Goal: Information Seeking & Learning: Learn about a topic

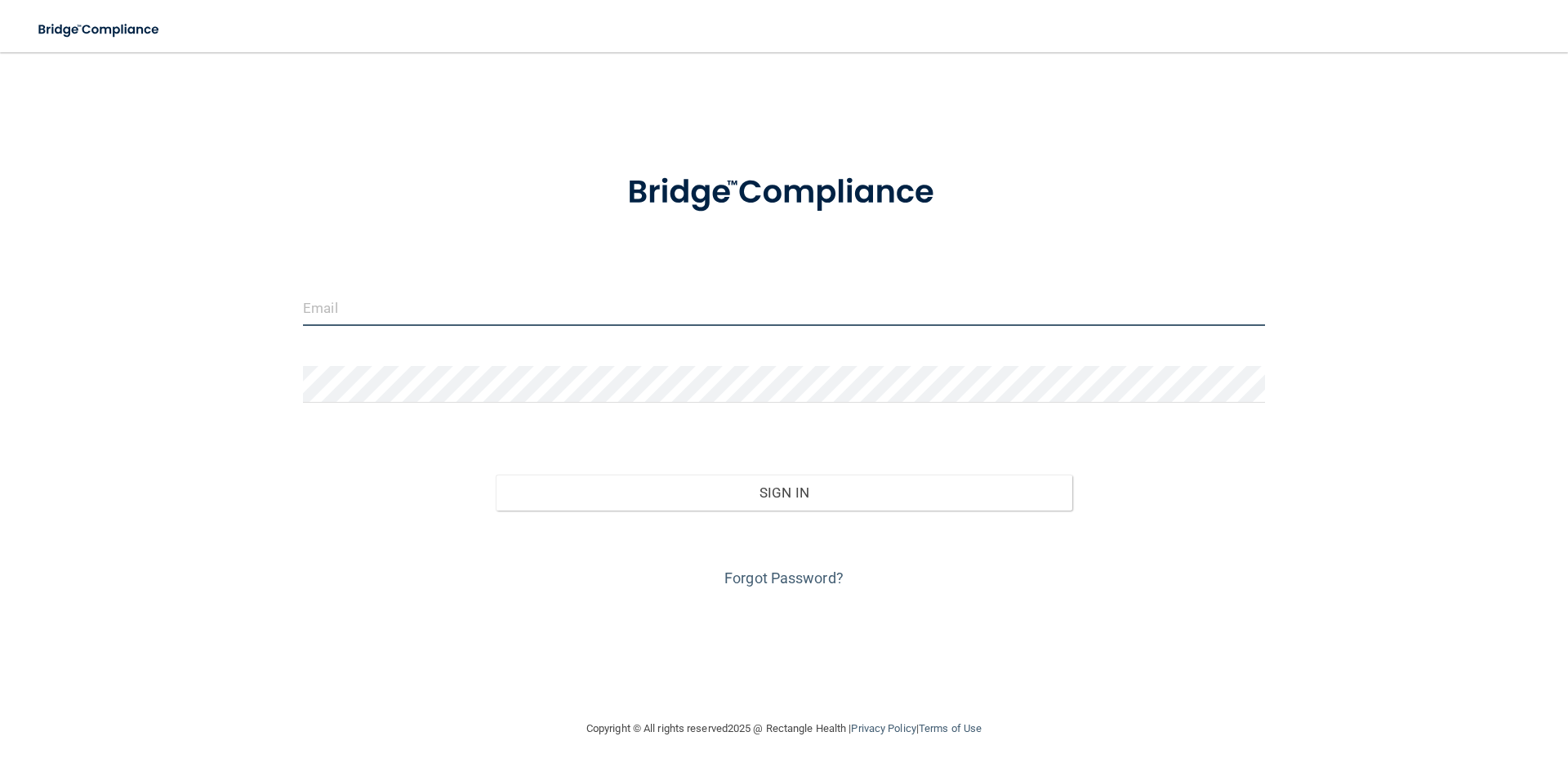
click at [381, 319] on input "email" at bounding box center [784, 307] width 962 height 37
type input "[EMAIL_ADDRESS][DOMAIN_NAME]"
click at [749, 588] on div "Forgot Password?" at bounding box center [784, 551] width 986 height 82
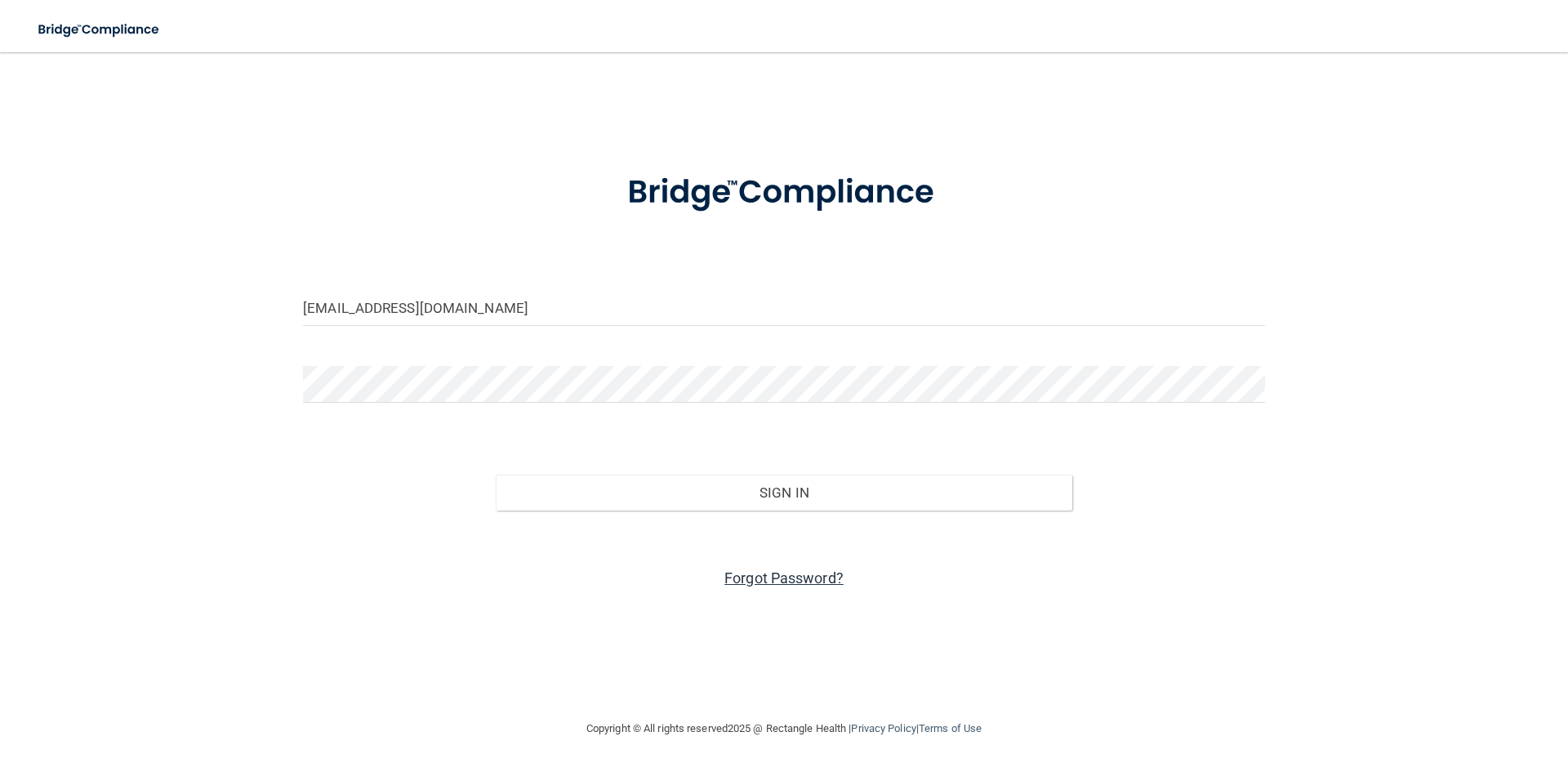
click at [753, 583] on link "Forgot Password?" at bounding box center [784, 578] width 119 height 17
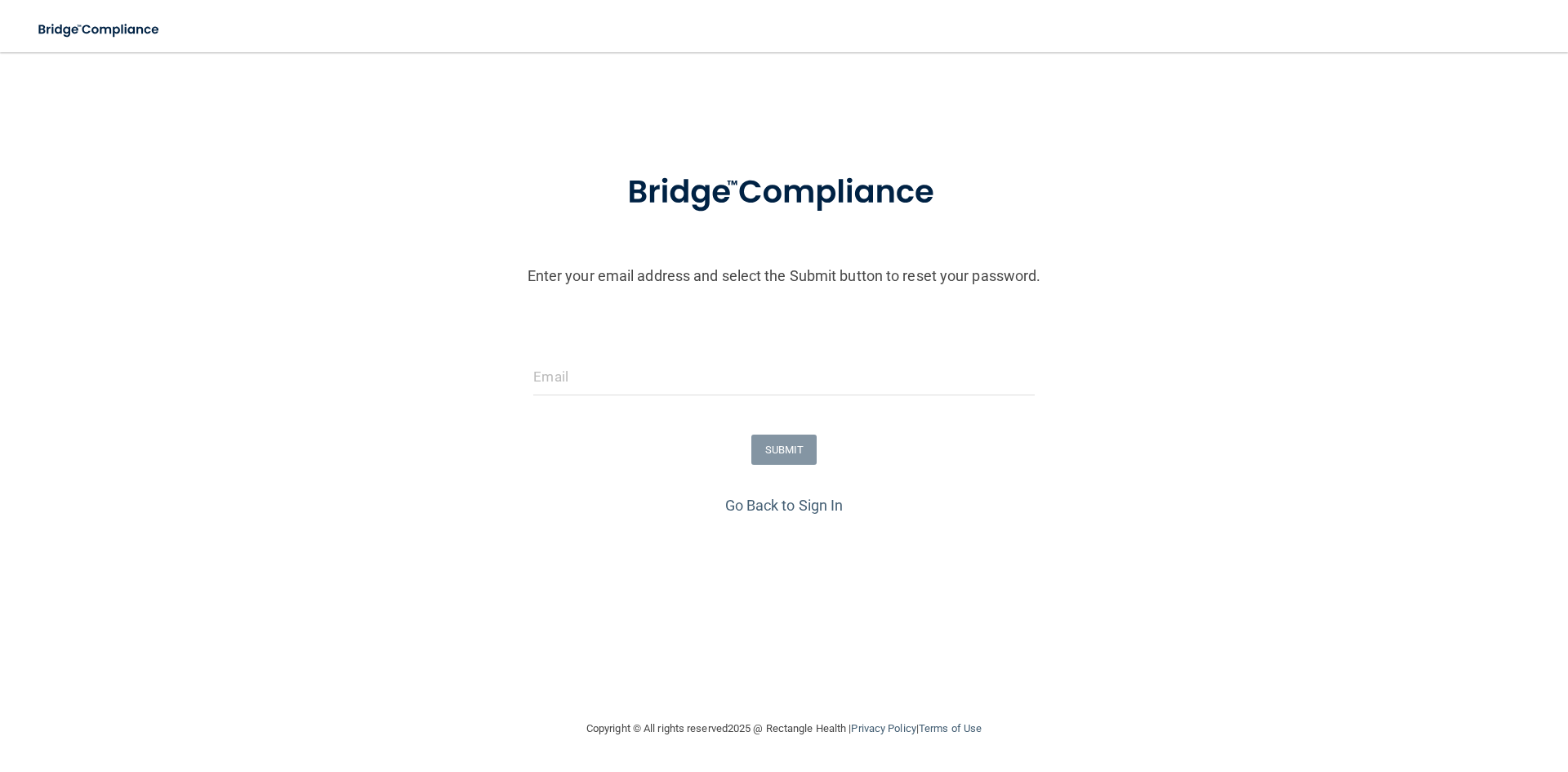
click at [604, 344] on form "Enter your email address and select the Submit button to reset your password. S…" at bounding box center [784, 321] width 1552 height 341
click at [586, 389] on input "email" at bounding box center [784, 377] width 501 height 37
type input "[EMAIL_ADDRESS][DOMAIN_NAME]"
click at [771, 446] on button "SUBMIT" at bounding box center [784, 449] width 66 height 30
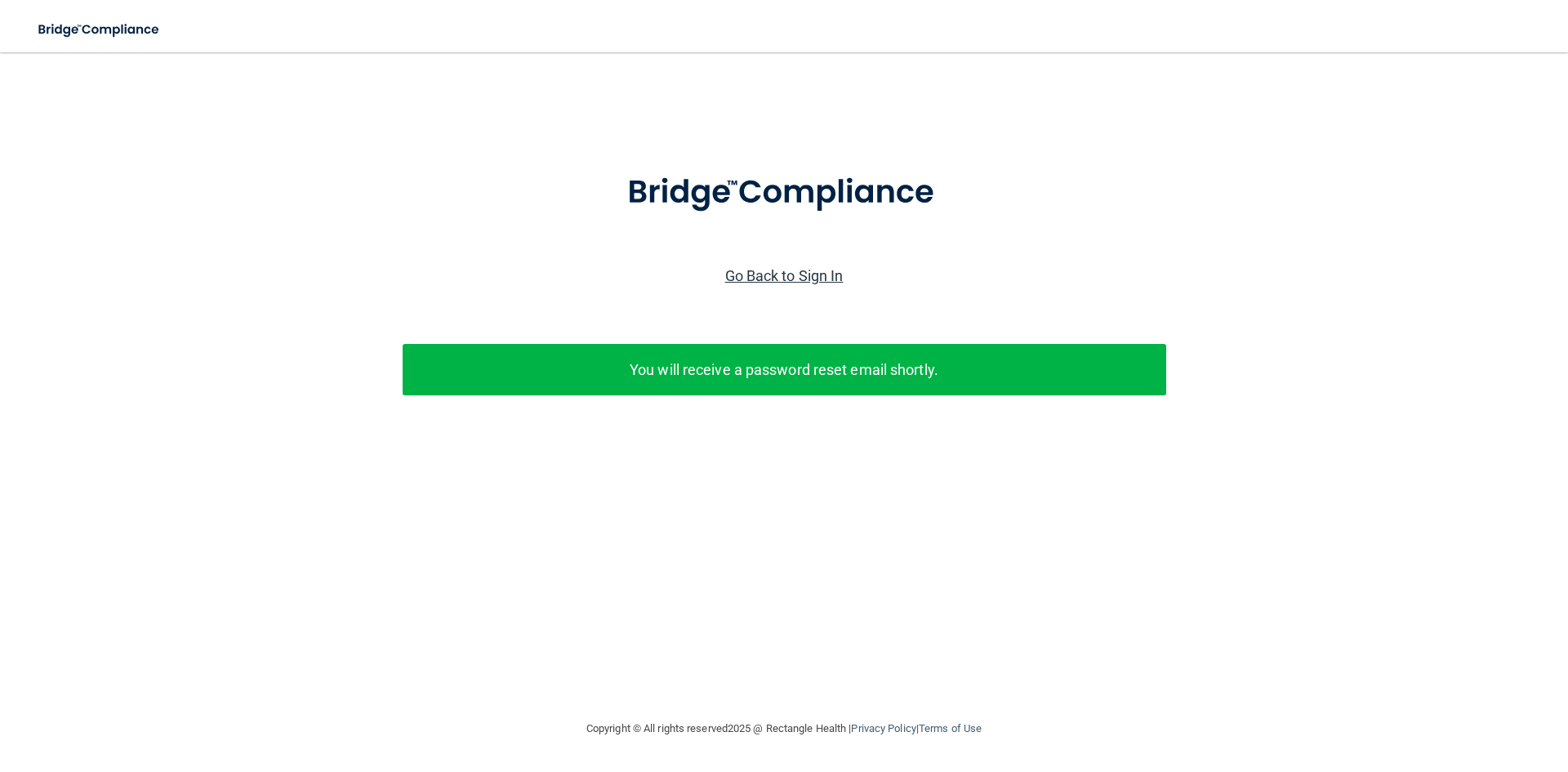
click at [824, 274] on link "Go Back to Sign In" at bounding box center [784, 275] width 118 height 17
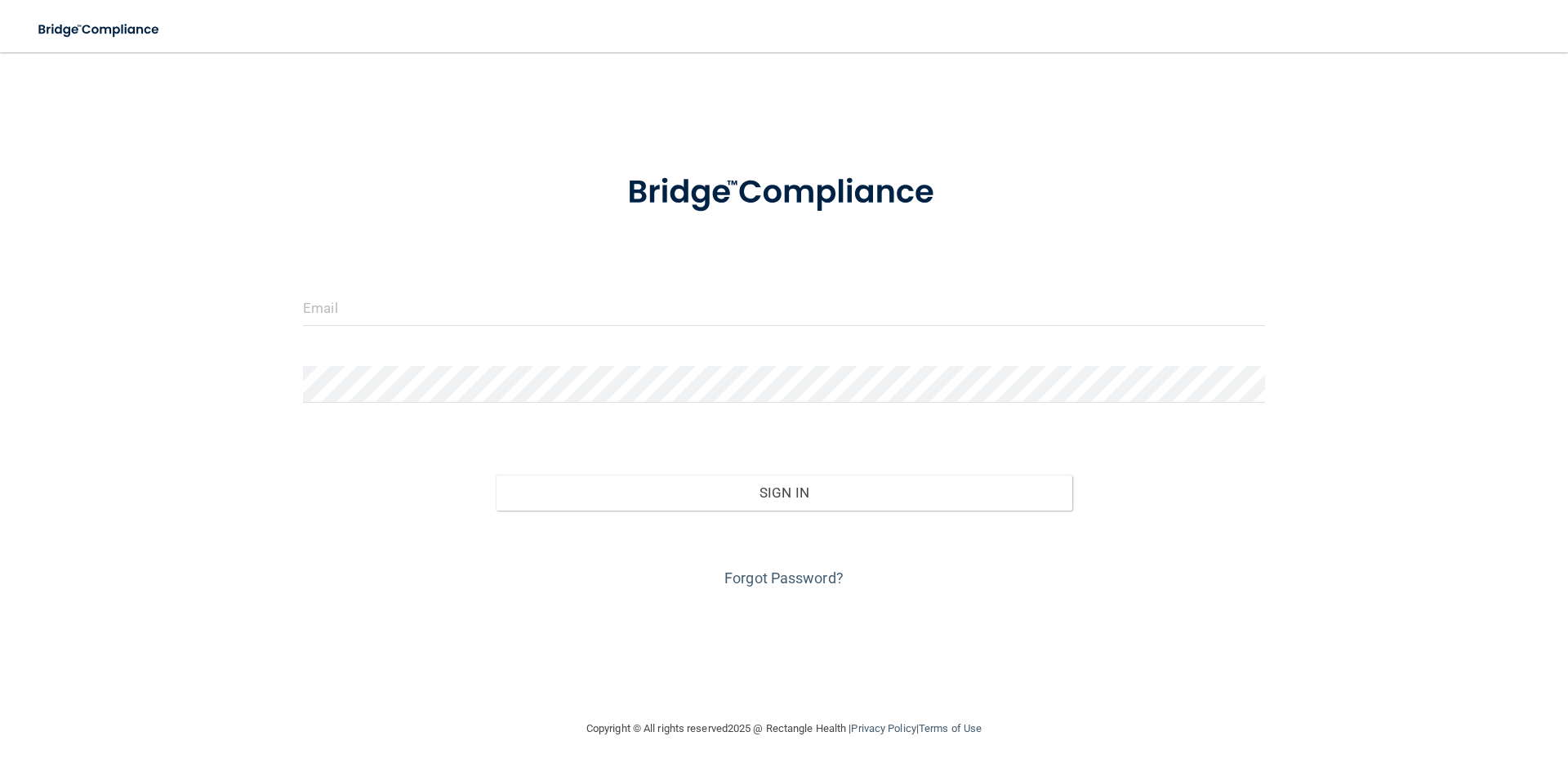
click at [395, 335] on div at bounding box center [784, 314] width 986 height 49
click at [395, 317] on input "email" at bounding box center [784, 307] width 962 height 37
type input "[EMAIL_ADDRESS][DOMAIN_NAME]"
click at [958, 512] on div "Forgot Password?" at bounding box center [784, 551] width 986 height 82
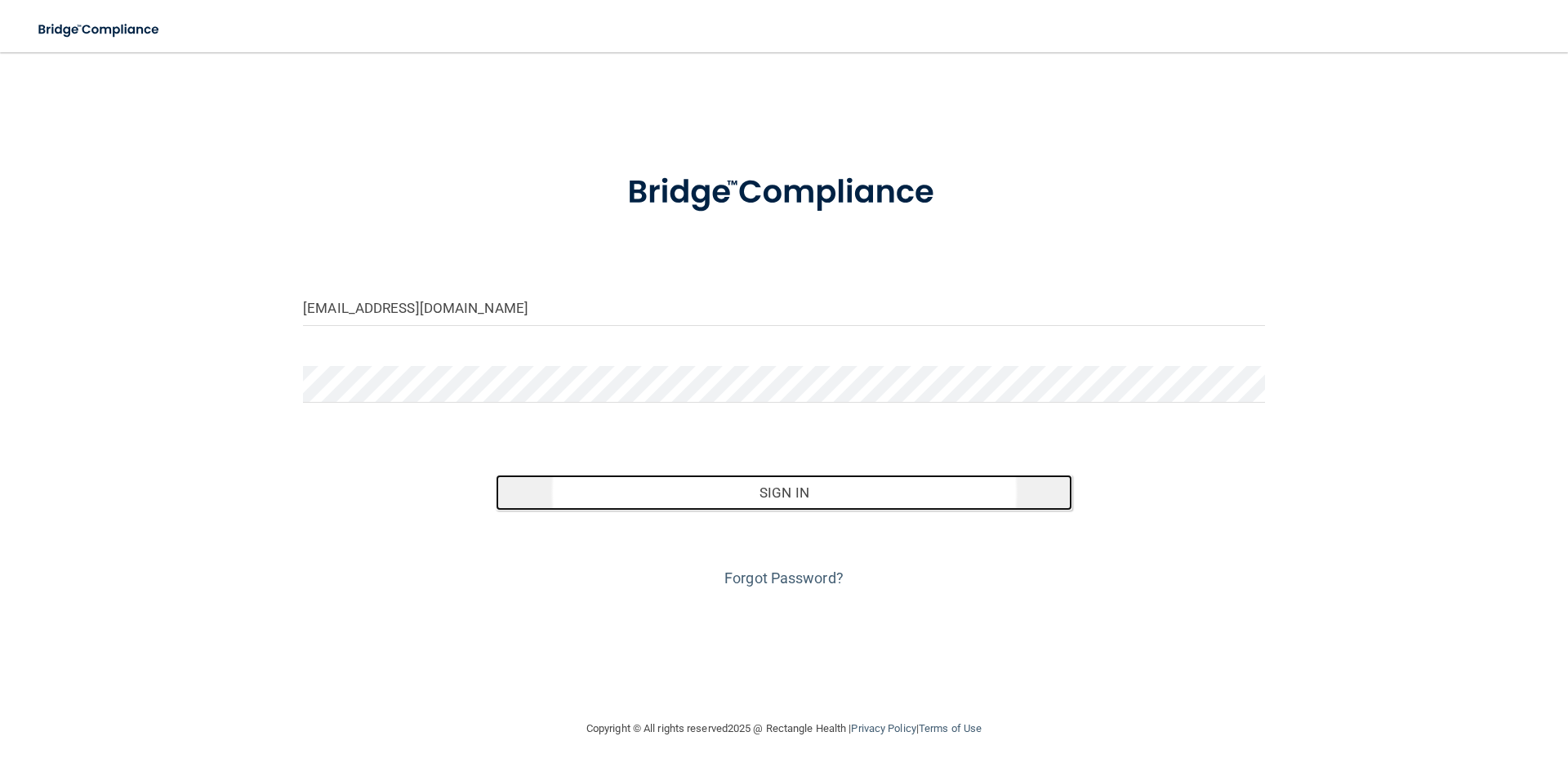
click at [952, 509] on button "Sign In" at bounding box center [784, 493] width 578 height 36
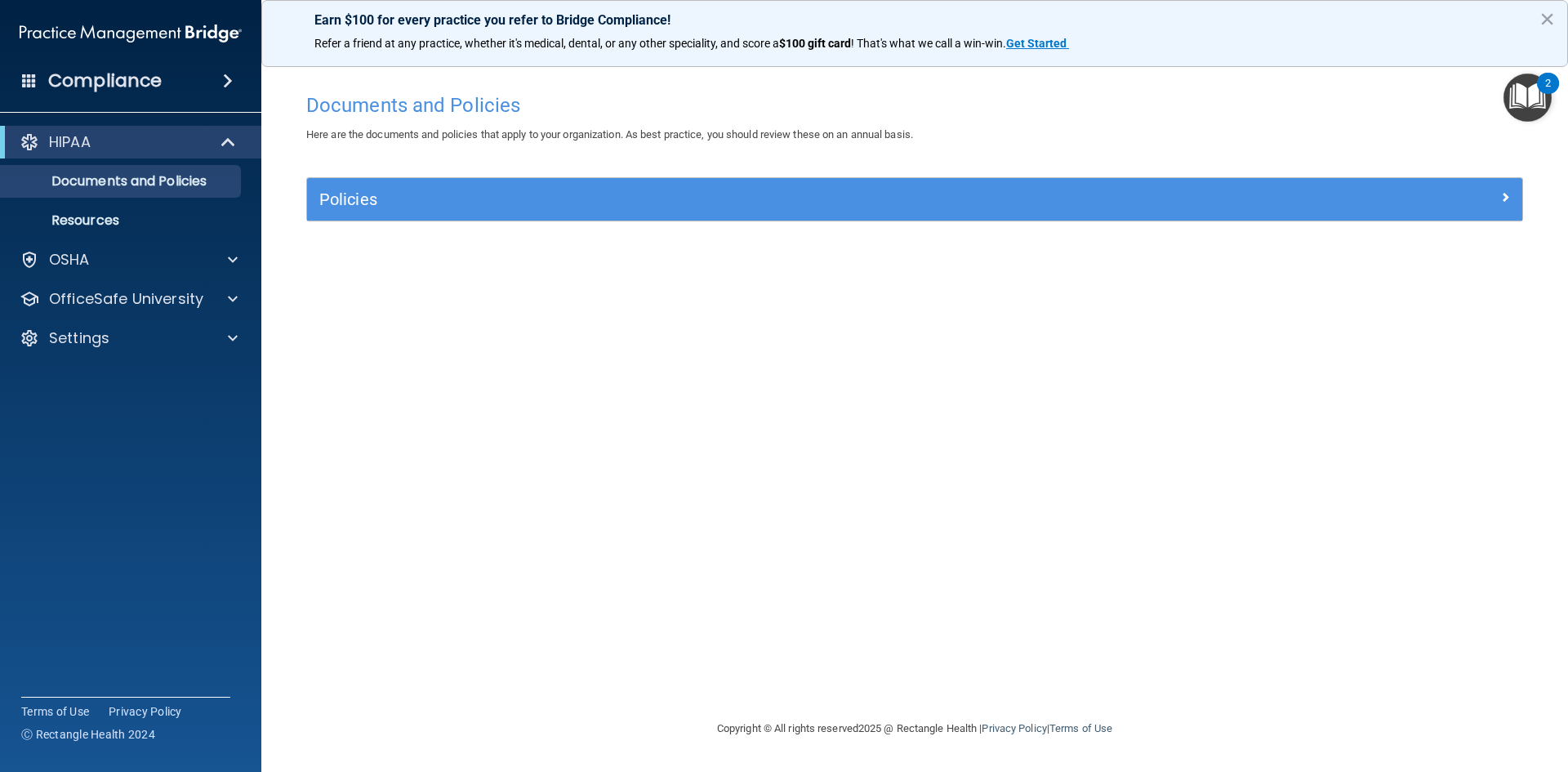
click at [1521, 76] on img "Open Resource Center, 2 new notifications" at bounding box center [1527, 97] width 48 height 48
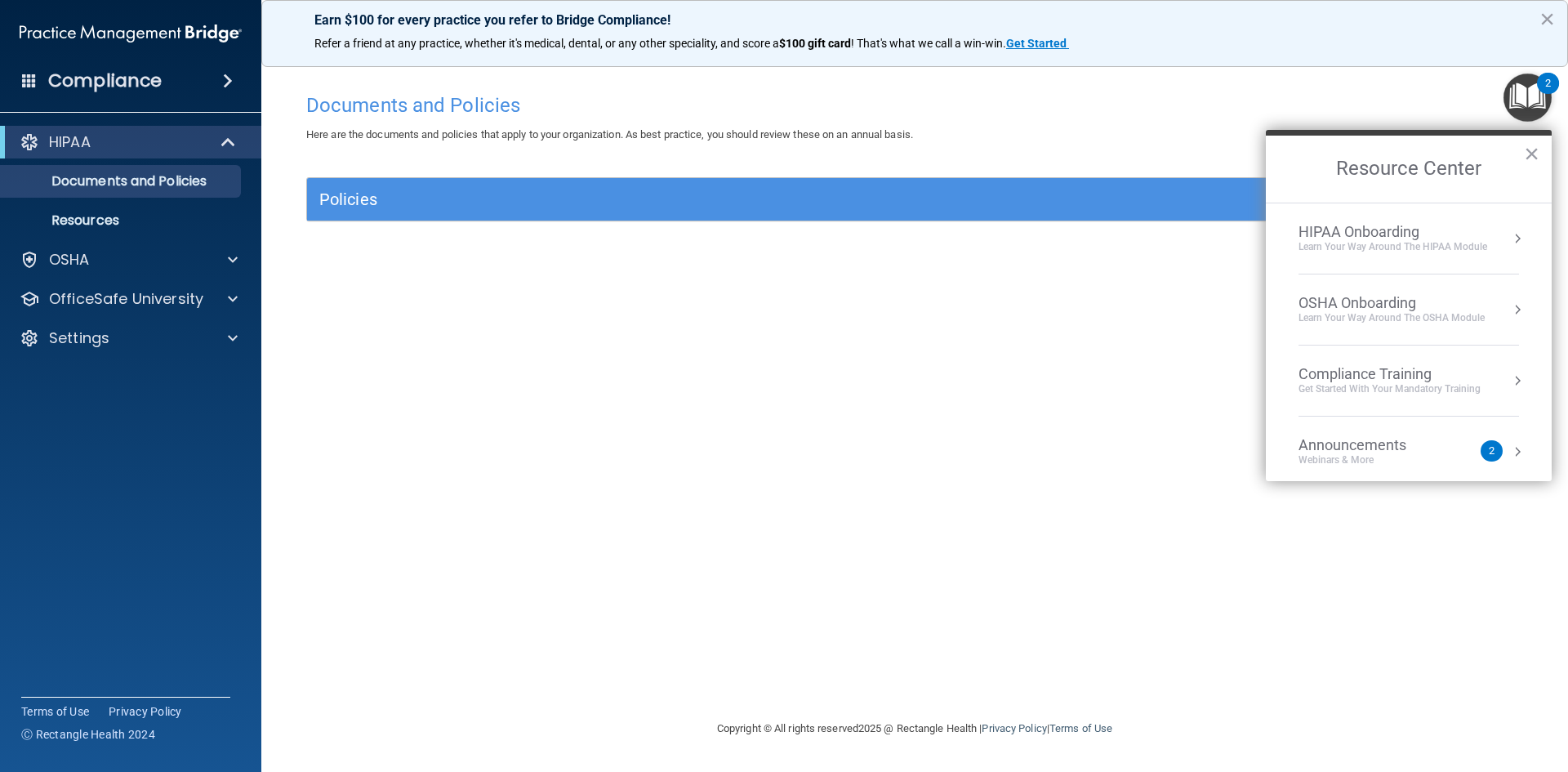
click at [1472, 239] on div "HIPAA Onboarding" at bounding box center [1392, 232] width 189 height 18
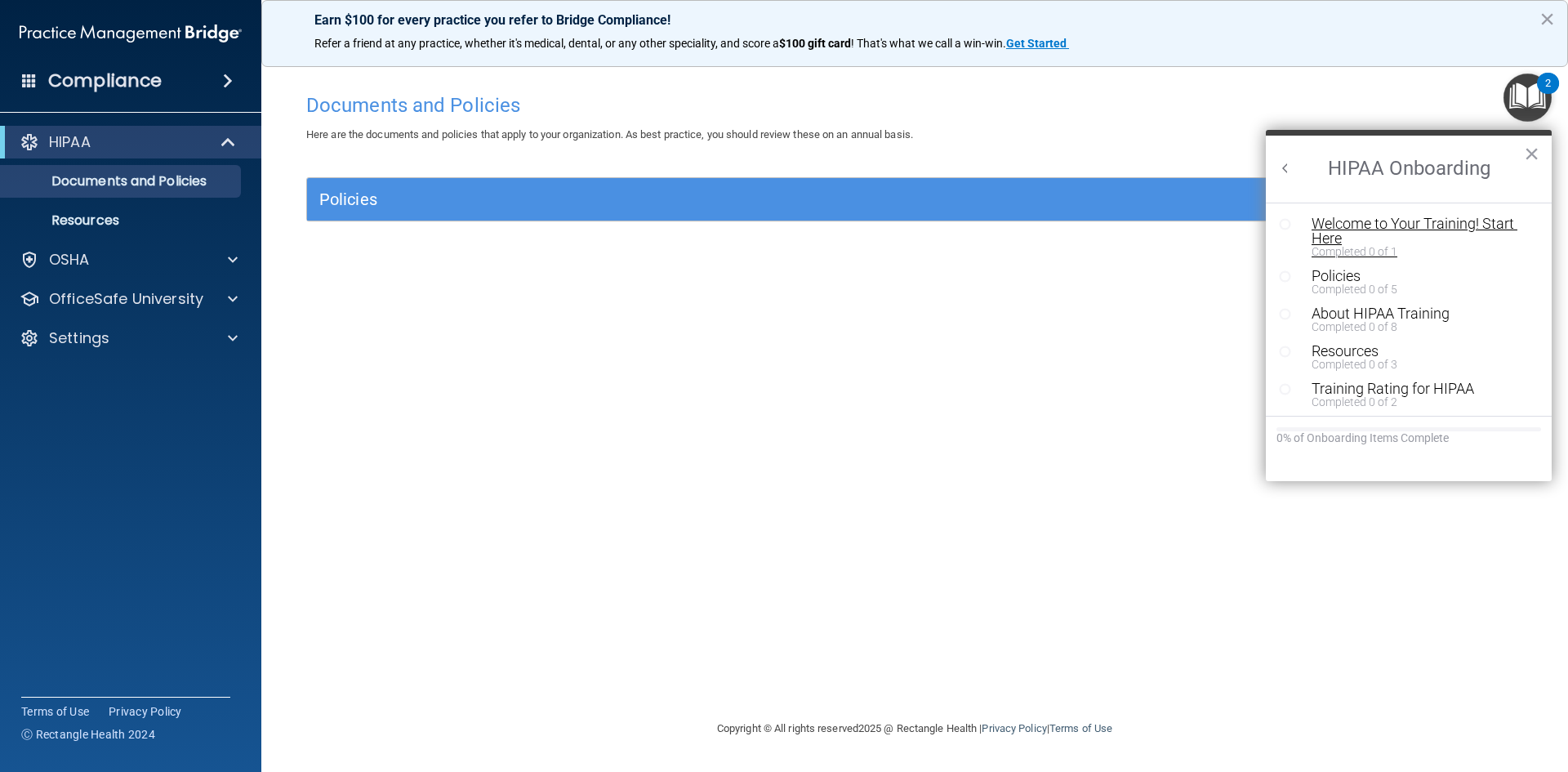
click at [1415, 221] on div "Welcome to Your Training! Start Here" at bounding box center [1414, 231] width 207 height 29
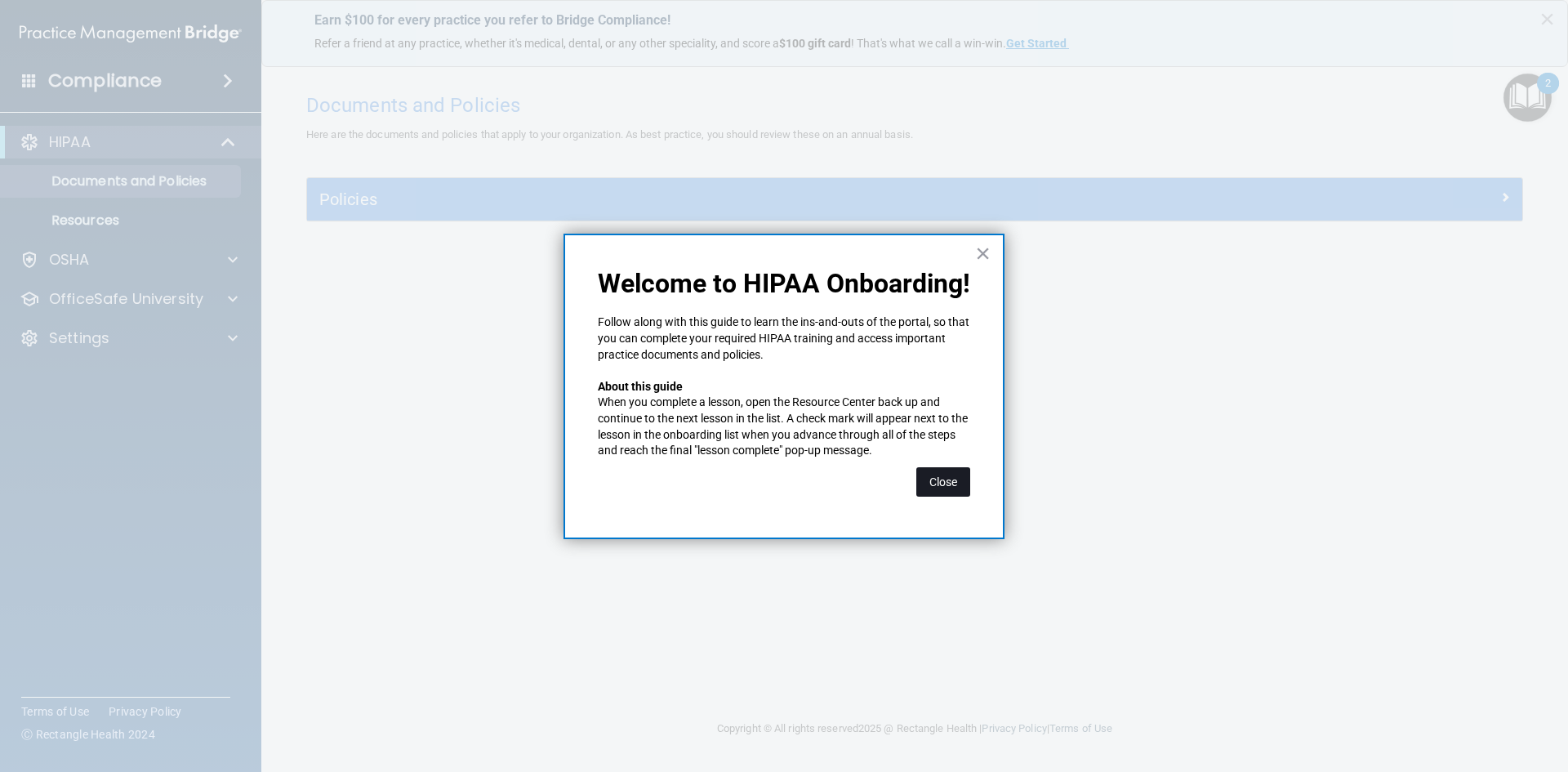
click at [946, 491] on button "Close" at bounding box center [943, 482] width 54 height 29
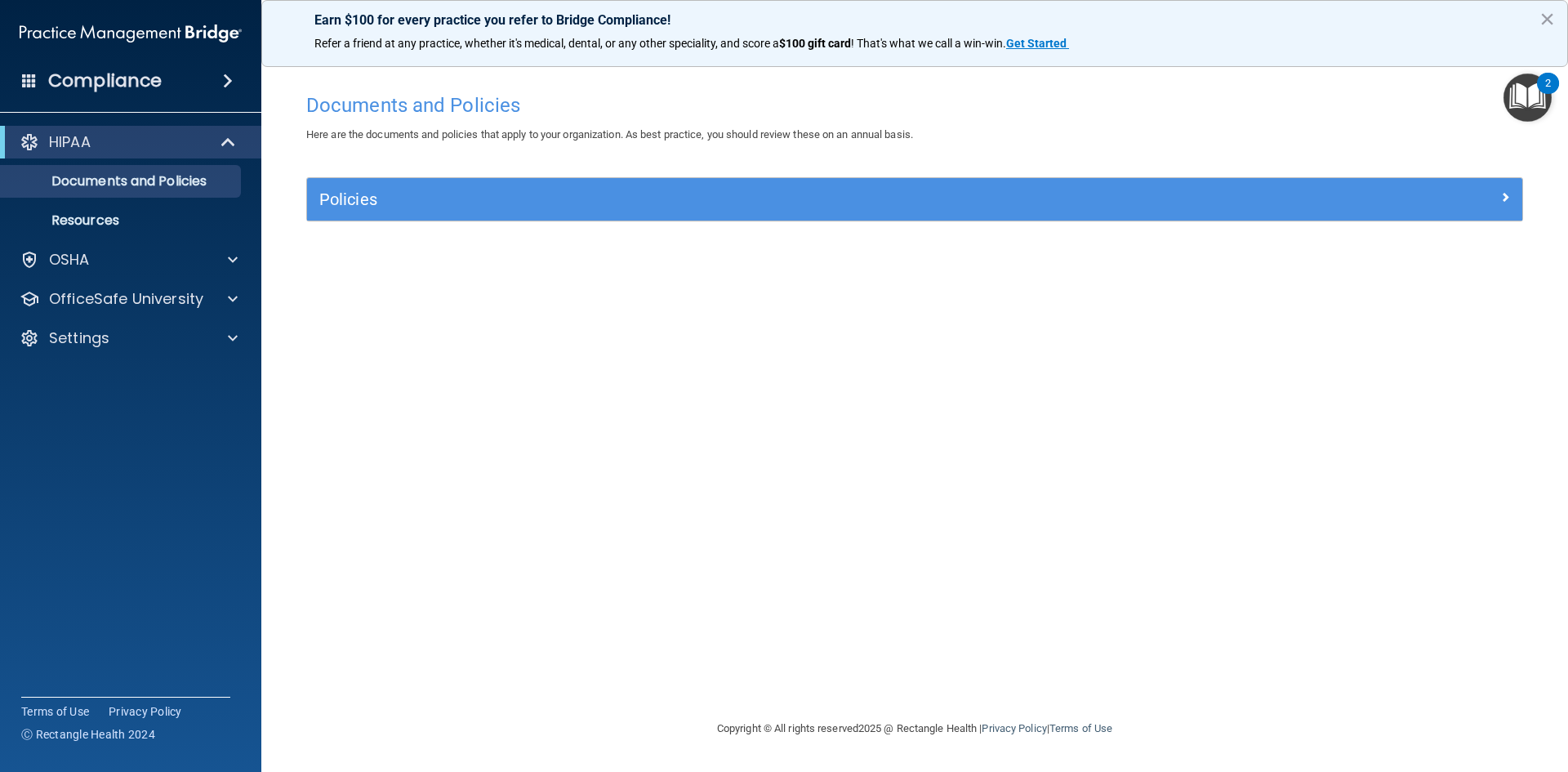
click at [954, 226] on div "Policies Select All (Unselect 0) Unselect All Print Selected (0) Acceptable Use…" at bounding box center [914, 208] width 1241 height 63
click at [923, 214] on div "Policies" at bounding box center [914, 199] width 1215 height 42
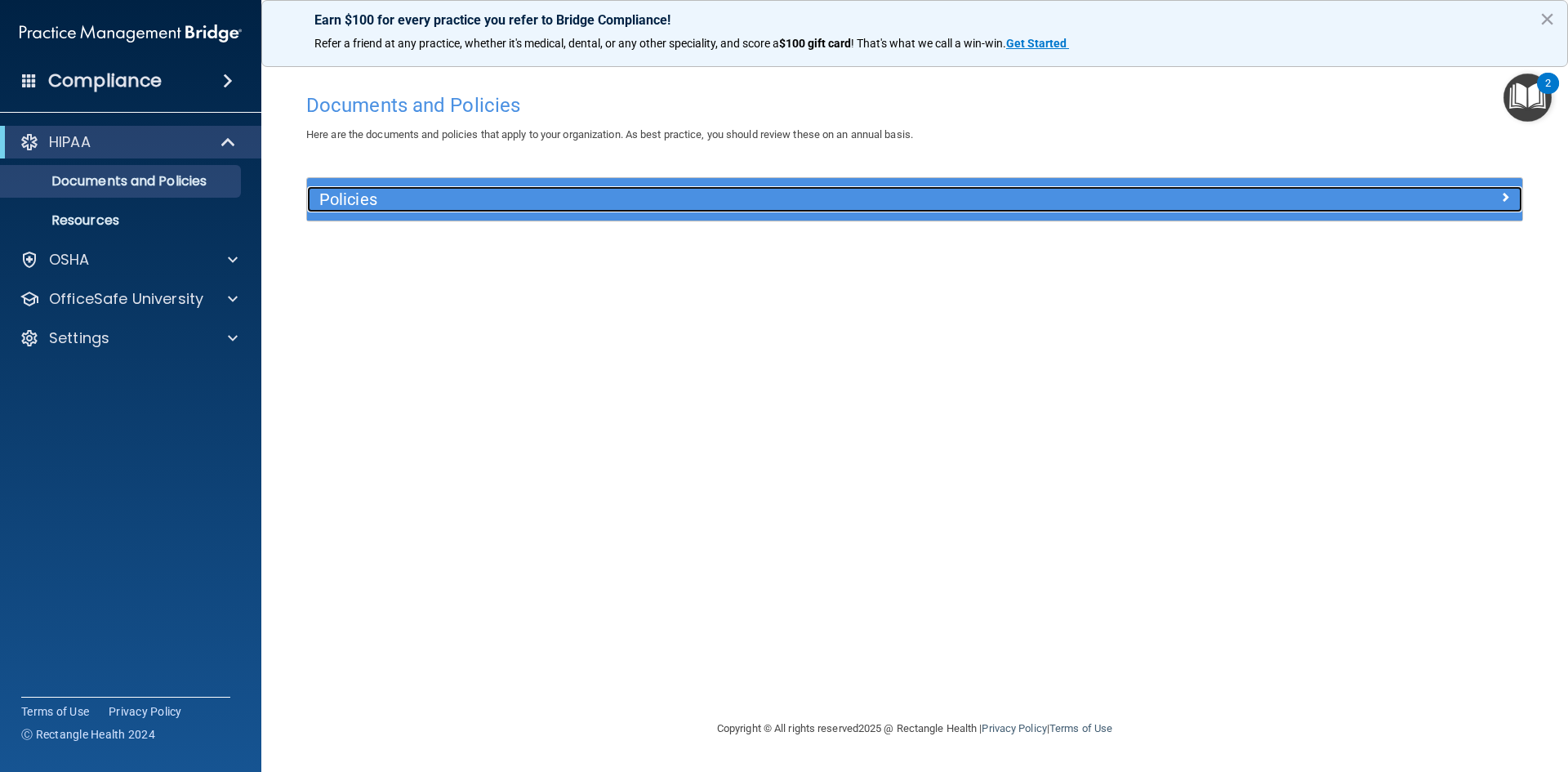
click at [780, 203] on h5 "Policies" at bounding box center [762, 199] width 887 height 18
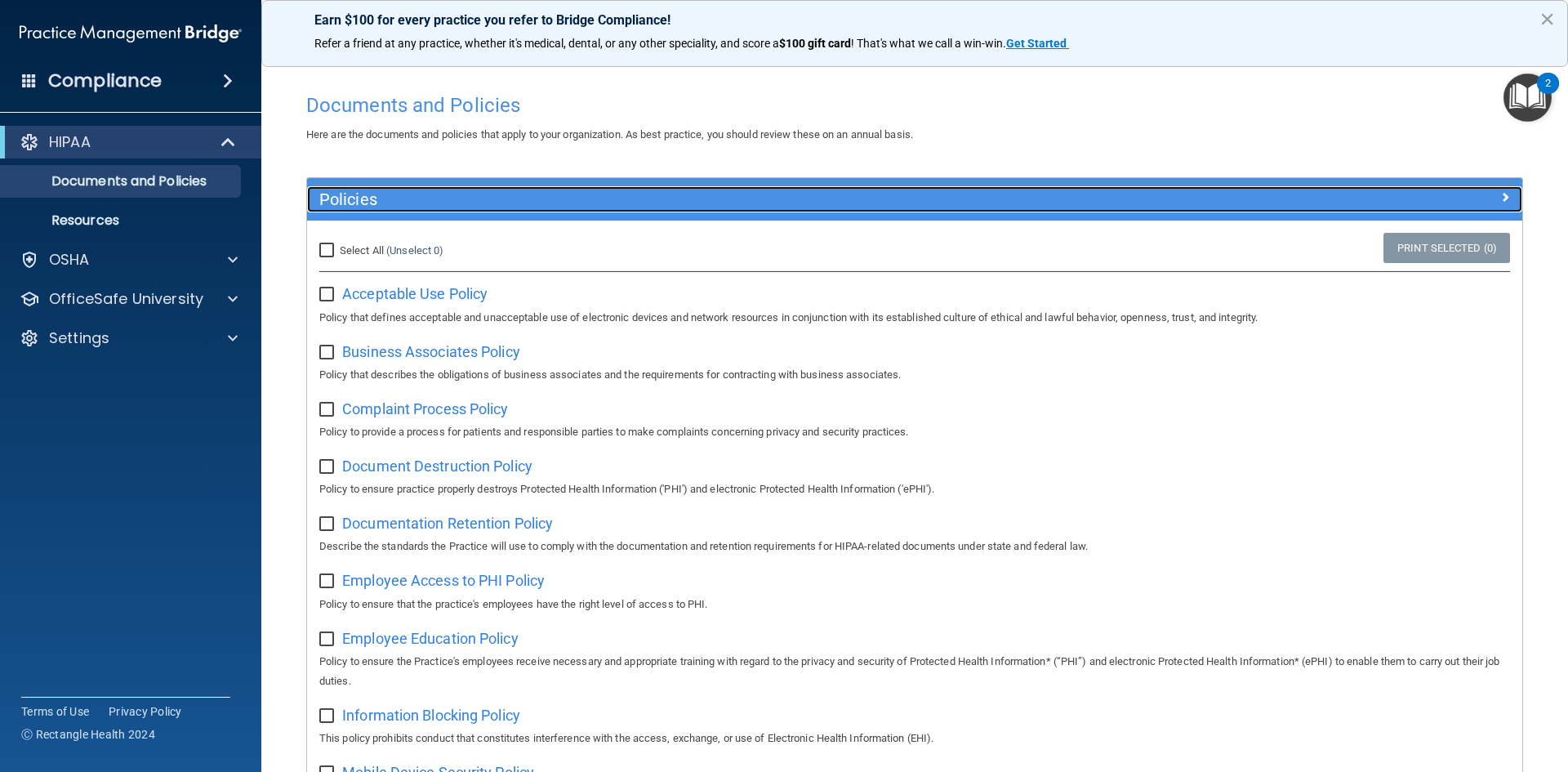
click at [1476, 203] on div at bounding box center [1370, 196] width 304 height 20
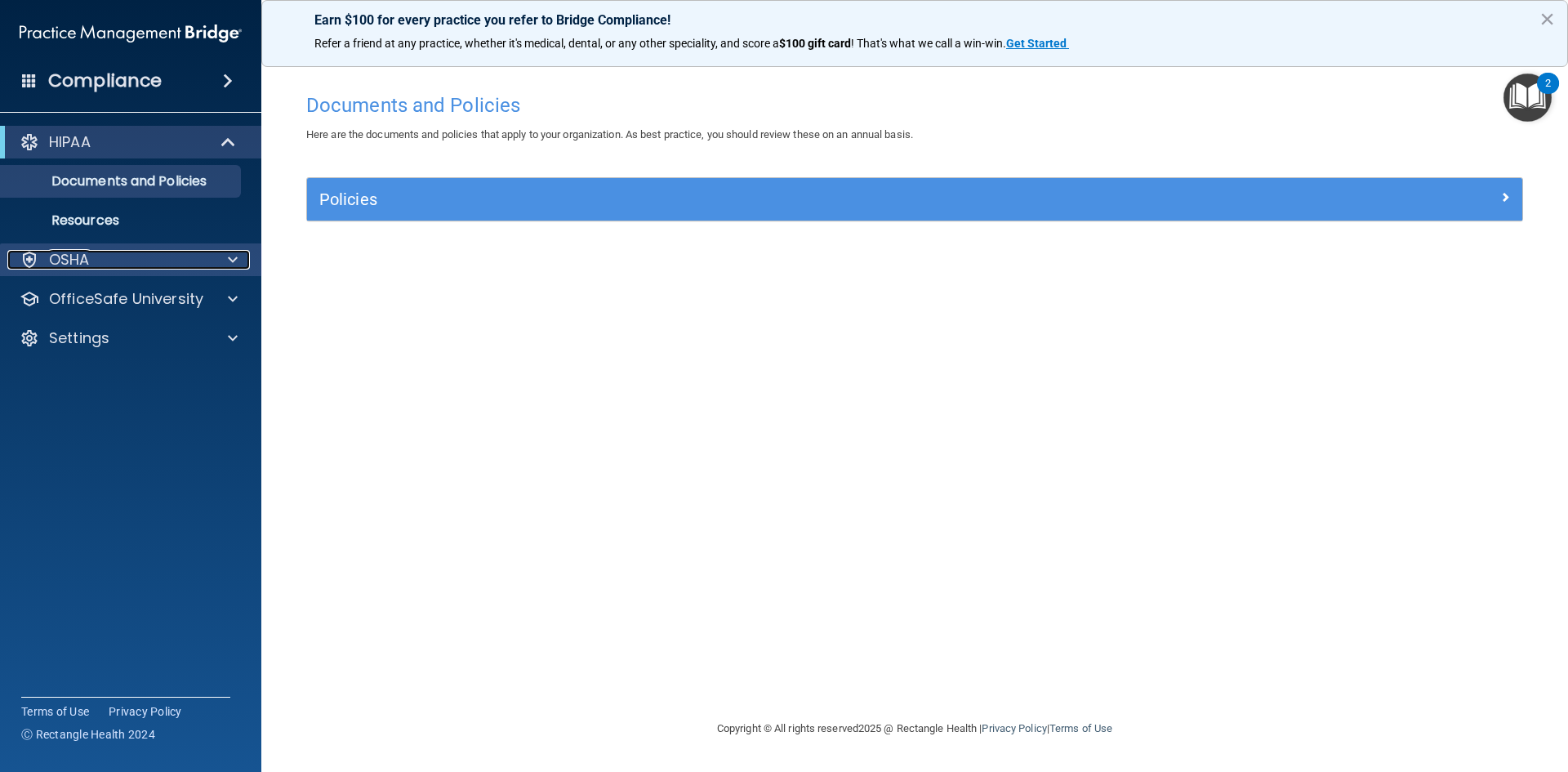
click at [138, 264] on div "OSHA" at bounding box center [109, 260] width 203 height 20
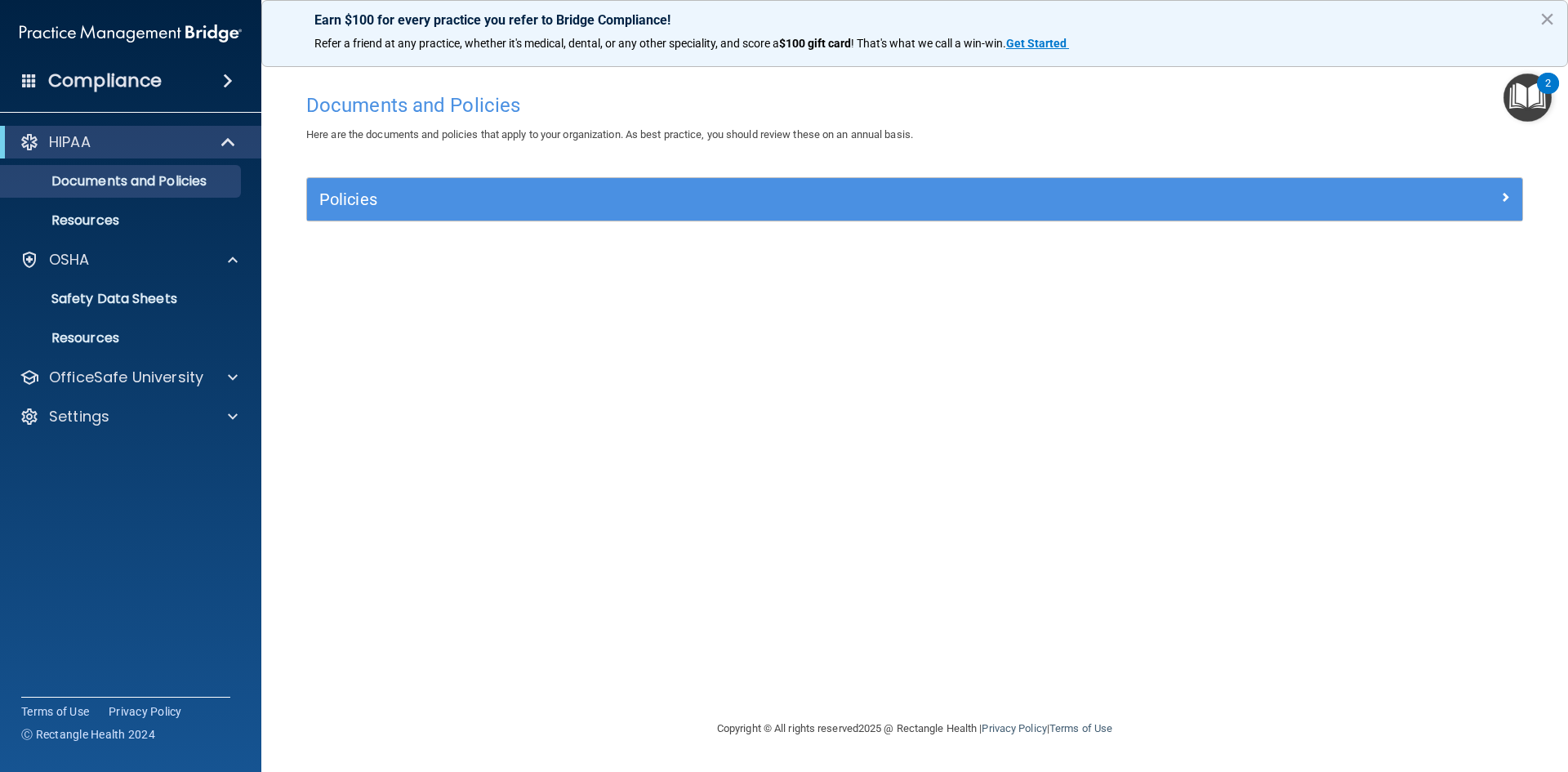
click at [223, 87] on span at bounding box center [228, 81] width 10 height 20
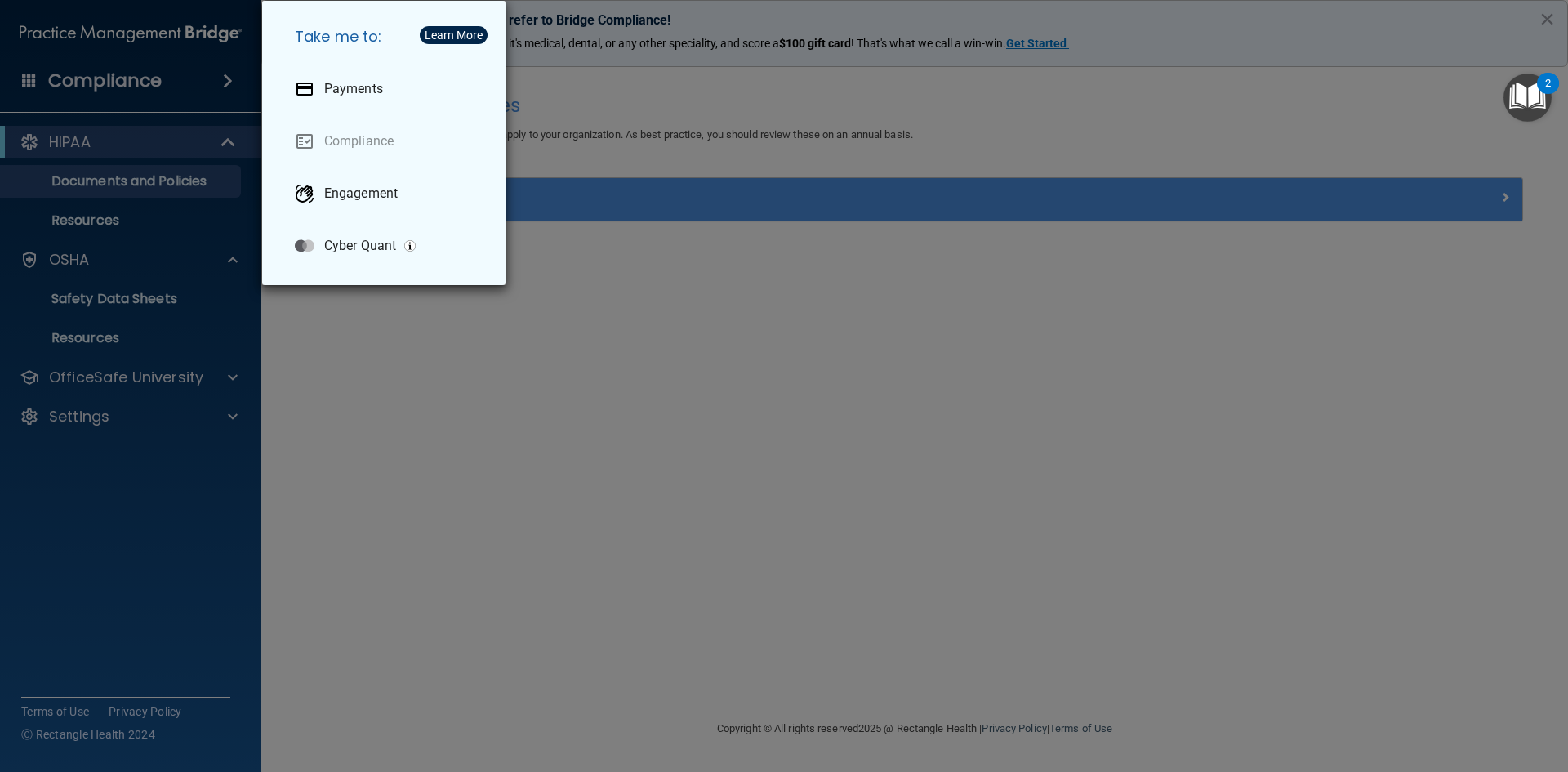
click at [236, 88] on div "Take me to: Payments Compliance Engagement Cyber Quant" at bounding box center [784, 386] width 1568 height 772
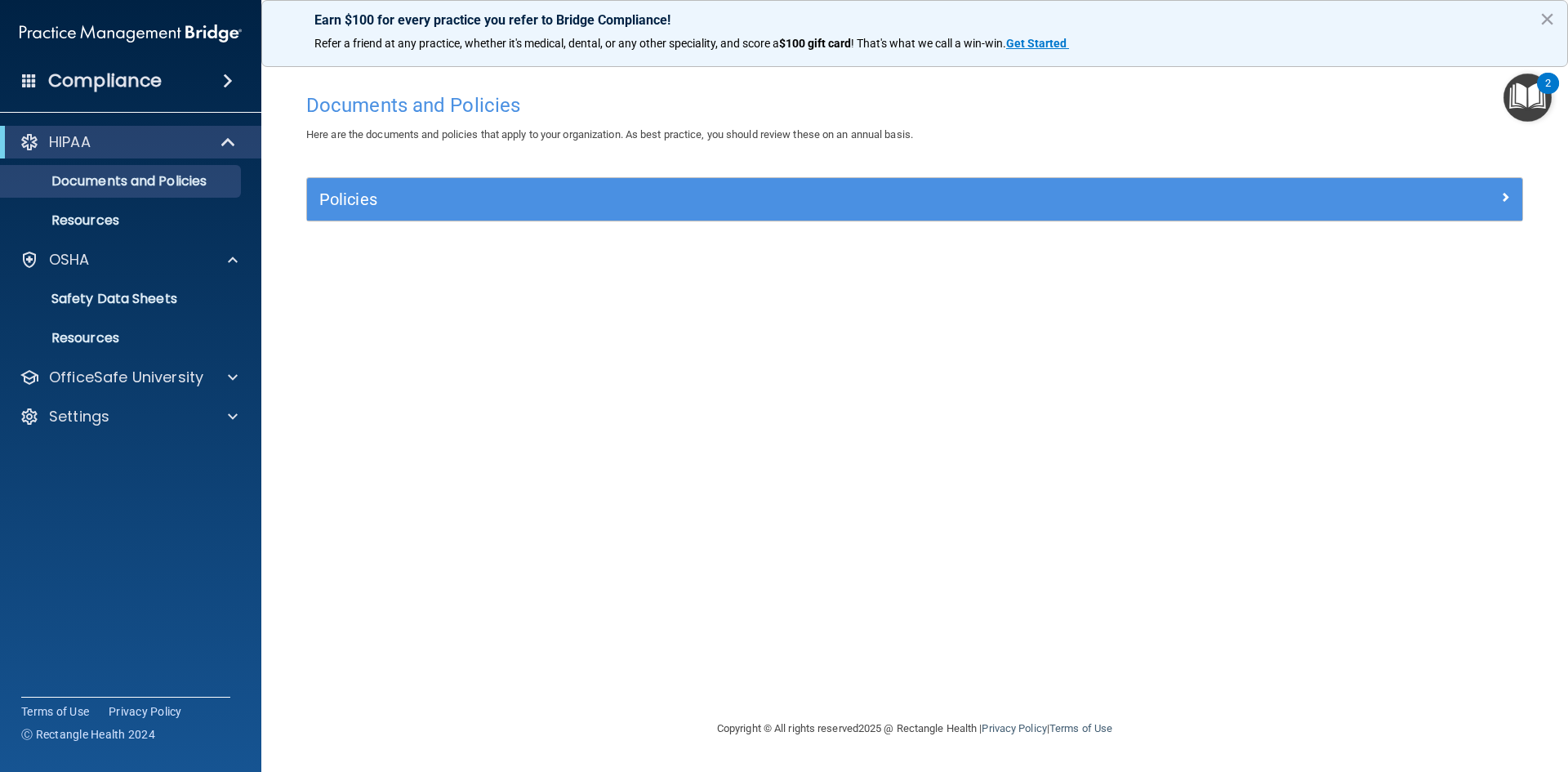
click at [1537, 95] on img "Open Resource Center, 2 new notifications" at bounding box center [1527, 97] width 48 height 48
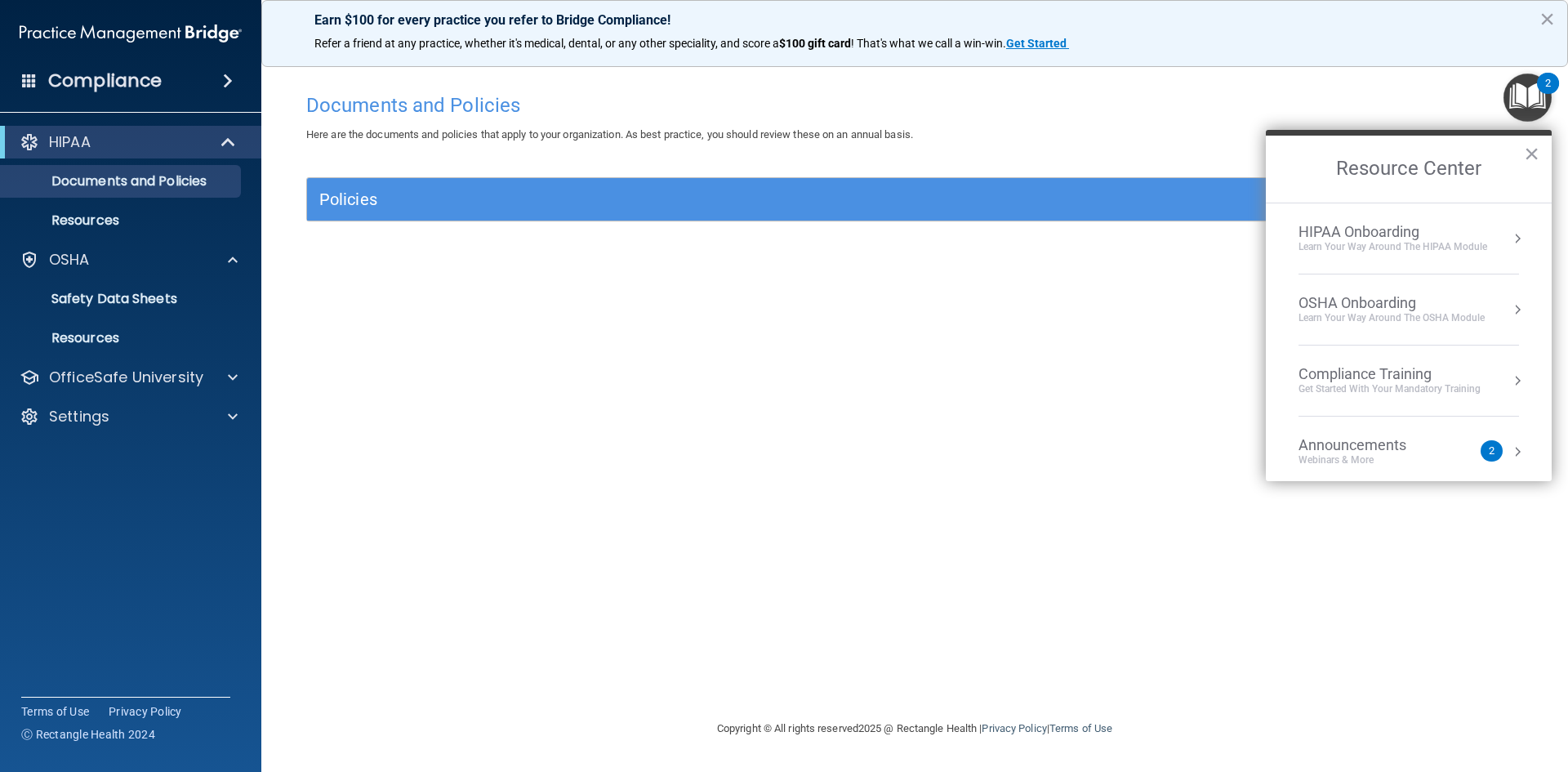
click at [1393, 250] on div "Learn Your Way around the HIPAA module" at bounding box center [1392, 247] width 189 height 14
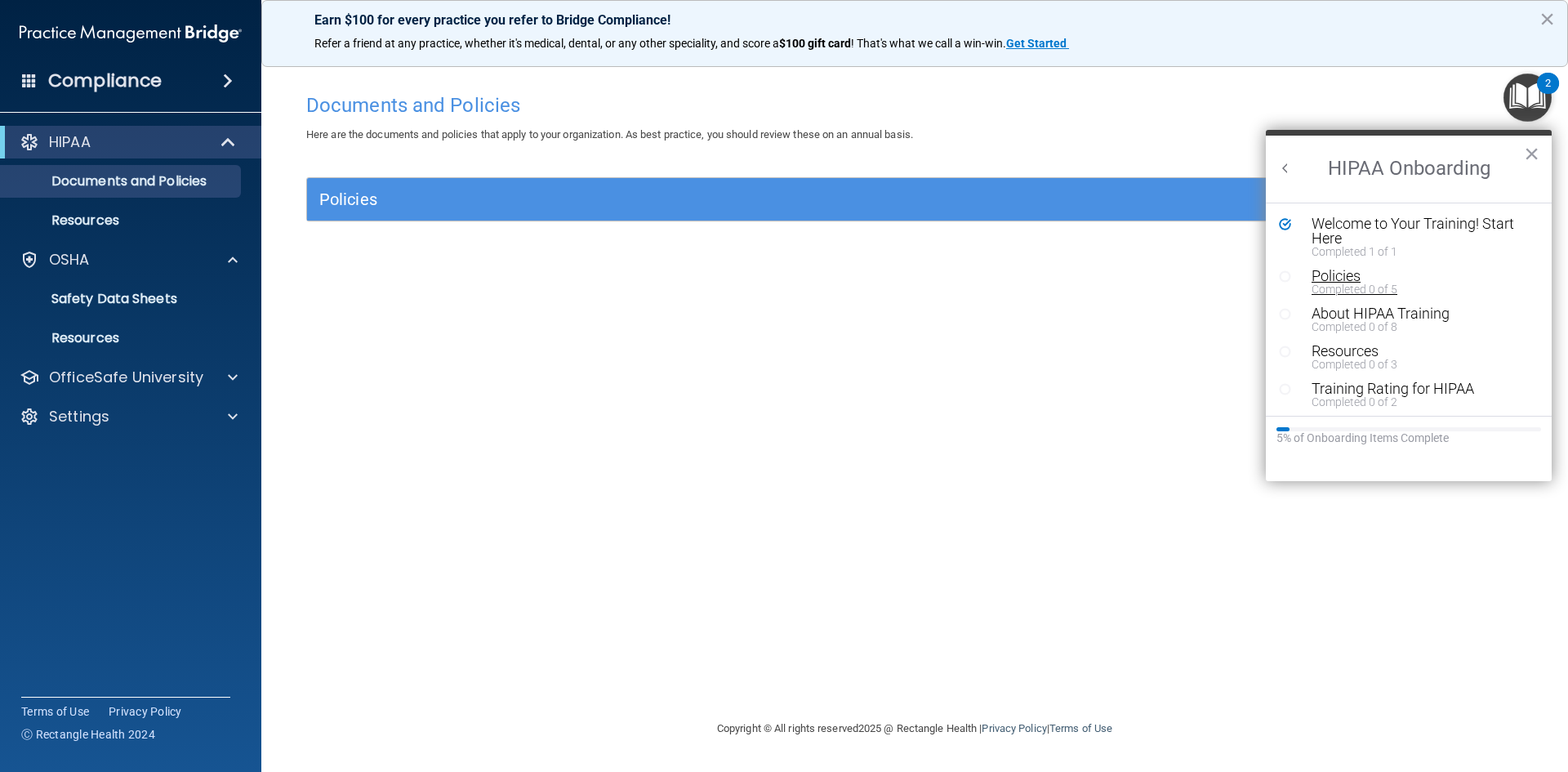
click at [1333, 279] on div "Policies" at bounding box center [1414, 276] width 207 height 15
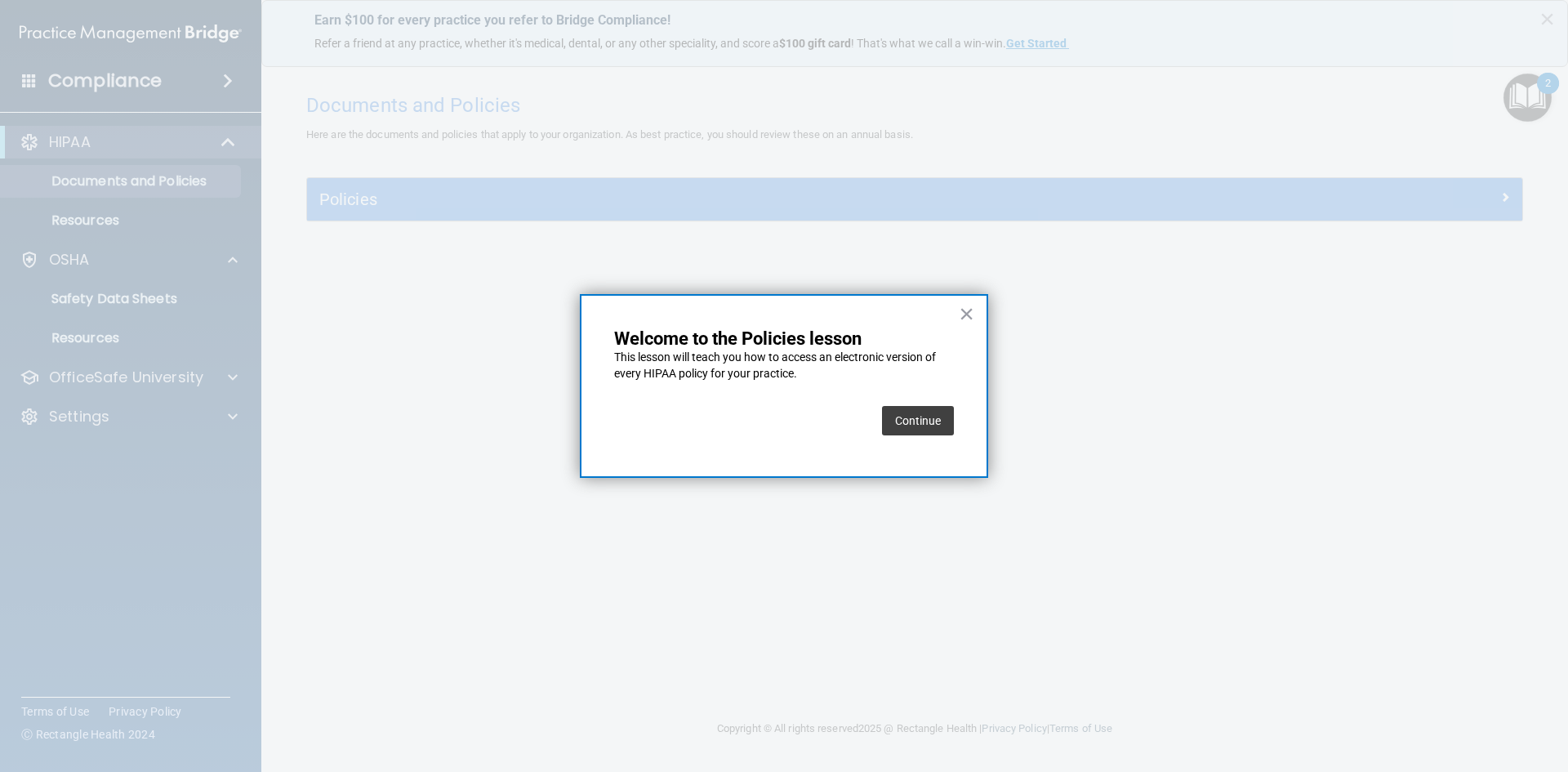
click at [918, 414] on button "Continue" at bounding box center [918, 421] width 72 height 29
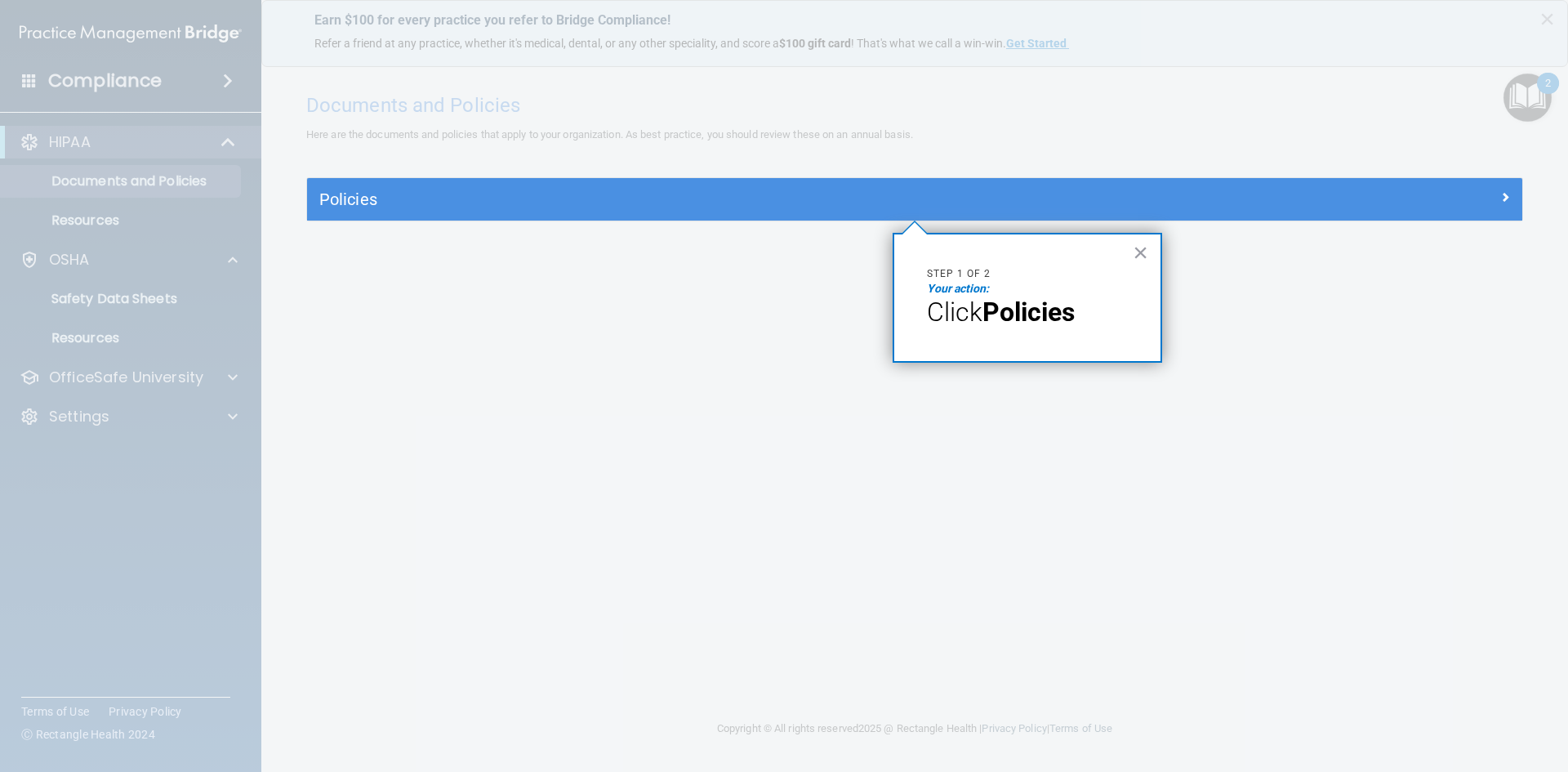
click at [931, 327] on span "Click" at bounding box center [954, 312] width 56 height 31
click at [1031, 307] on strong "Policies" at bounding box center [1028, 312] width 92 height 31
click at [957, 293] on em "Your action:" at bounding box center [958, 288] width 62 height 13
click at [1140, 257] on button "×" at bounding box center [1140, 252] width 16 height 26
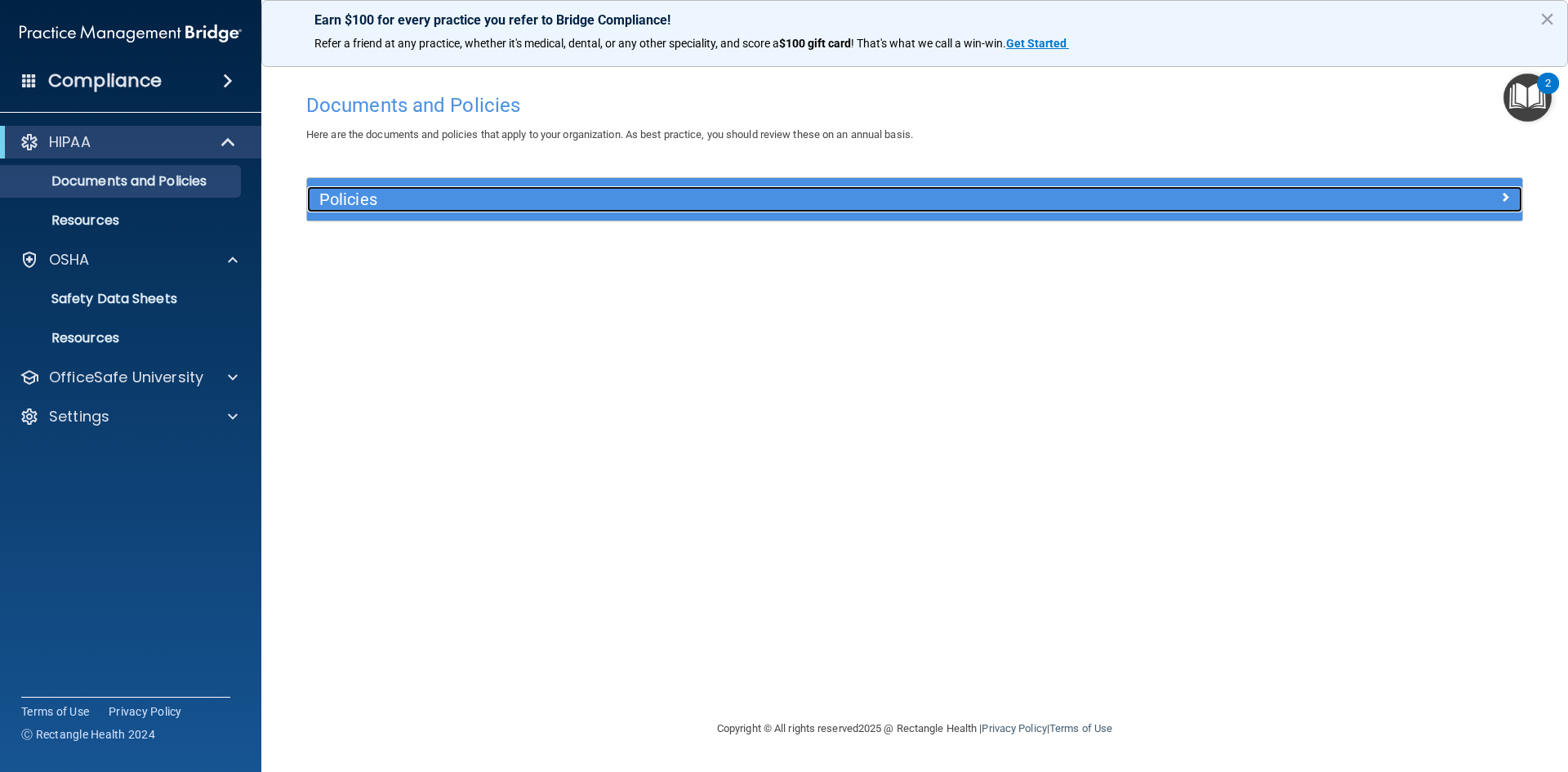
click at [714, 195] on h5 "Policies" at bounding box center [762, 199] width 887 height 18
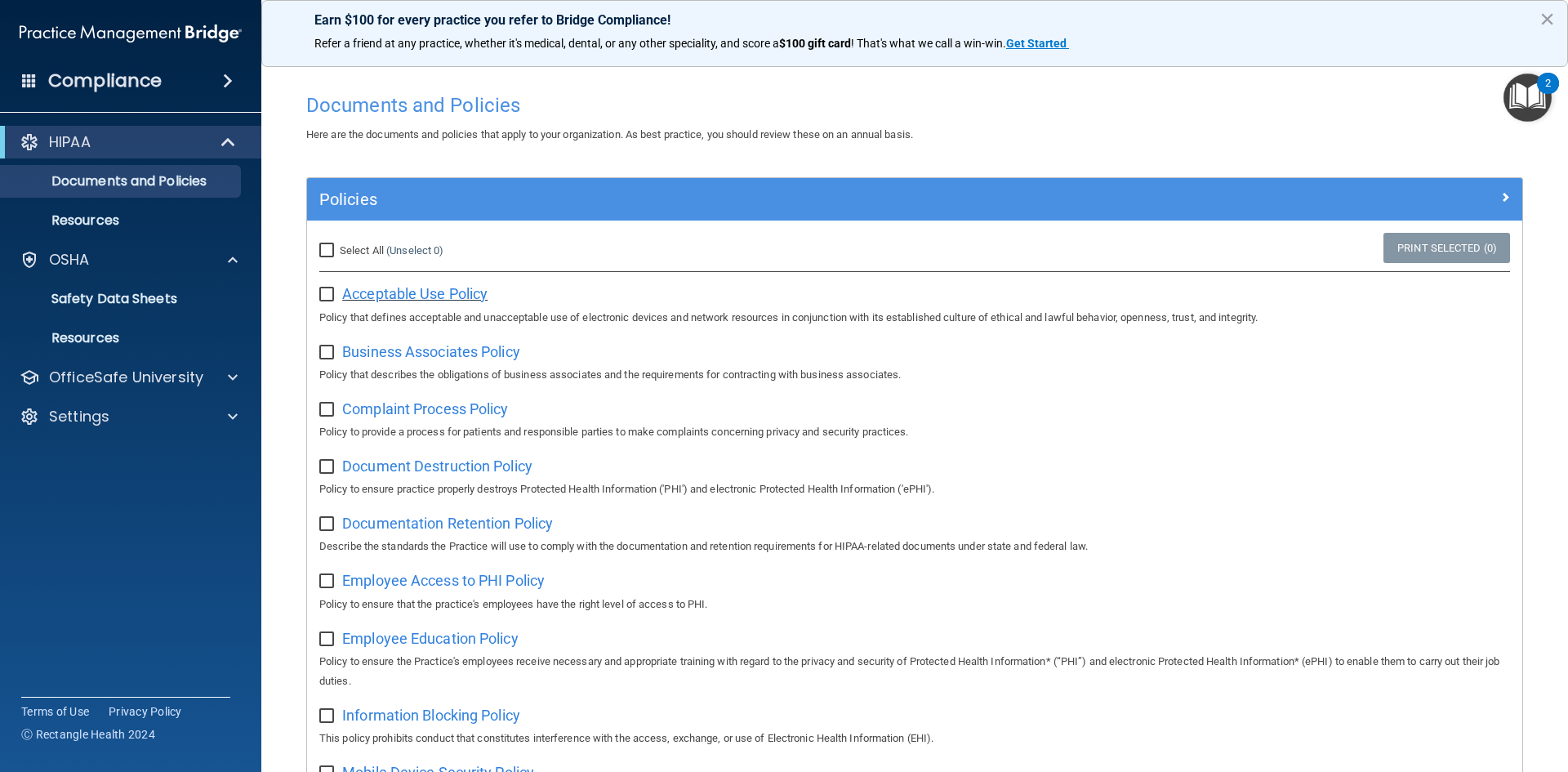
click at [424, 291] on span "Acceptable Use Policy" at bounding box center [415, 293] width 145 height 17
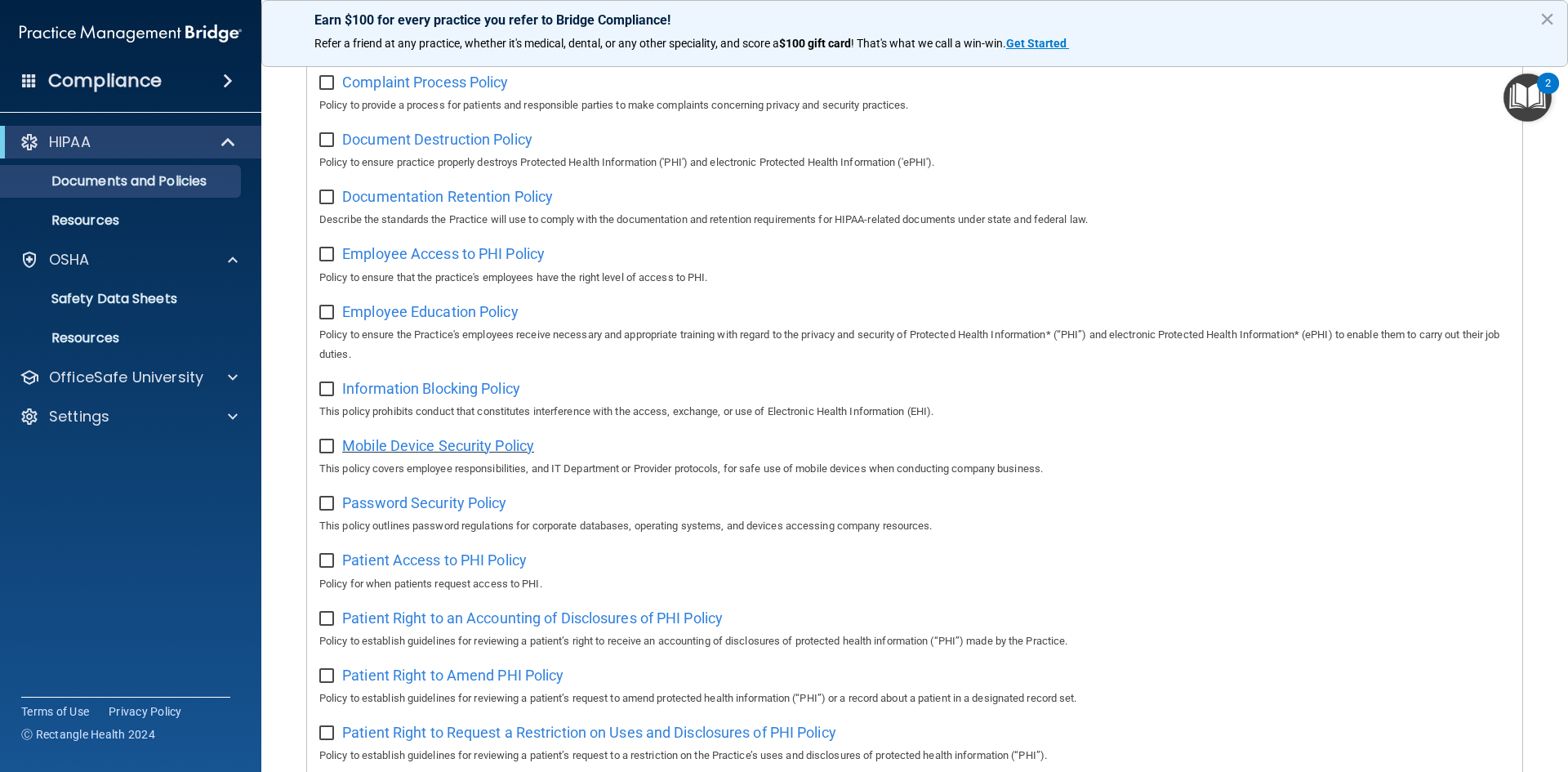
click at [445, 453] on span "Mobile Device Security Policy" at bounding box center [438, 445] width 192 height 17
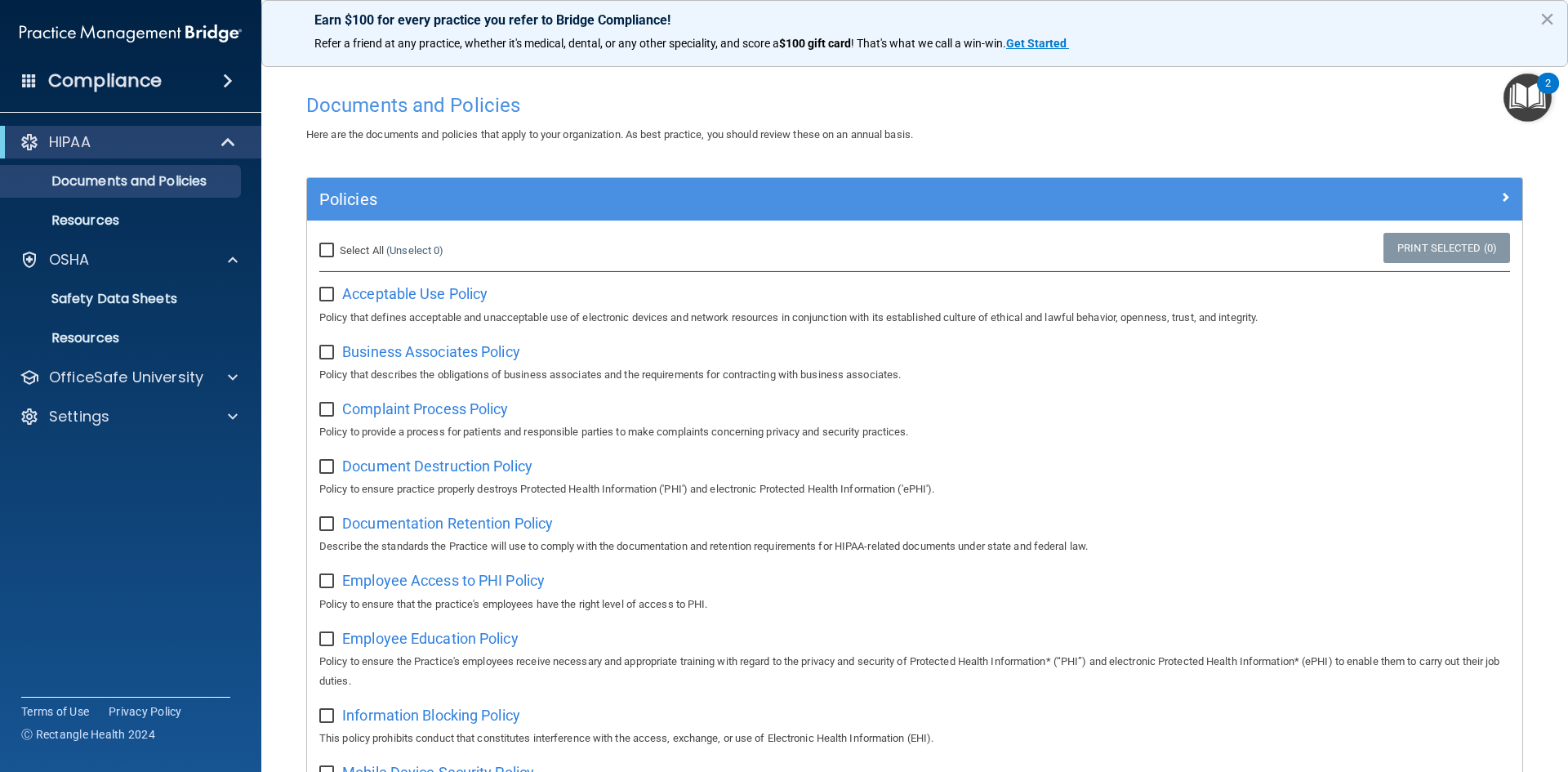
click at [373, 249] on span "Select All" at bounding box center [362, 250] width 44 height 12
click at [338, 249] on input "Select All (Unselect 0) Unselect All" at bounding box center [328, 251] width 19 height 13
checkbox input "true"
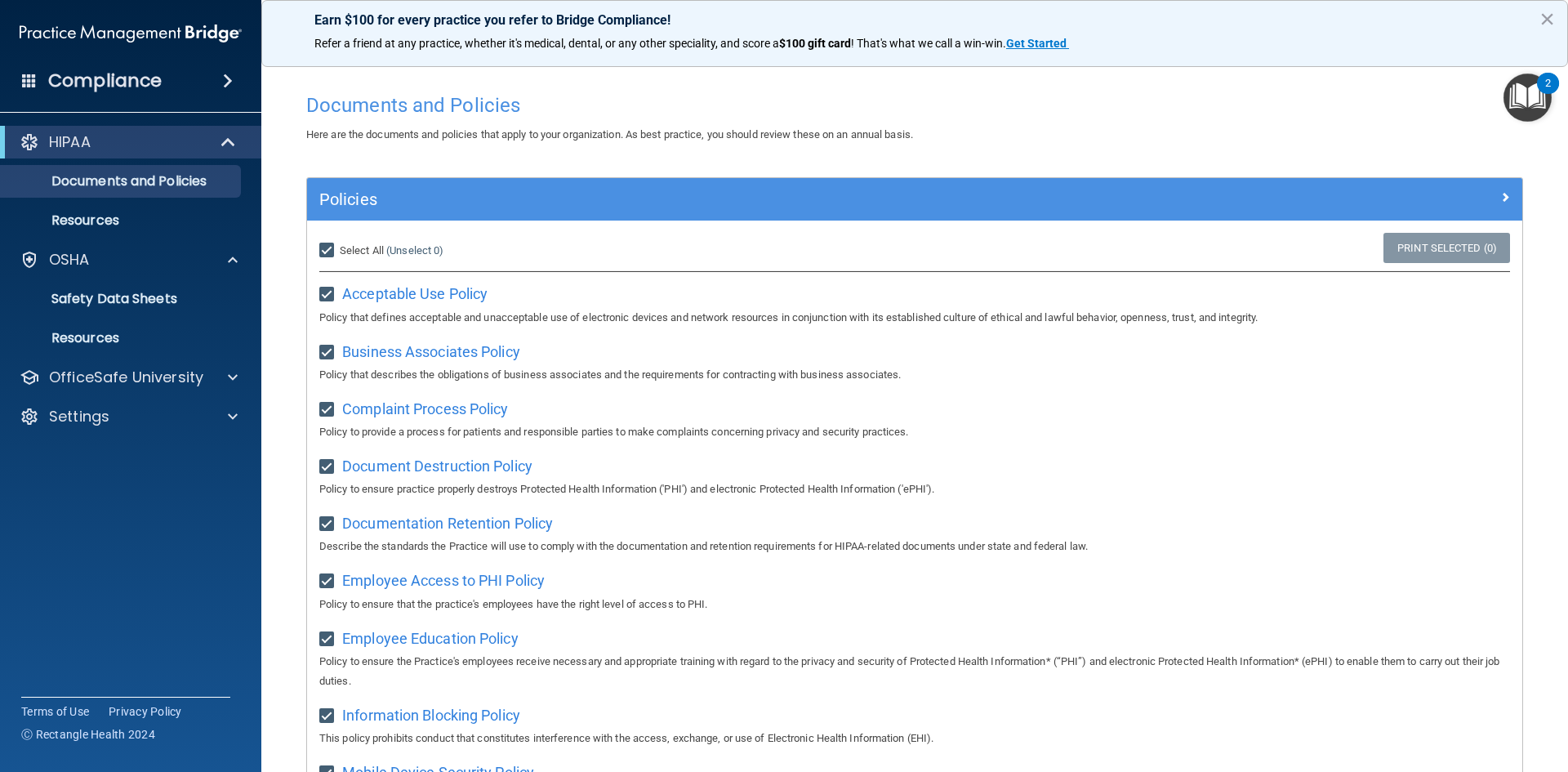
checkbox input "true"
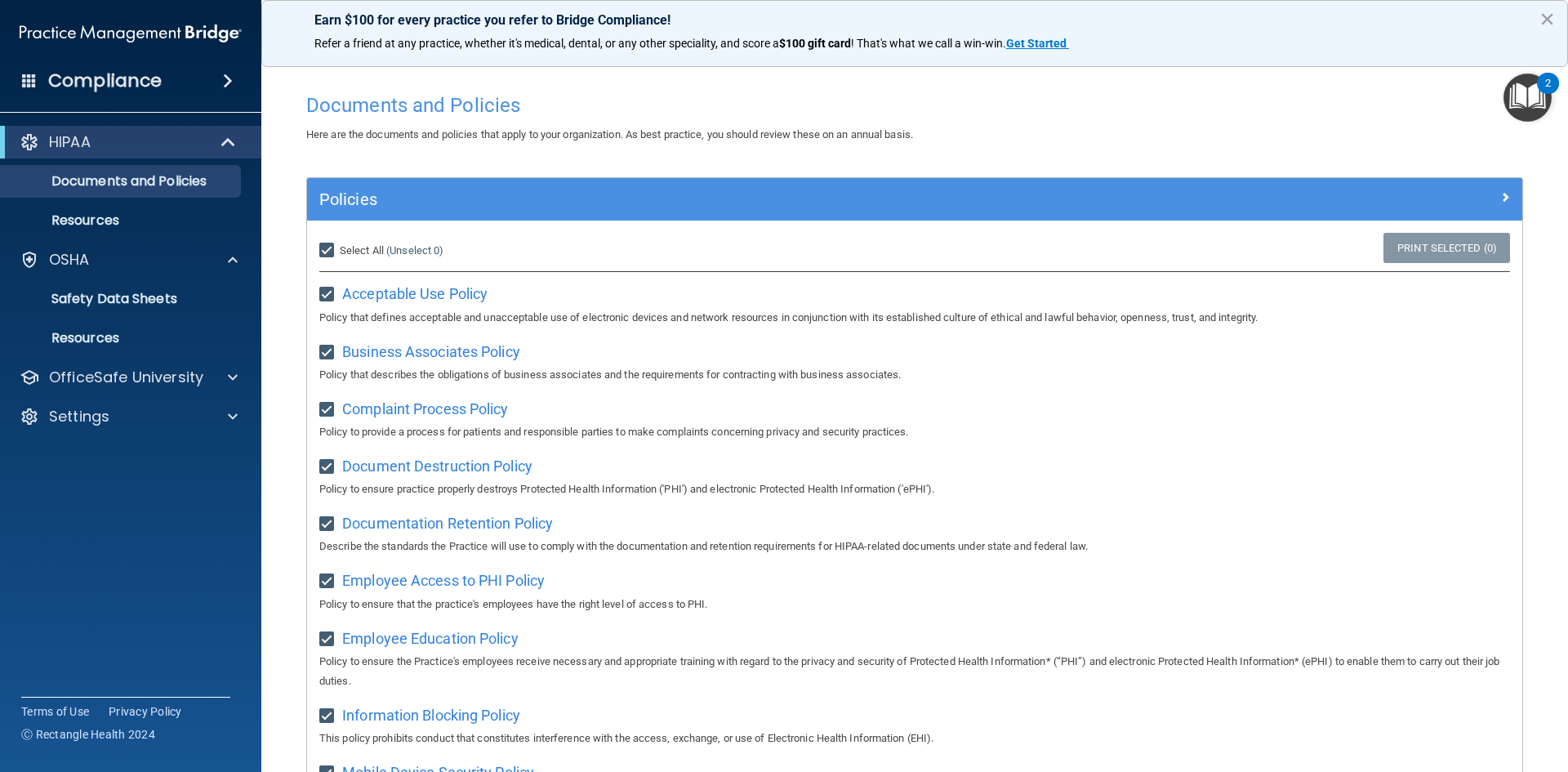
checkbox input "true"
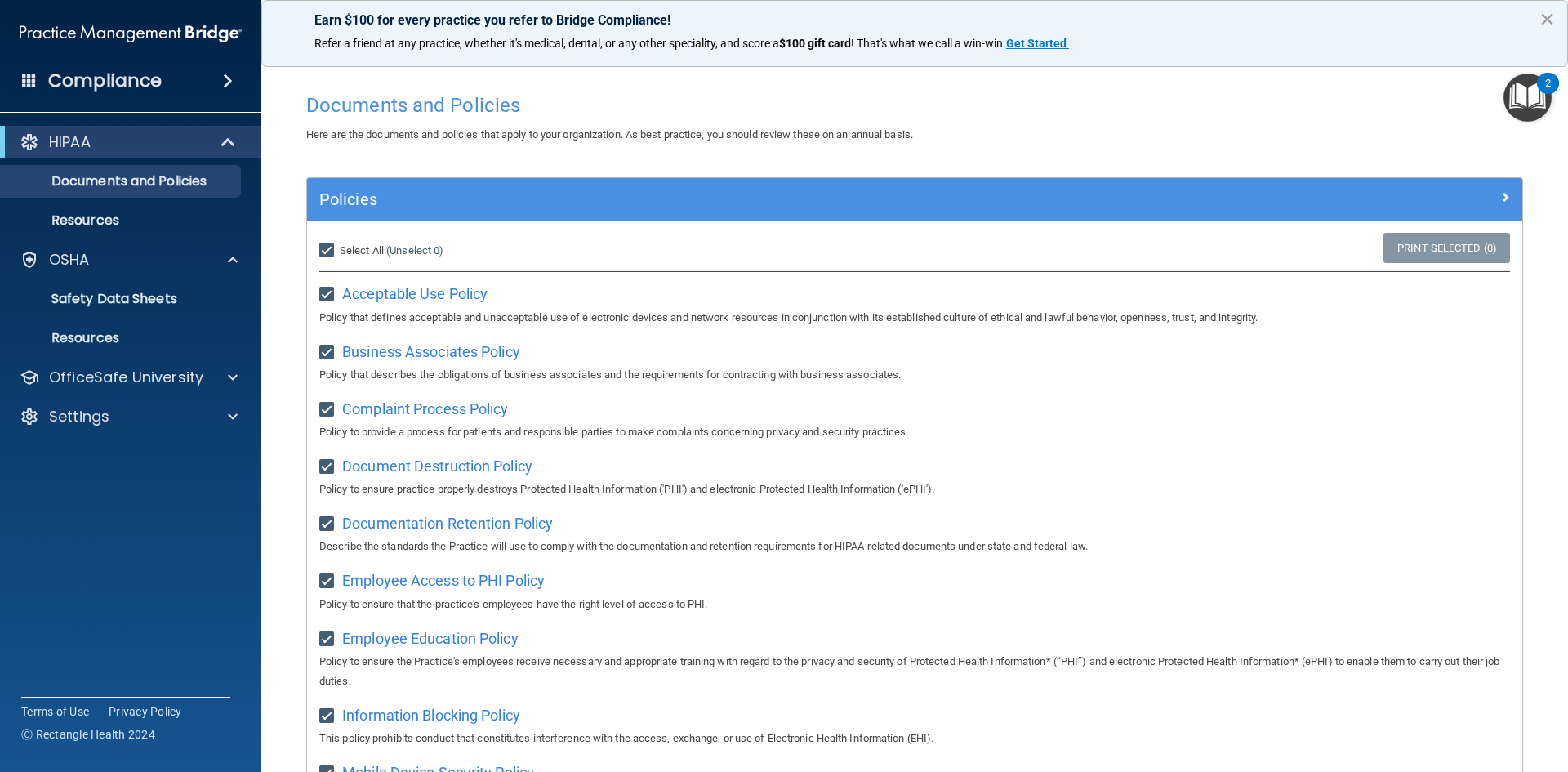
checkbox input "true"
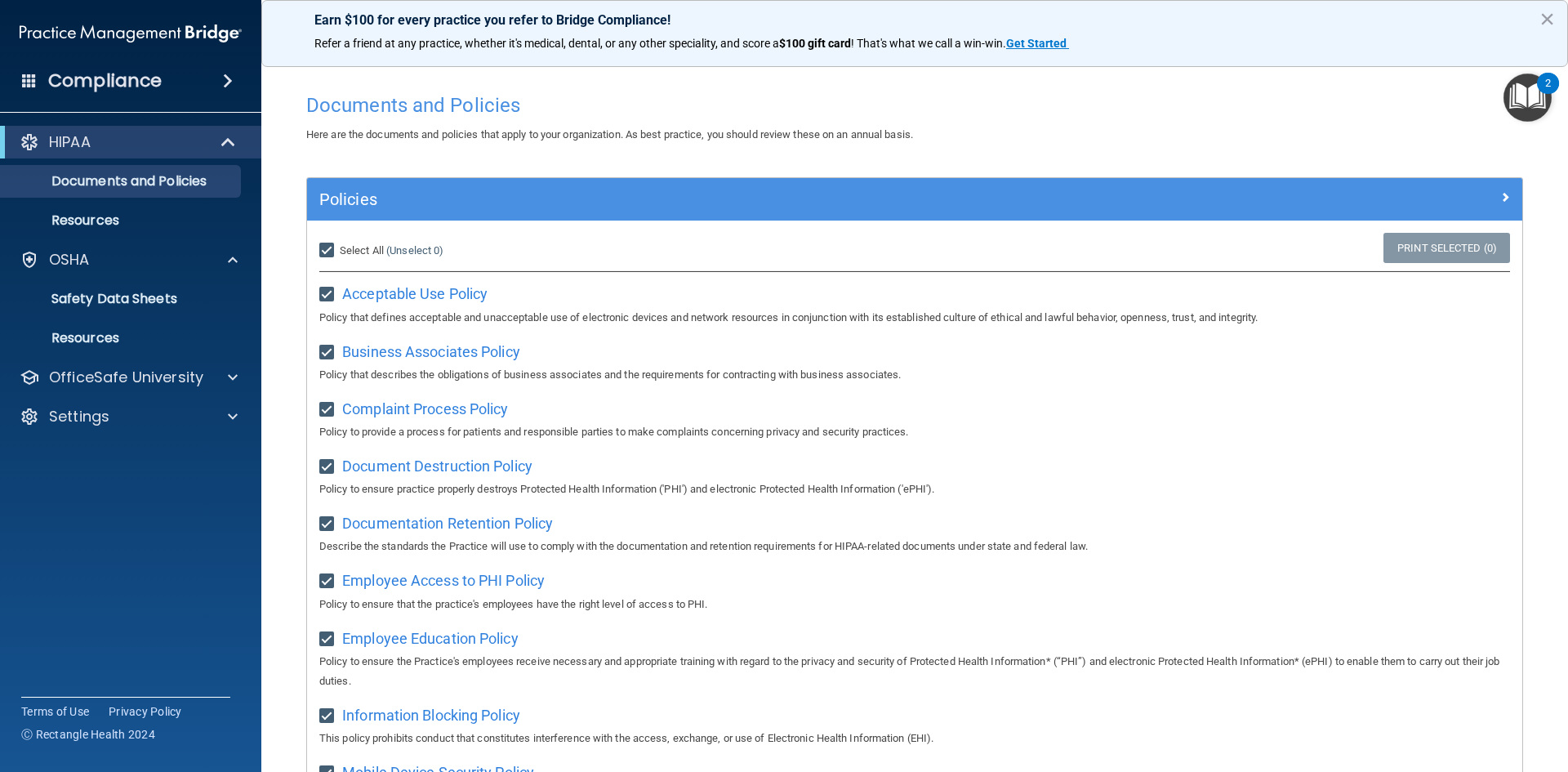
checkbox input "true"
click at [373, 249] on span "Unselect All" at bounding box center [368, 250] width 56 height 12
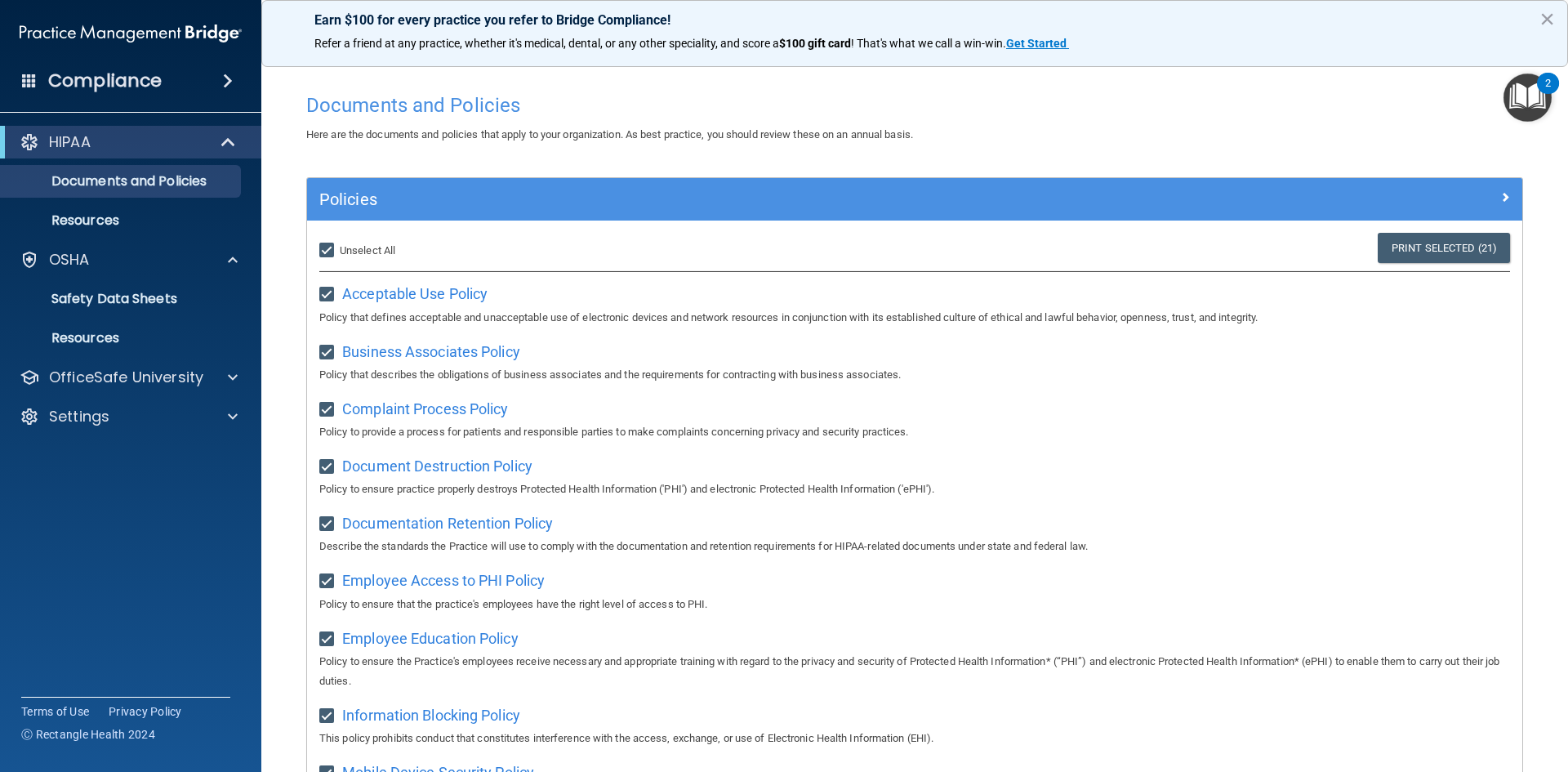
click at [338, 249] on input "Select All (Unselect 21) Unselect All" at bounding box center [328, 251] width 19 height 13
checkbox input "false"
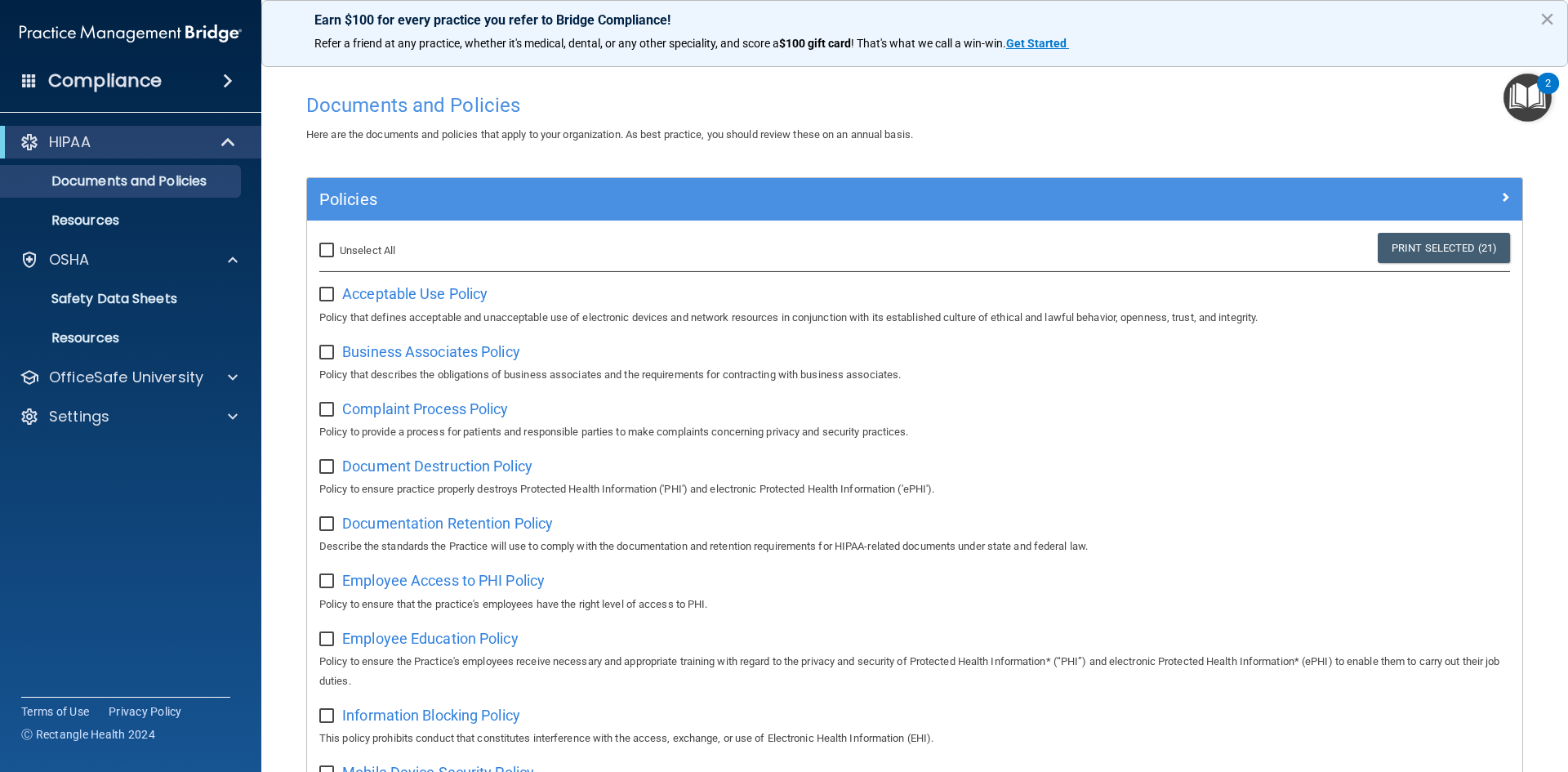
checkbox input "false"
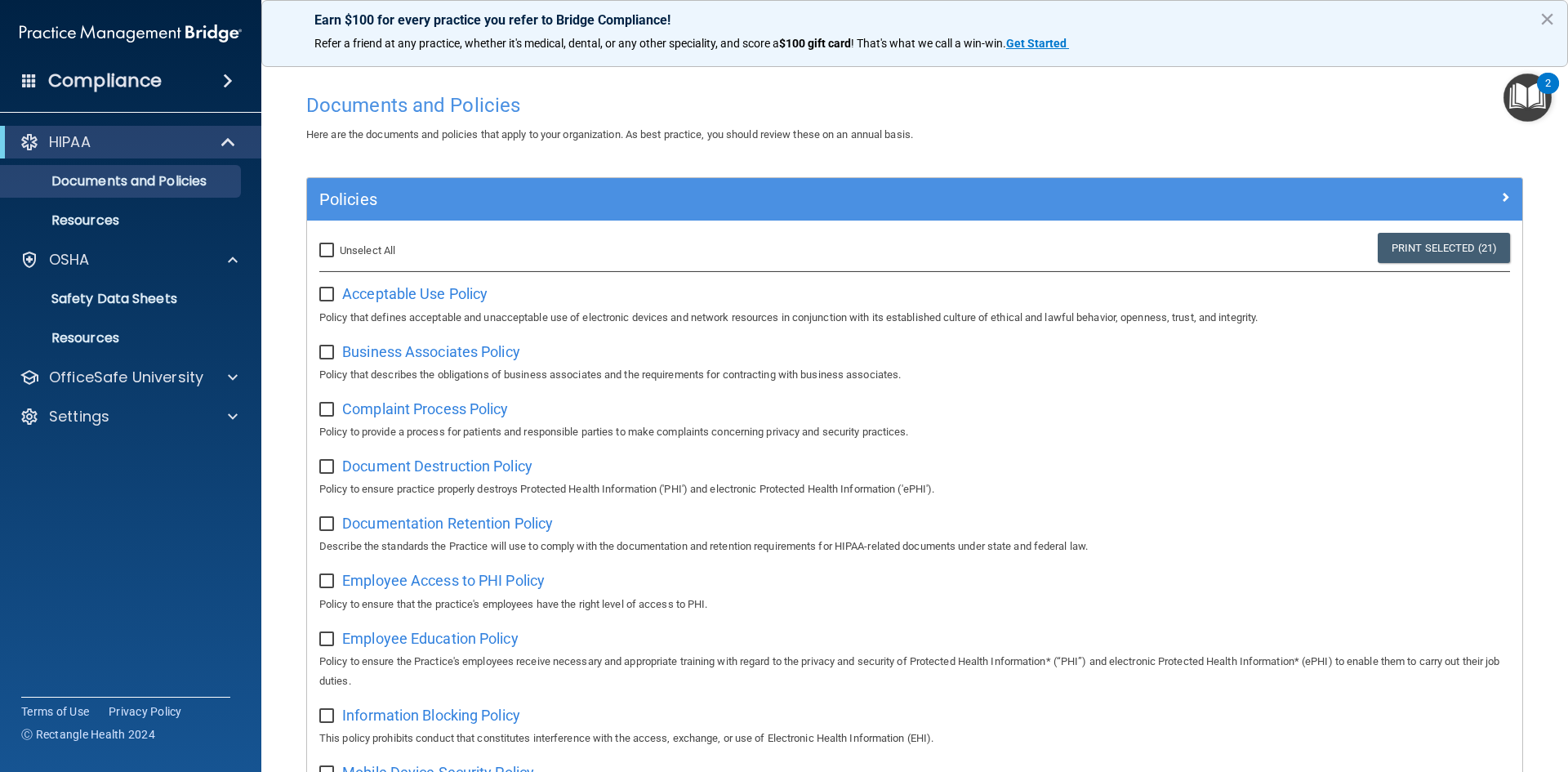
checkbox input "false"
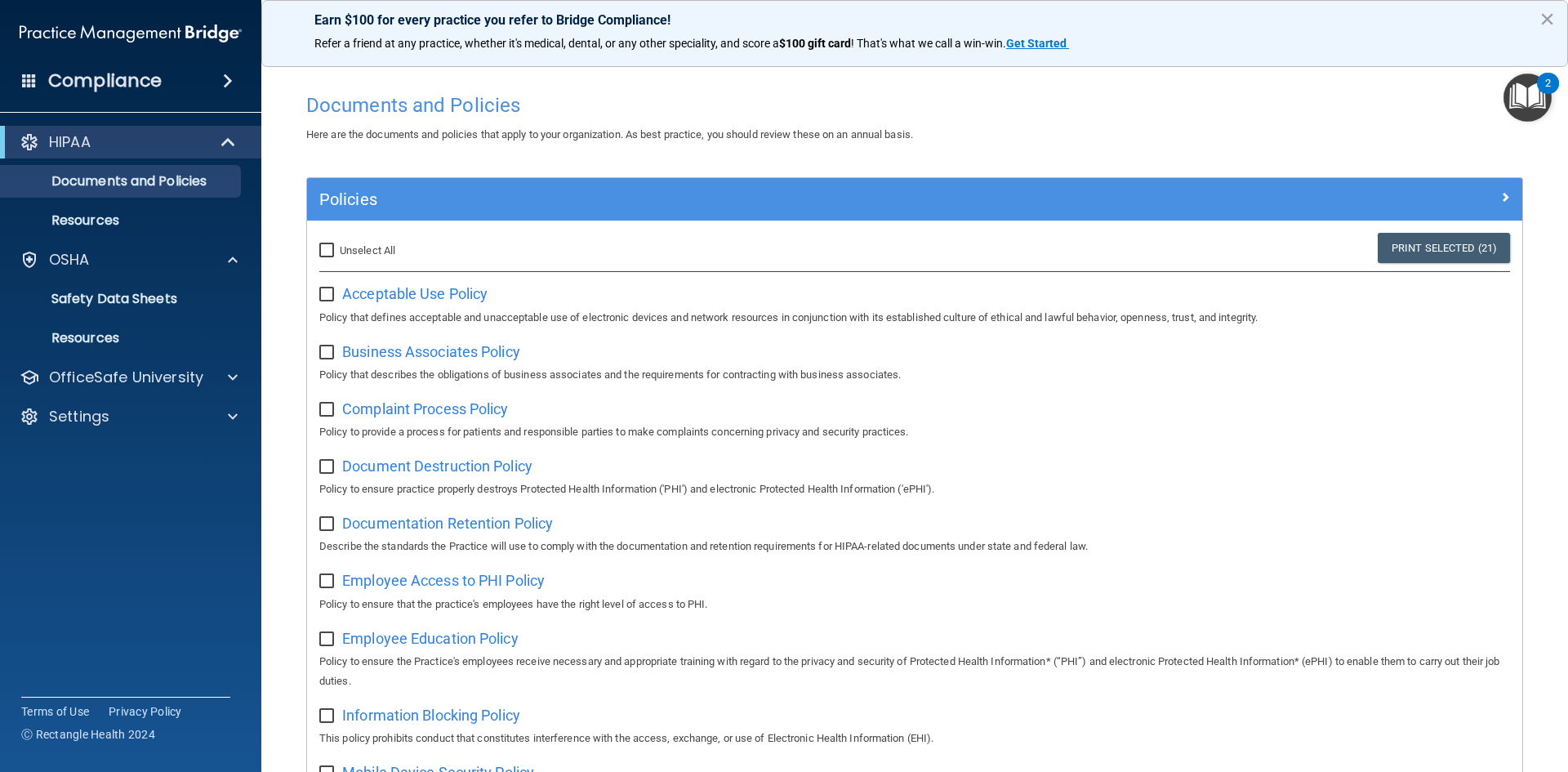
checkbox input "false"
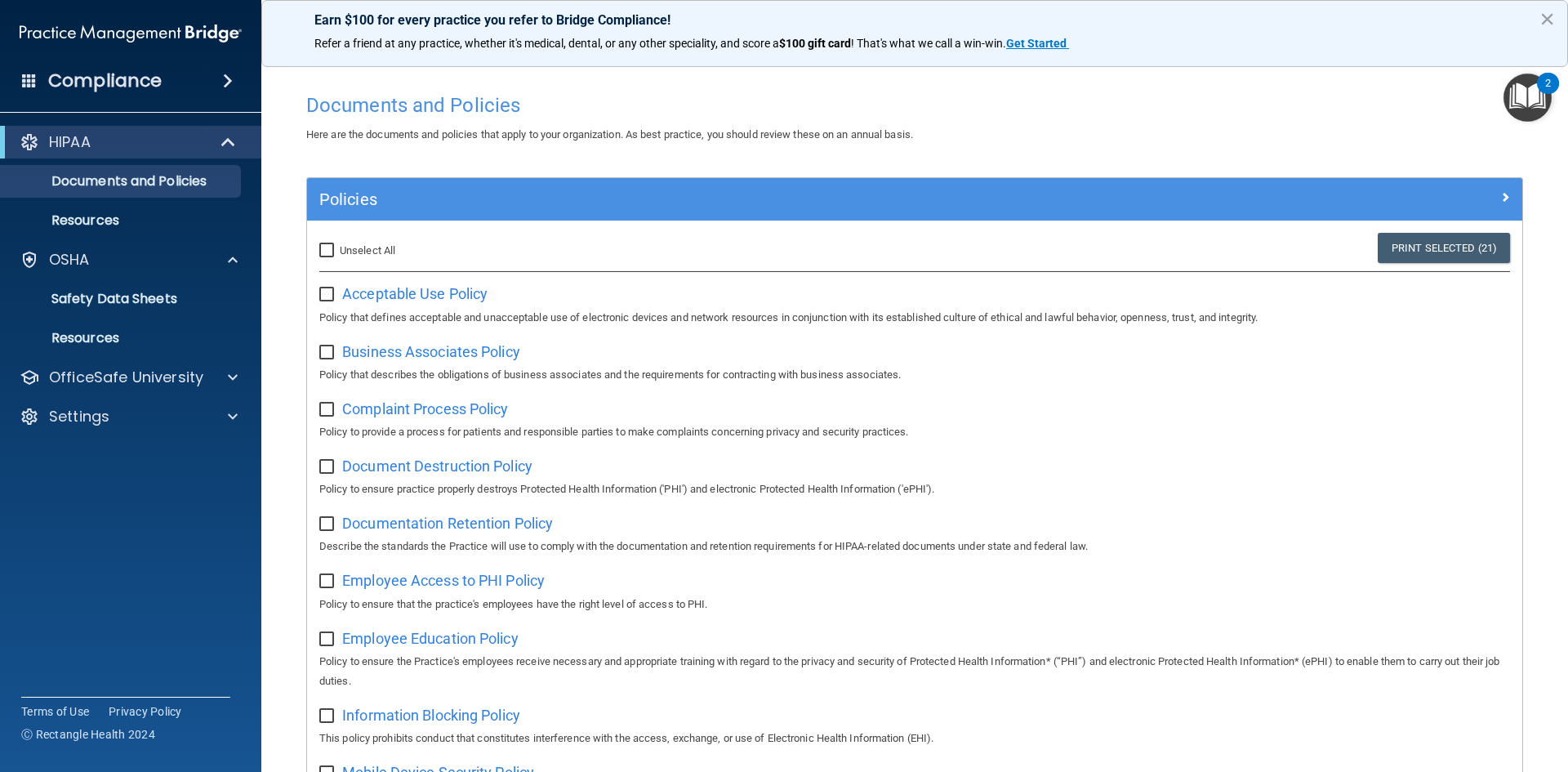
checkbox input "false"
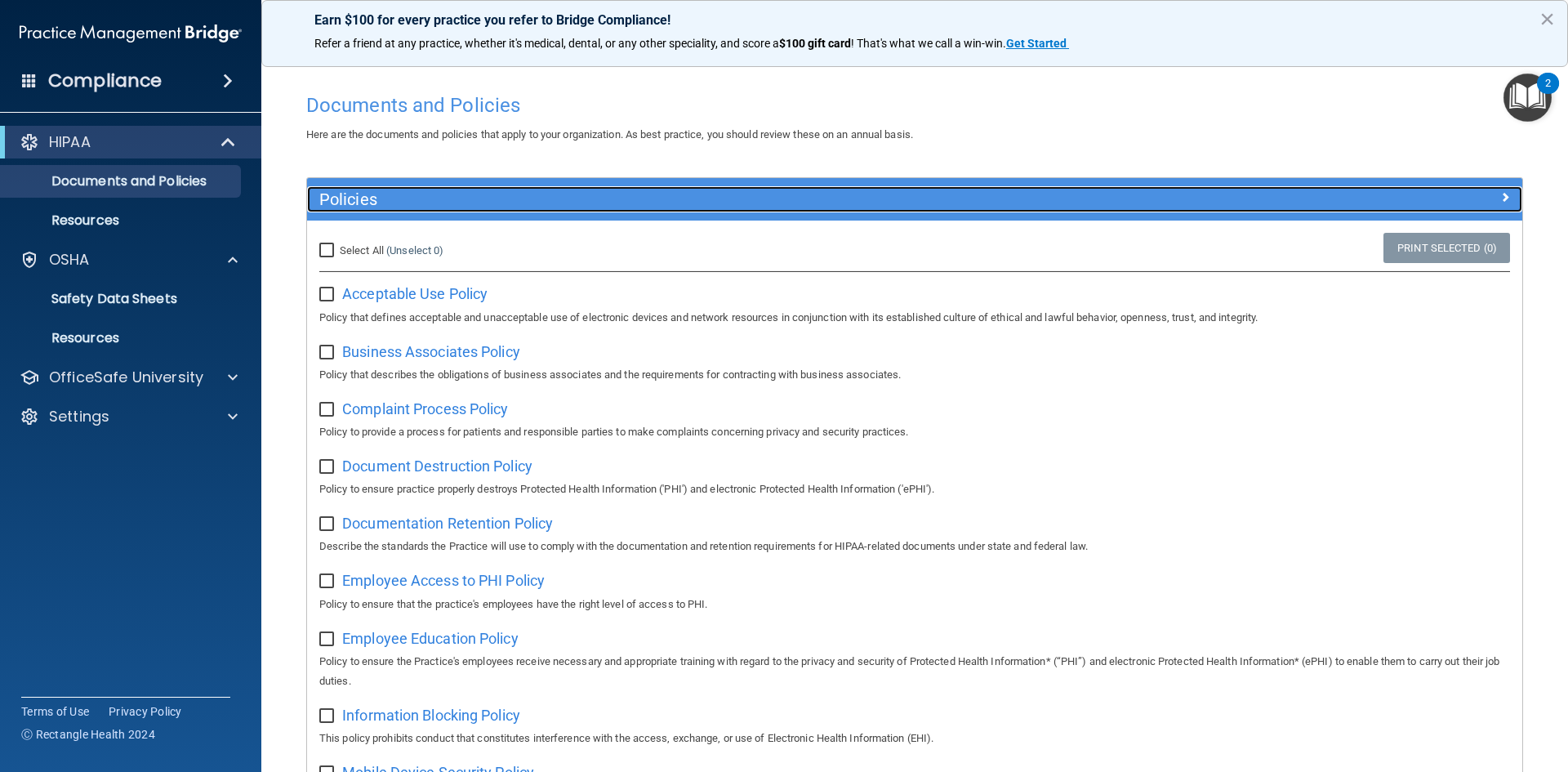
click at [1509, 197] on div at bounding box center [1370, 196] width 304 height 20
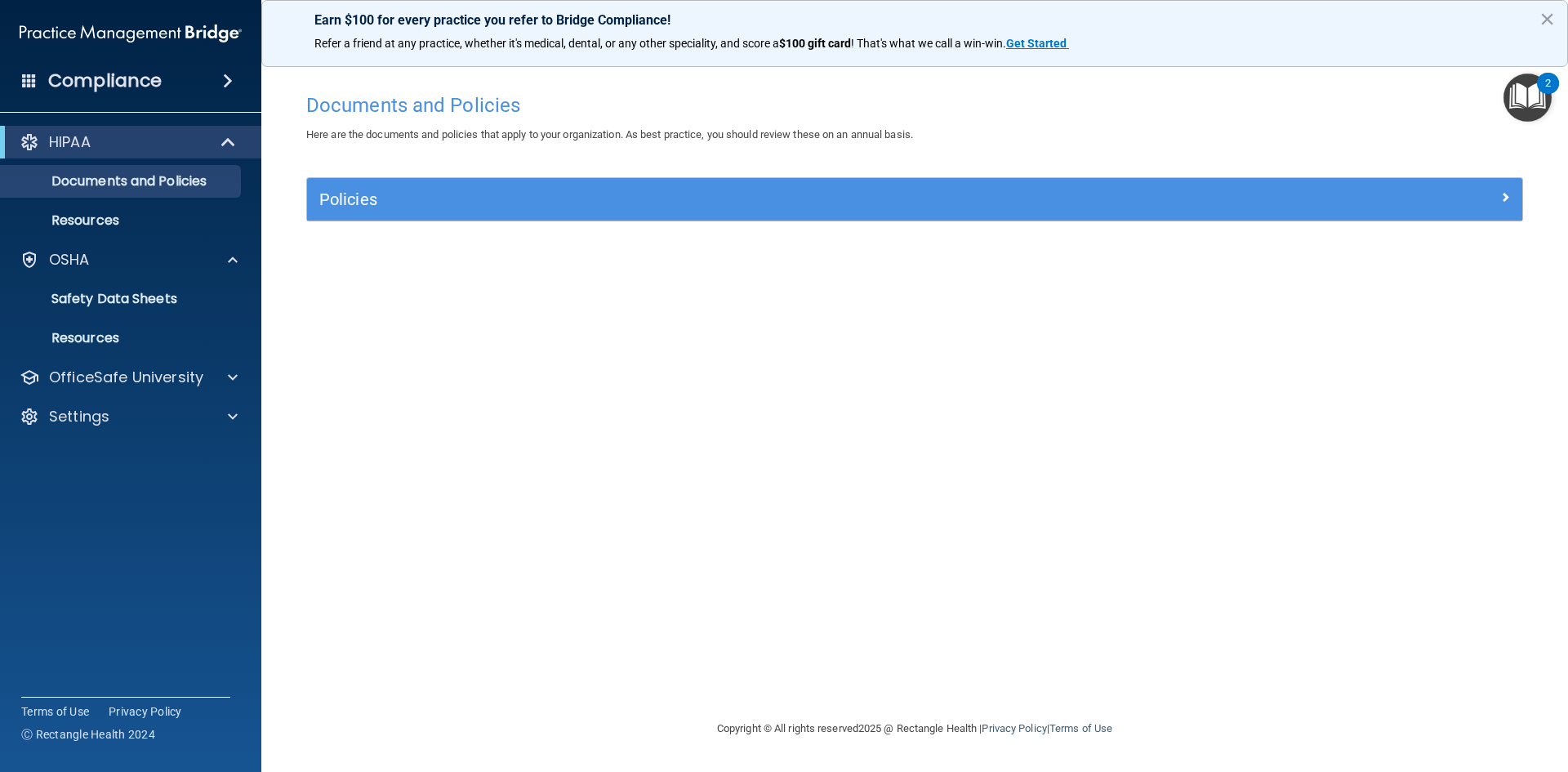
click at [1514, 87] on img "Open Resource Center, 2 new notifications" at bounding box center [1527, 97] width 48 height 48
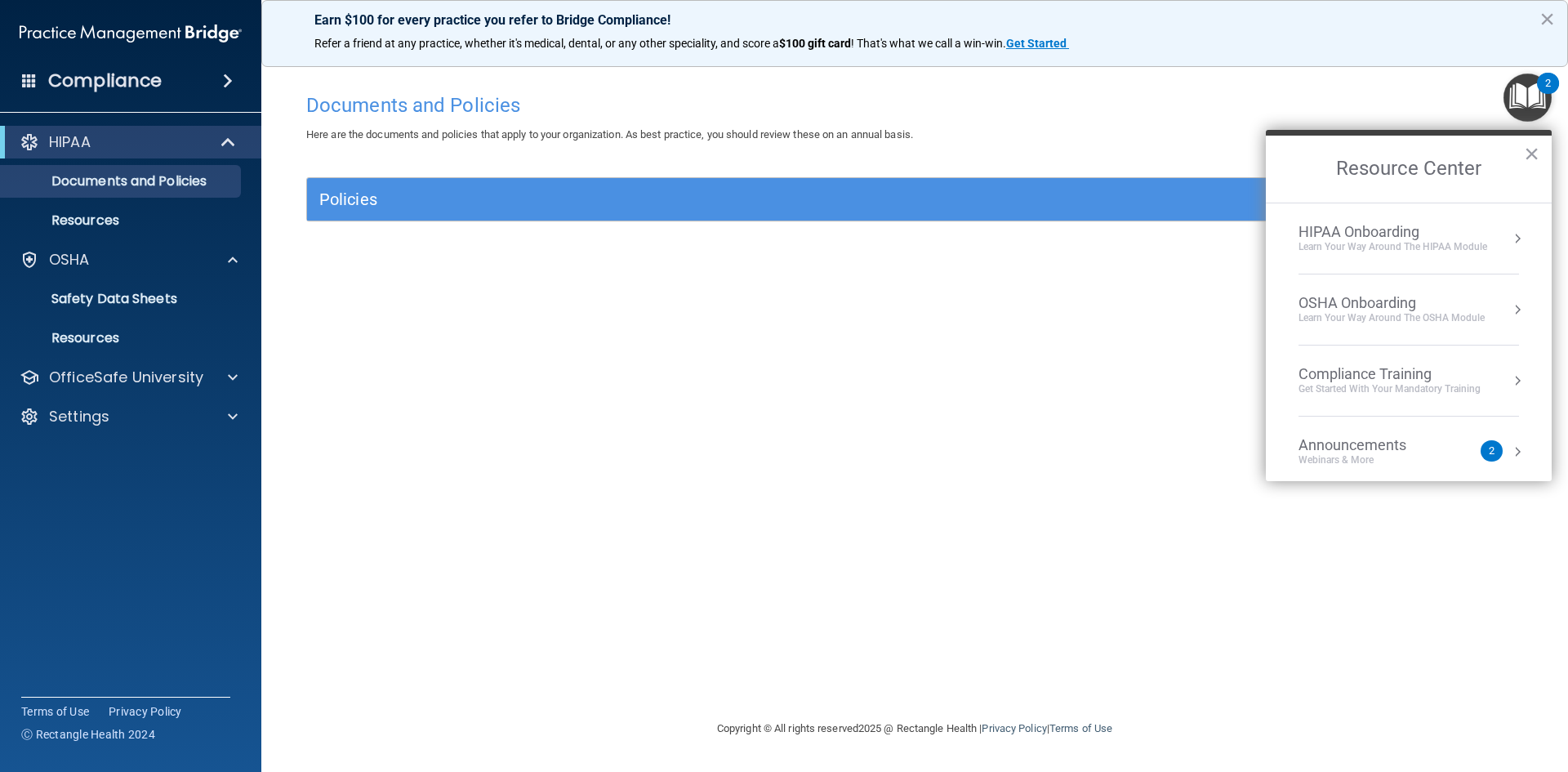
click at [1437, 247] on div "Learn Your Way around the HIPAA module" at bounding box center [1392, 247] width 189 height 14
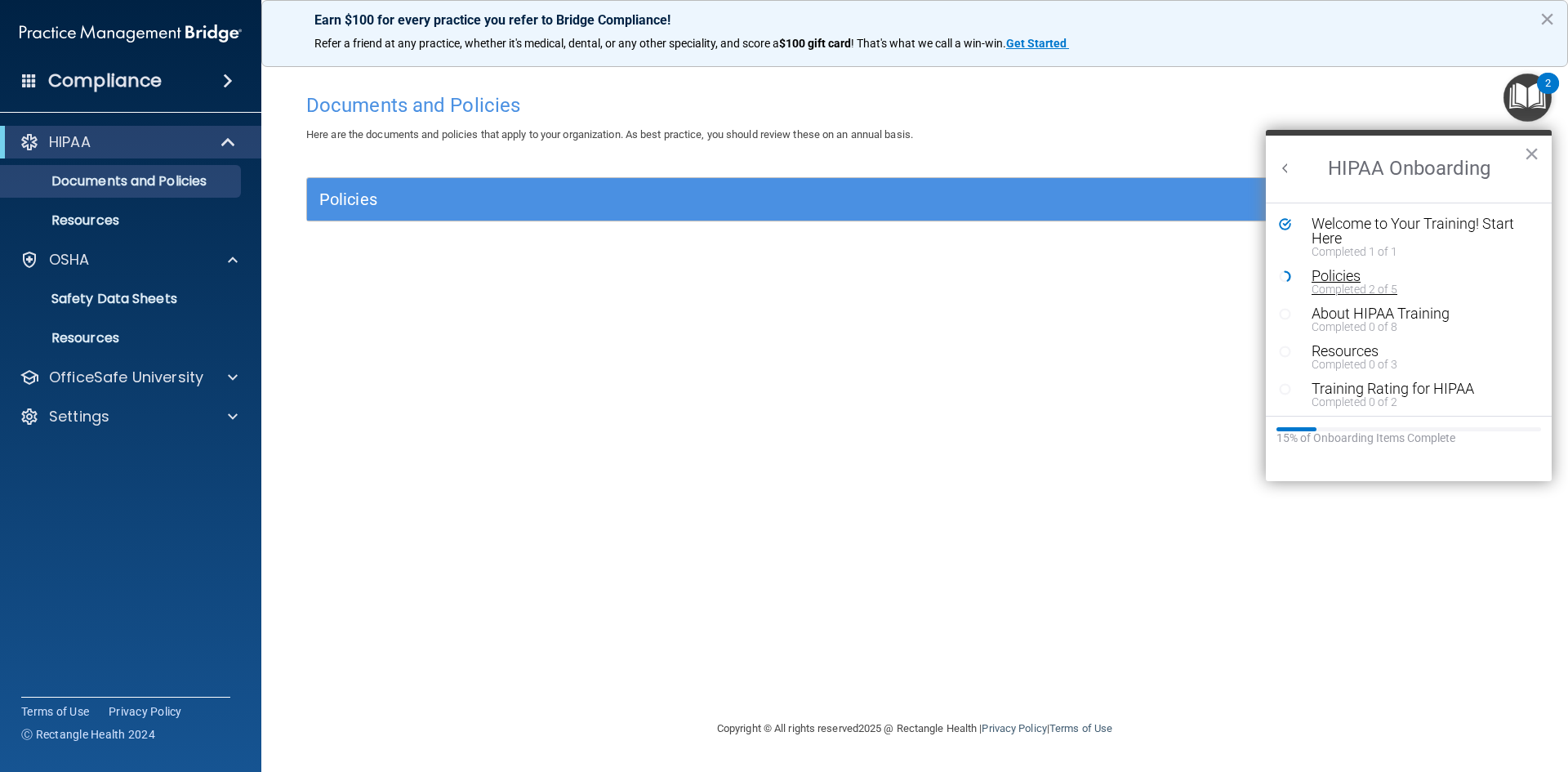
click at [1340, 269] on div "Policies" at bounding box center [1414, 276] width 207 height 15
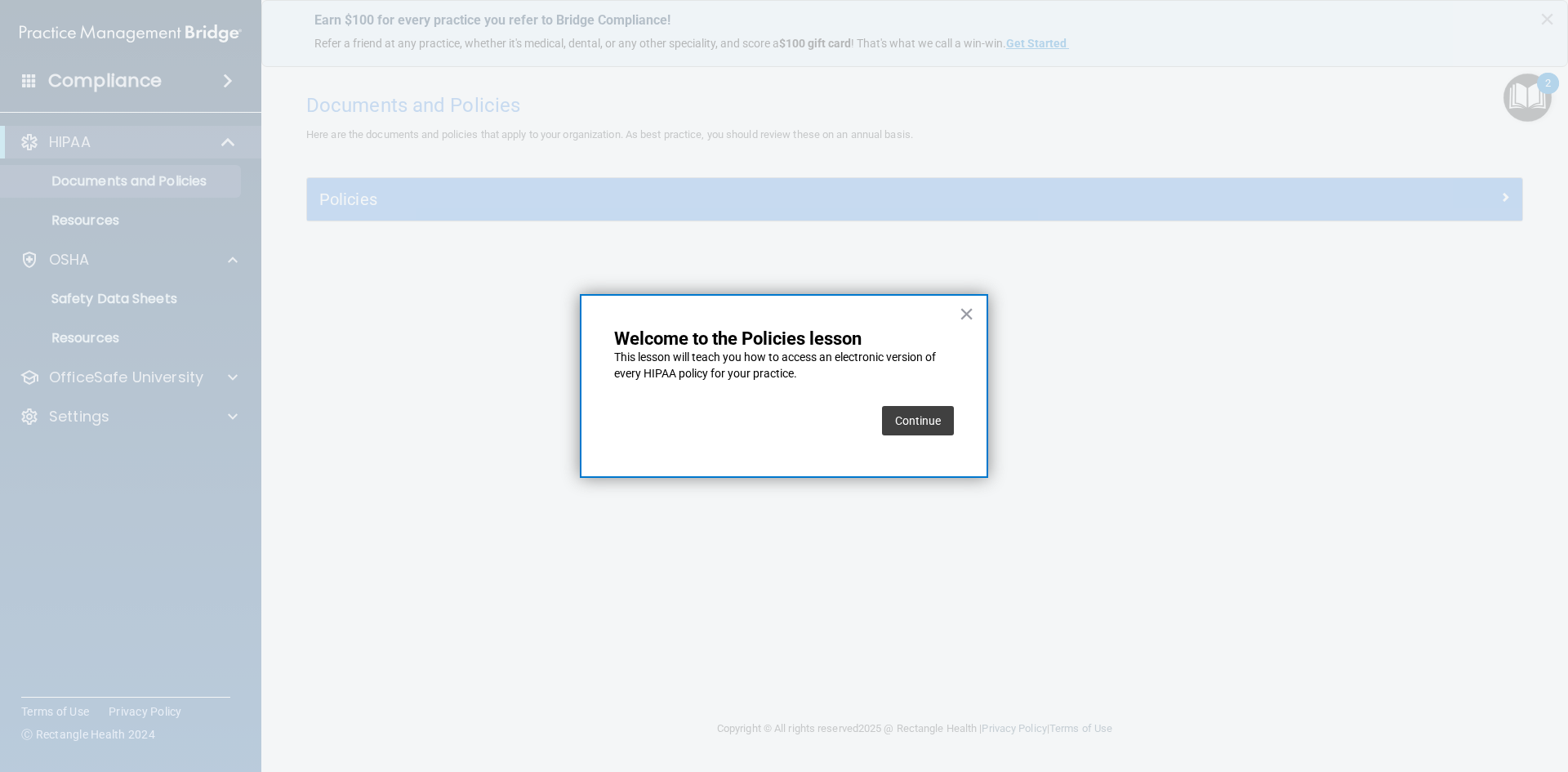
click at [927, 416] on button "Continue" at bounding box center [918, 421] width 72 height 29
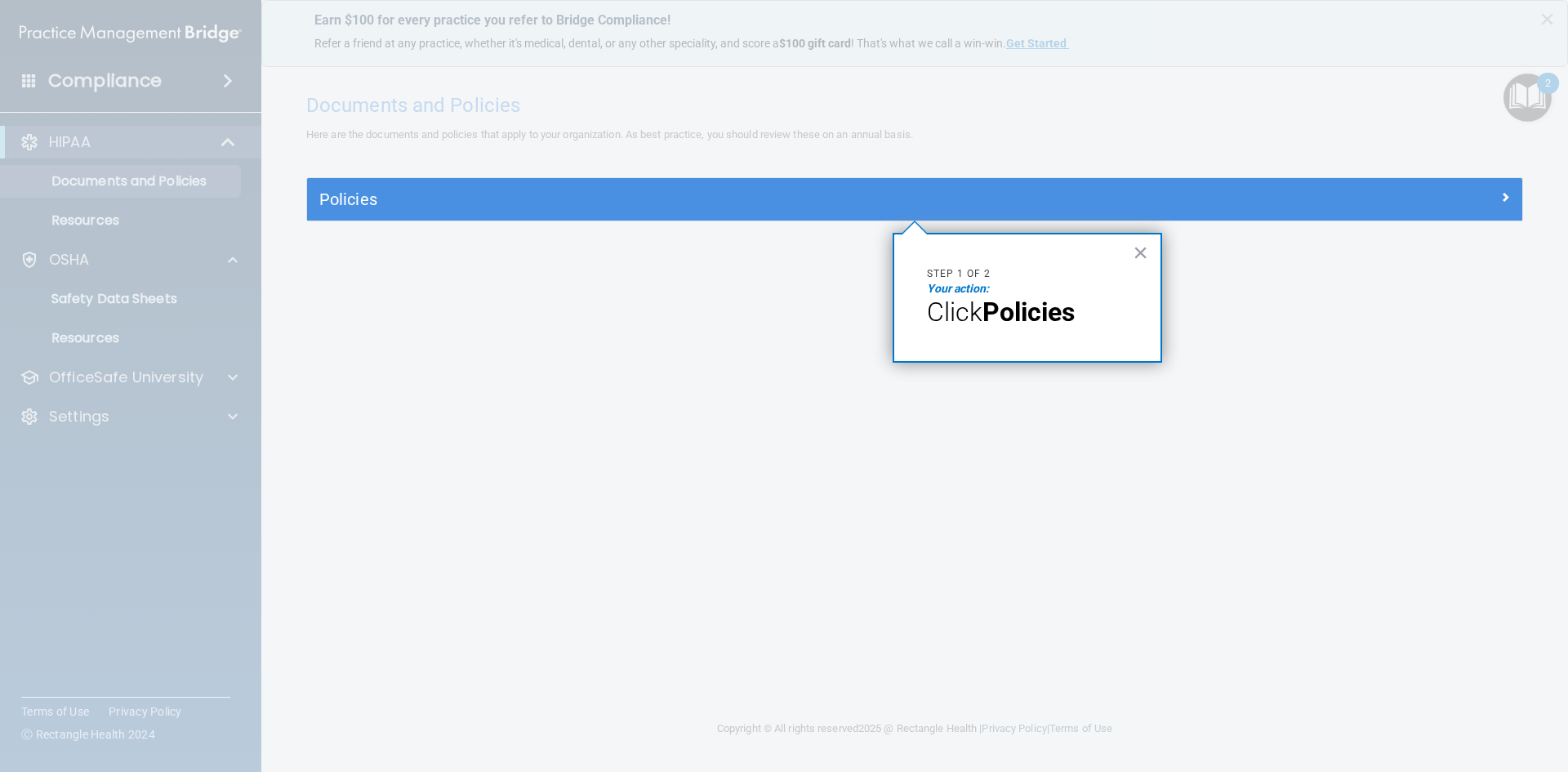
click at [945, 270] on p "Step 1 of 2" at bounding box center [1027, 274] width 201 height 14
click at [1012, 301] on strong "Policies" at bounding box center [1028, 312] width 92 height 31
click at [1122, 265] on div "× Step 1 of 2 Your action: Click Policies" at bounding box center [1027, 297] width 270 height 130
click at [1165, 226] on div at bounding box center [914, 496] width 1215 height 551
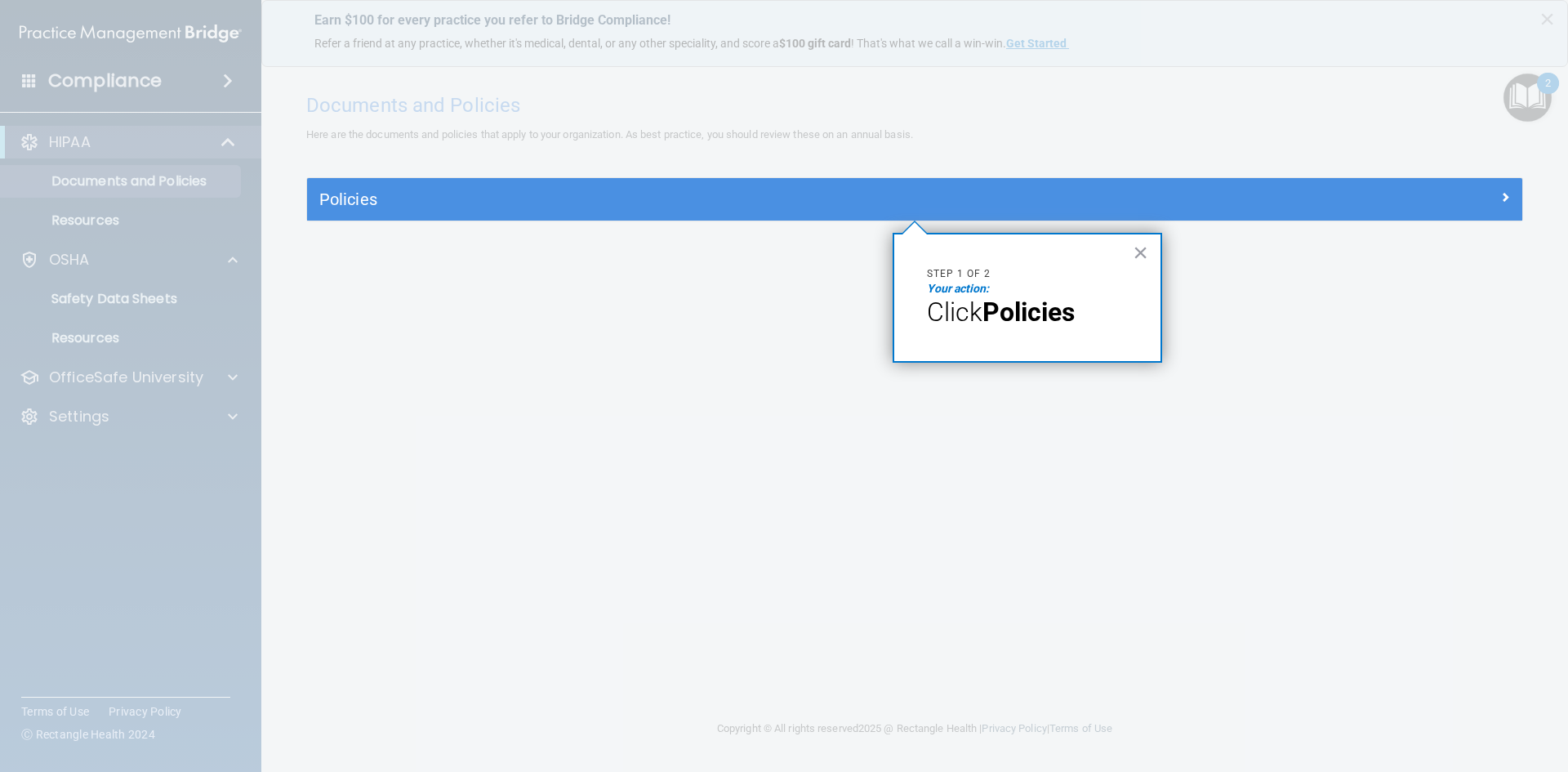
click at [1150, 266] on div "× Step 1 of 2 Your action: Click Policies" at bounding box center [1027, 297] width 270 height 130
click at [1129, 247] on div "× Step 1 of 2 Your action: Click Policies" at bounding box center [1027, 297] width 270 height 130
click at [1138, 247] on button "×" at bounding box center [1140, 252] width 16 height 26
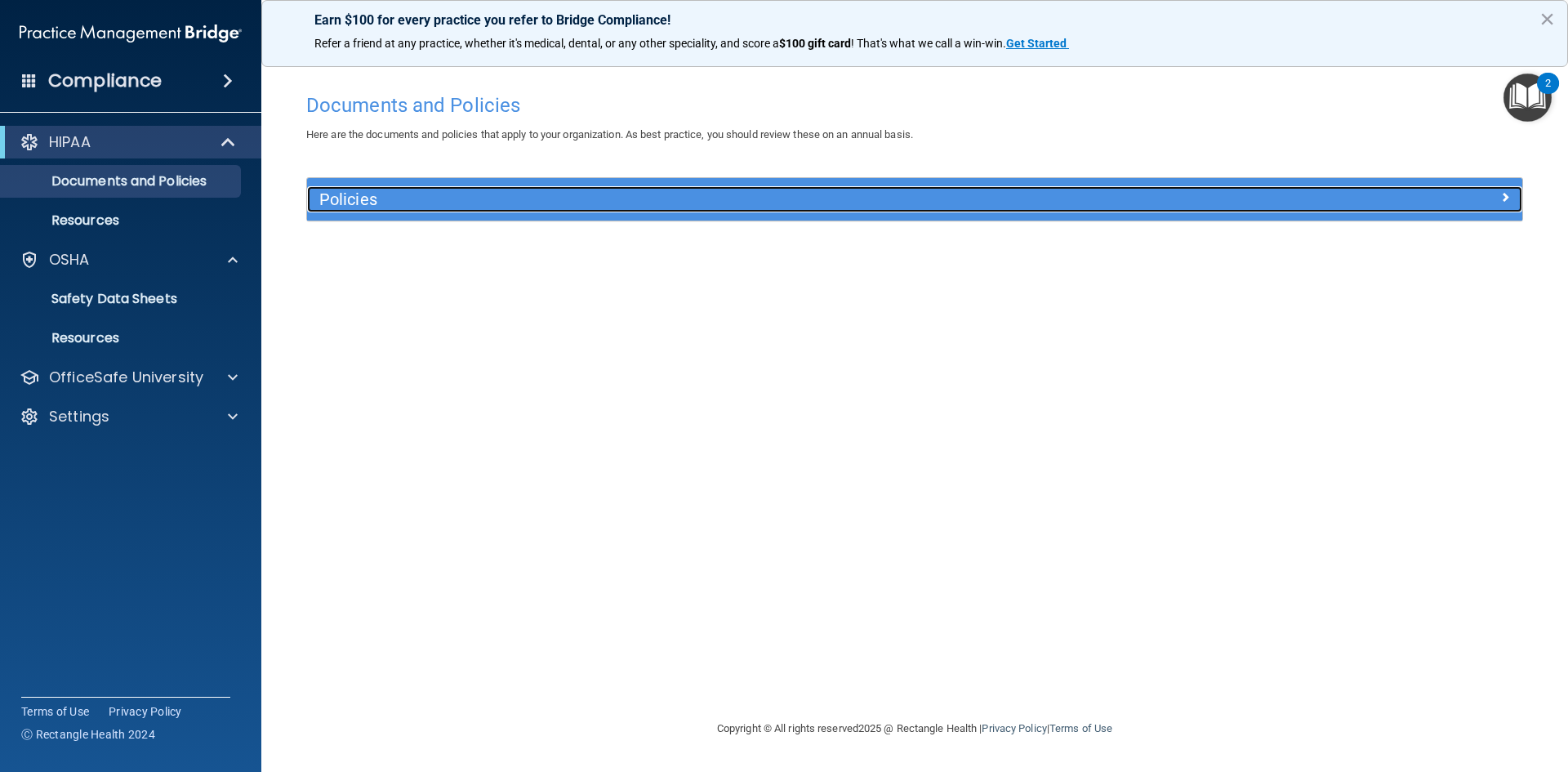
click at [887, 206] on h5 "Policies" at bounding box center [762, 199] width 887 height 18
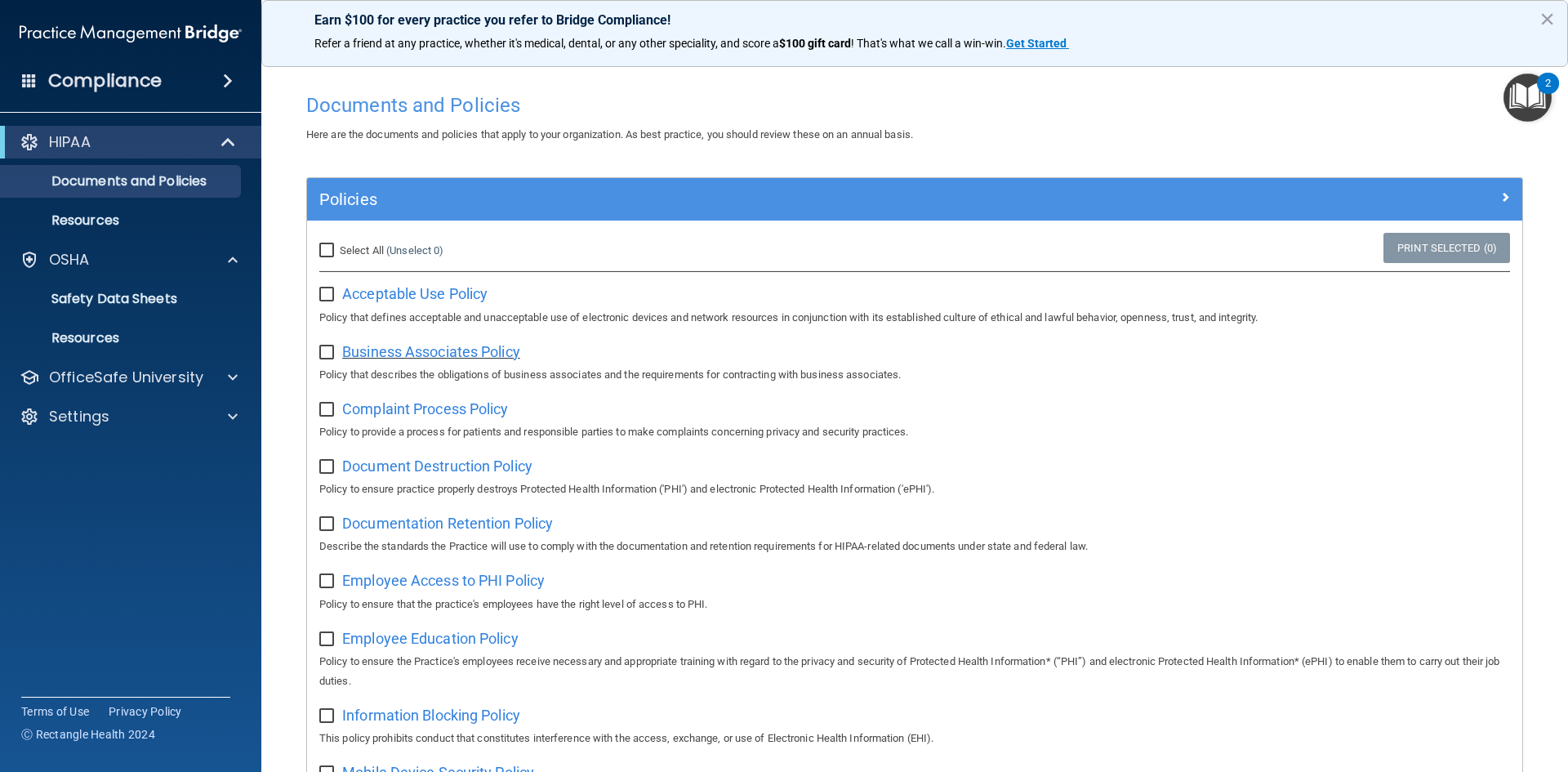
click at [434, 350] on span "Business Associates Policy" at bounding box center [431, 351] width 178 height 17
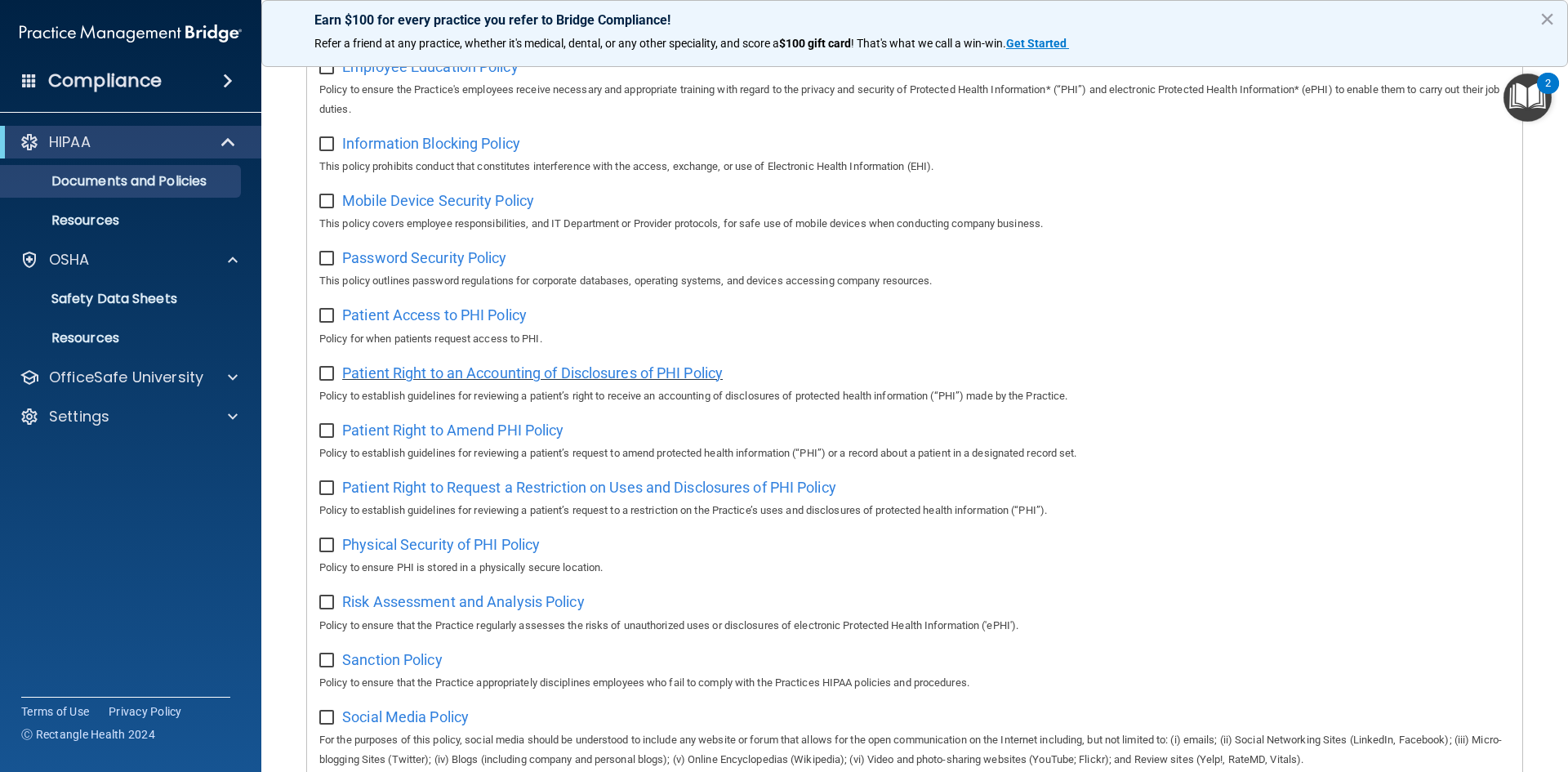
scroll to position [866, 0]
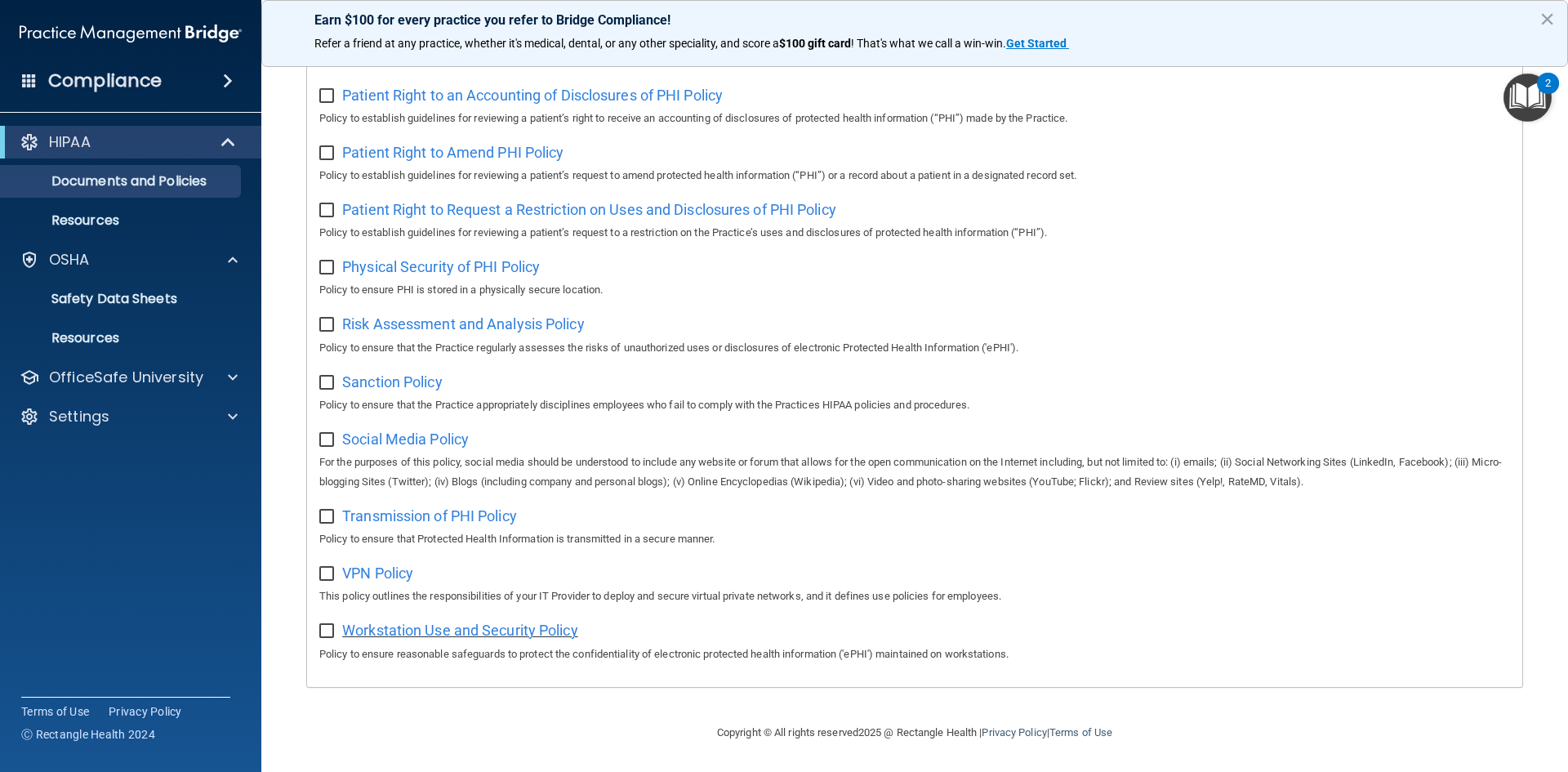
click at [413, 627] on span "Workstation Use and Security Policy" at bounding box center [460, 630] width 236 height 17
click at [388, 573] on span "VPN Policy" at bounding box center [377, 573] width 71 height 17
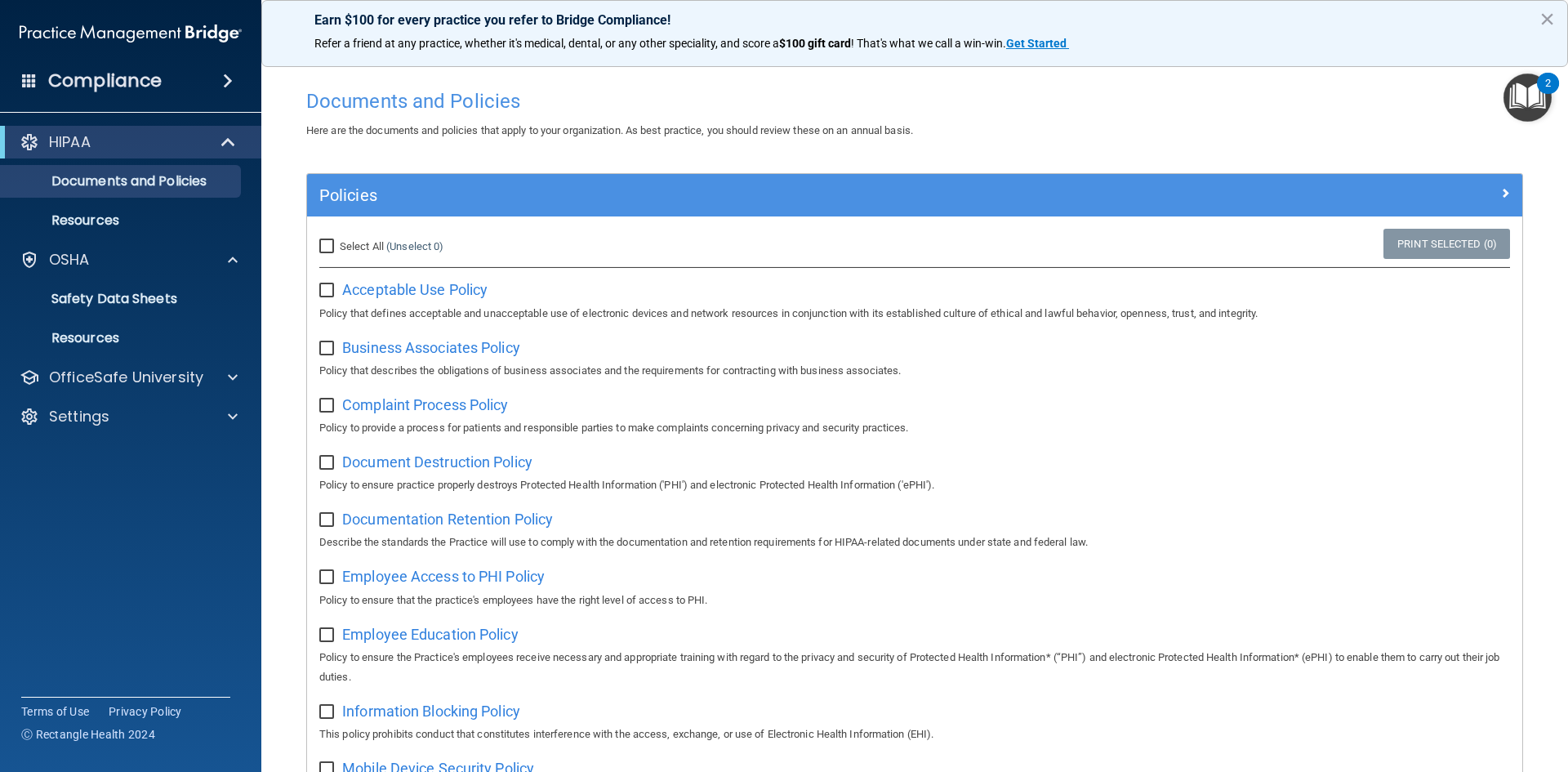
scroll to position [0, 0]
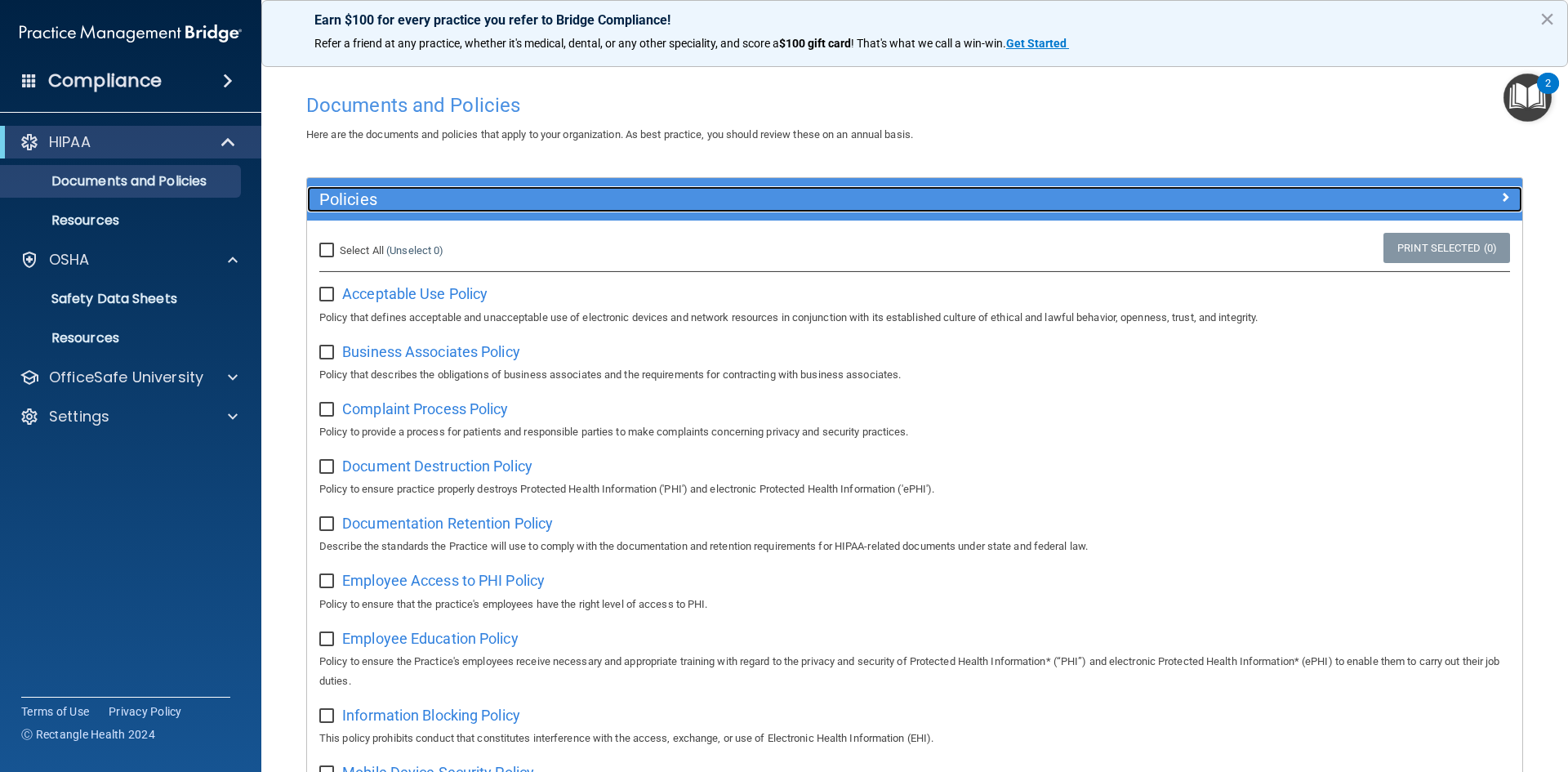
click at [1500, 188] on span at bounding box center [1505, 197] width 10 height 20
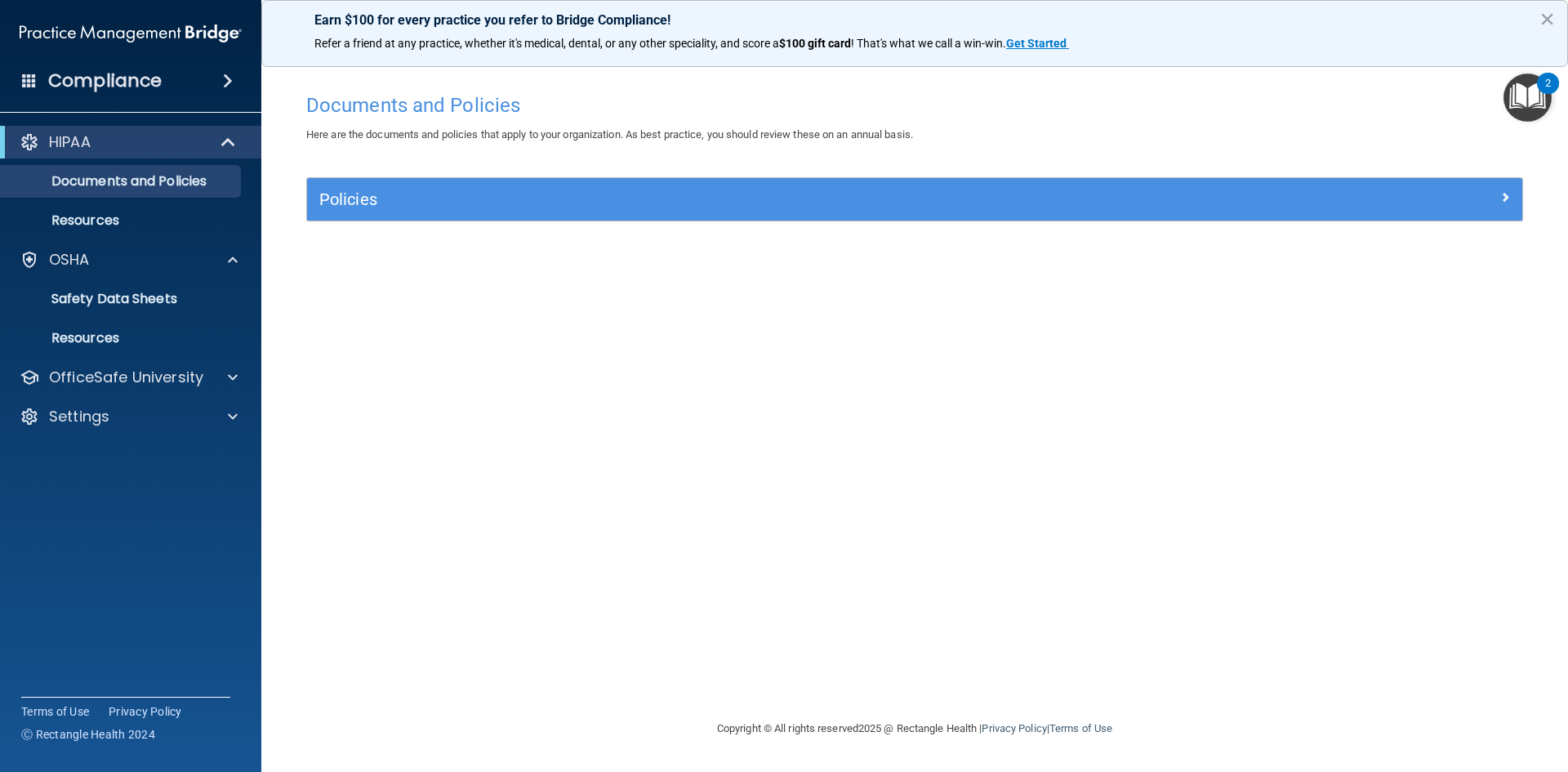
click at [1524, 97] on img "Open Resource Center, 2 new notifications" at bounding box center [1527, 97] width 48 height 48
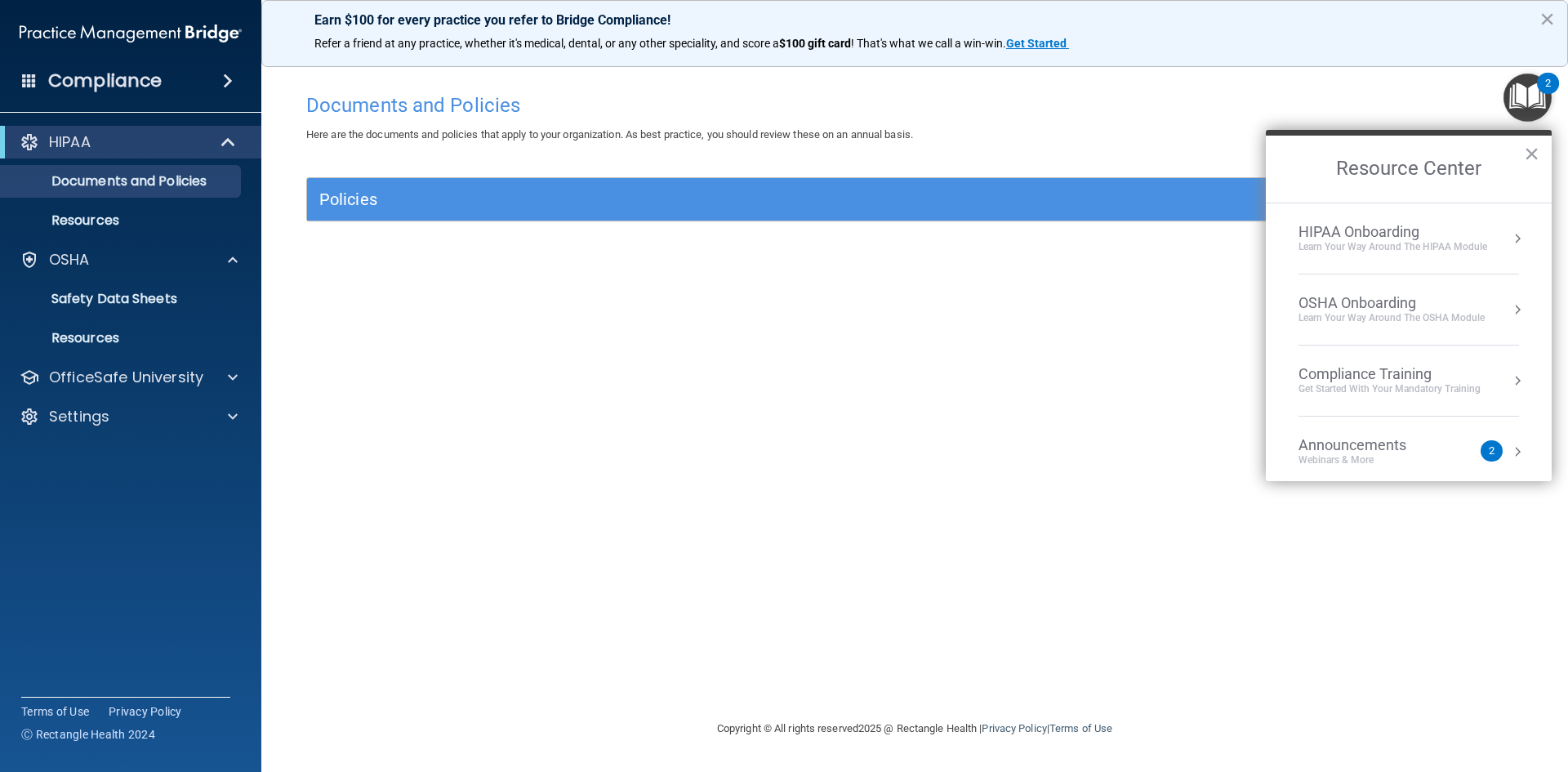
click at [1403, 380] on div "Compliance Training" at bounding box center [1389, 374] width 182 height 18
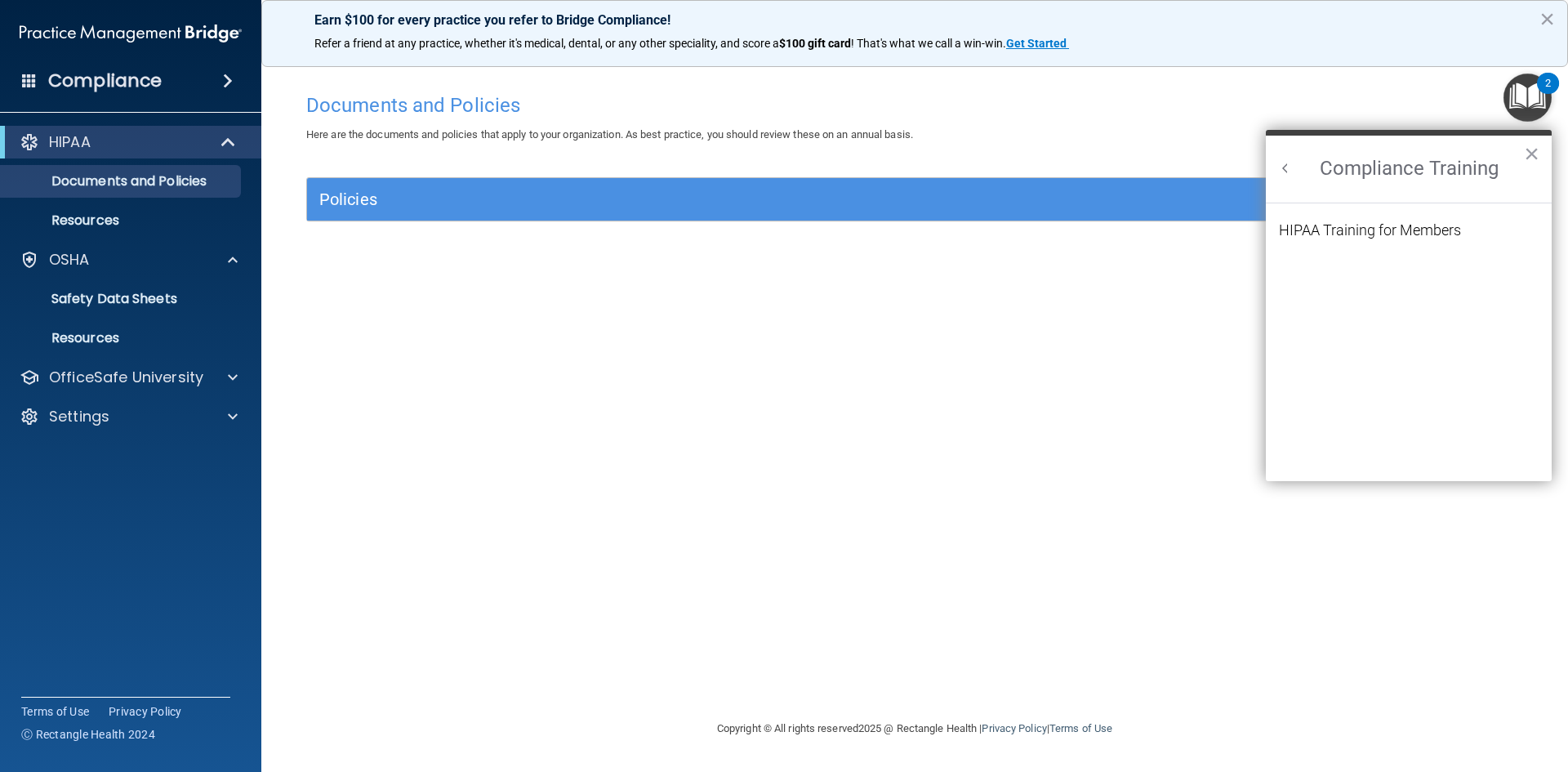
click at [1363, 214] on ol "HIPAA Training for Members" at bounding box center [1409, 342] width 260 height 279
click at [1366, 237] on div "HIPAA Training for Members" at bounding box center [1369, 230] width 182 height 15
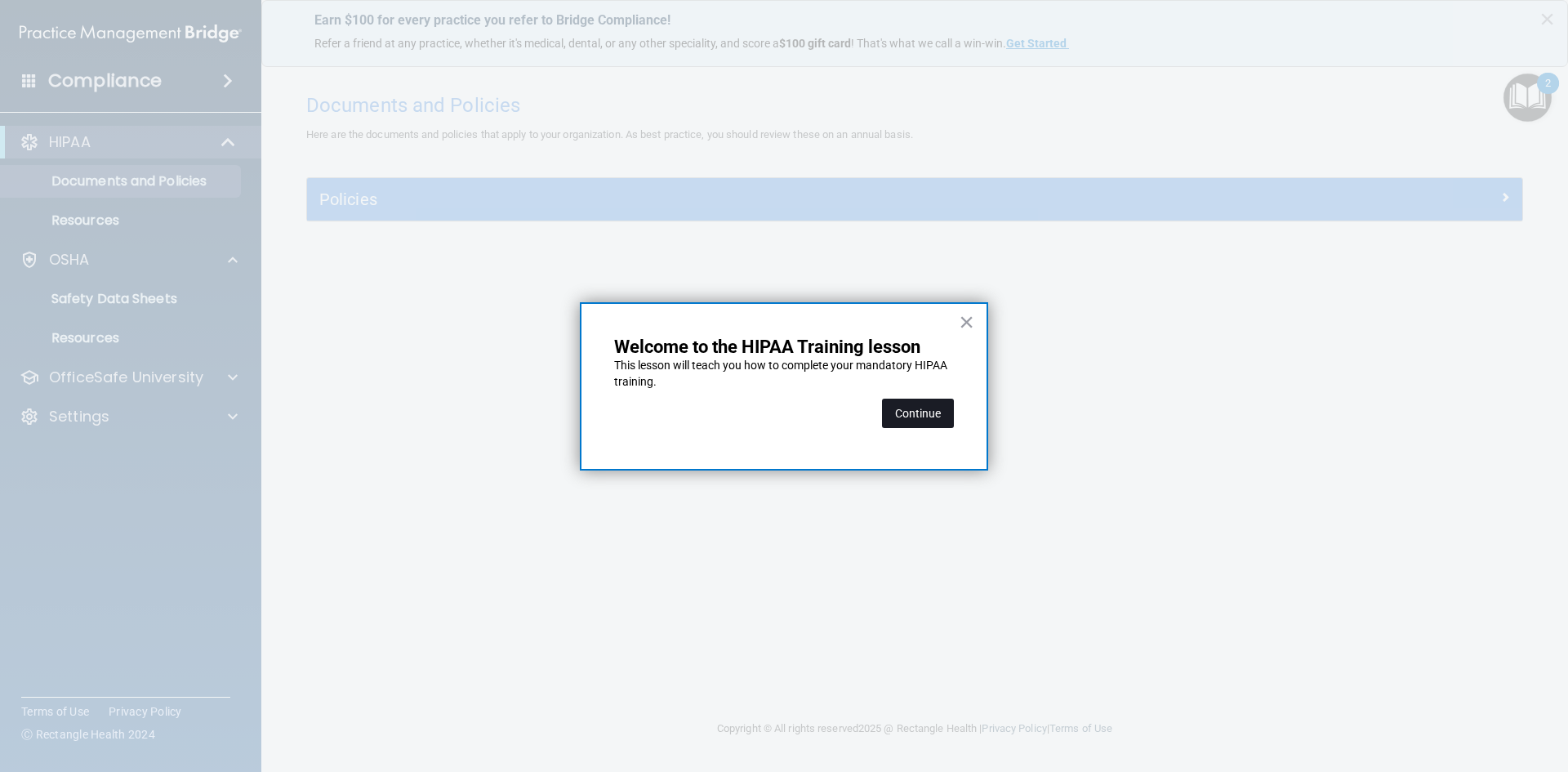
click at [910, 415] on button "Continue" at bounding box center [918, 413] width 72 height 29
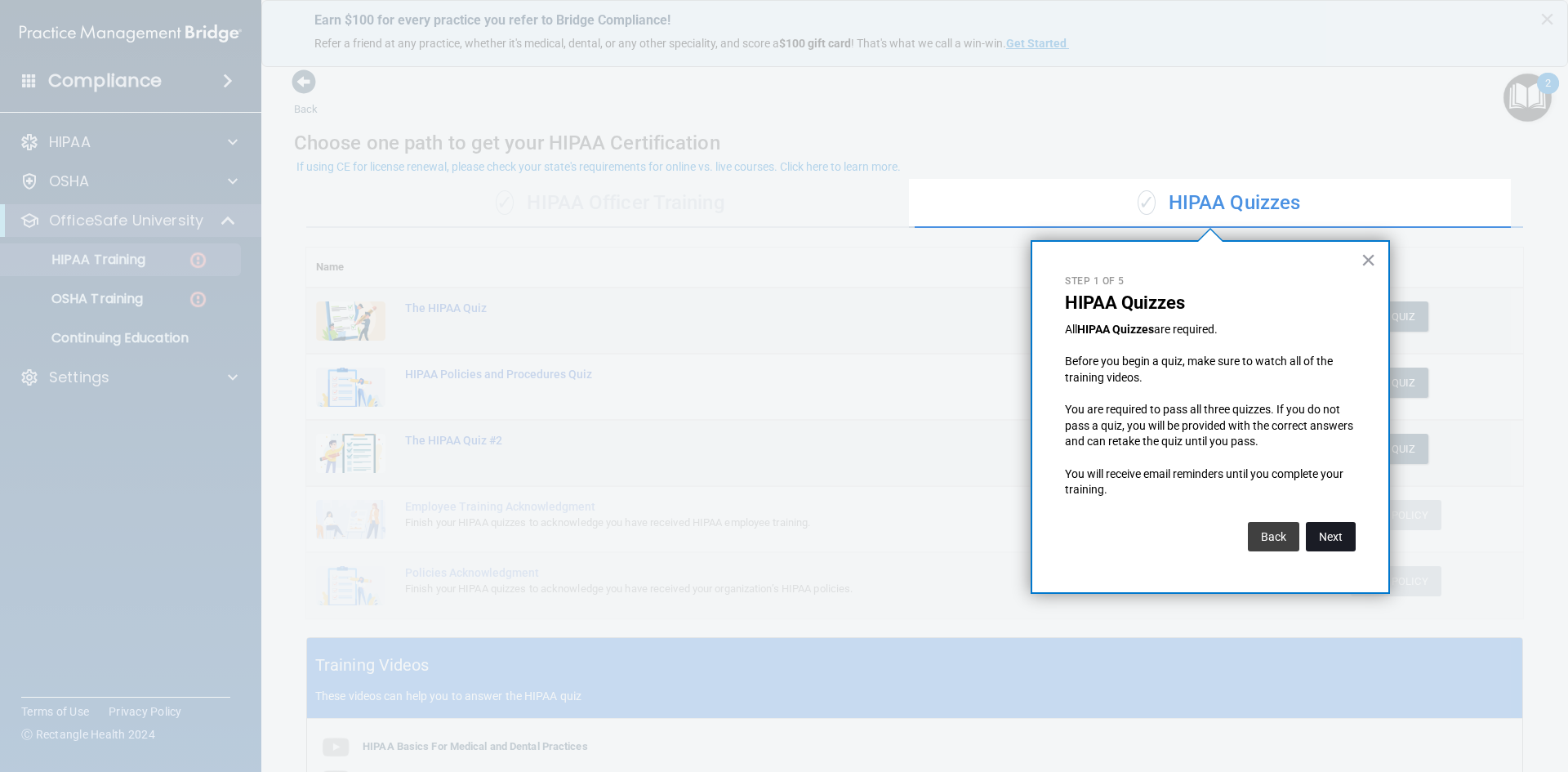
click at [1324, 538] on button "Next" at bounding box center [1330, 537] width 50 height 29
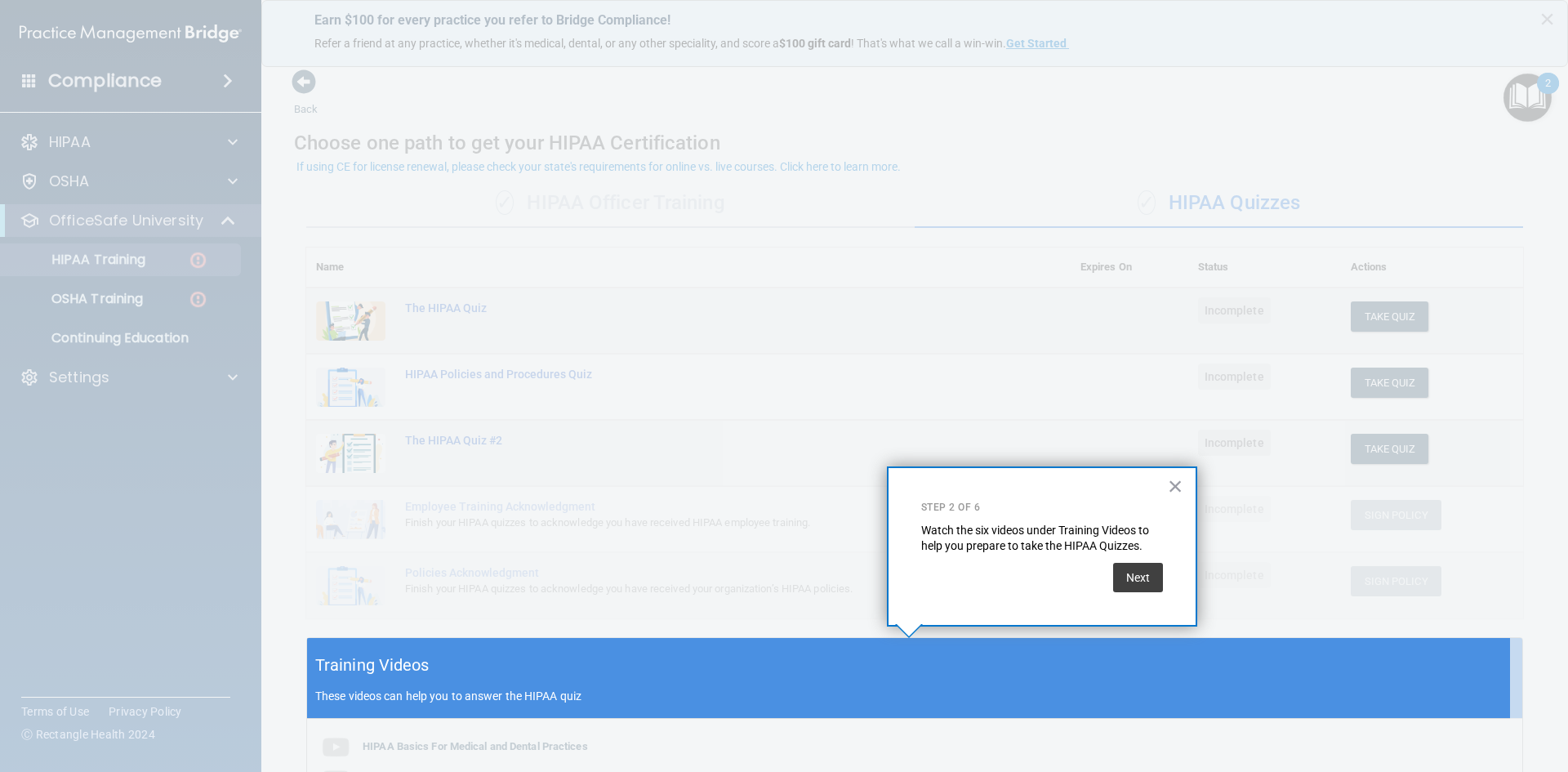
click at [1149, 596] on div "× Step 2 of 6 Watch the six videos under Training Videos to help you prepare to…" at bounding box center [1042, 547] width 310 height 160
click at [1145, 572] on button "Next" at bounding box center [1137, 578] width 50 height 29
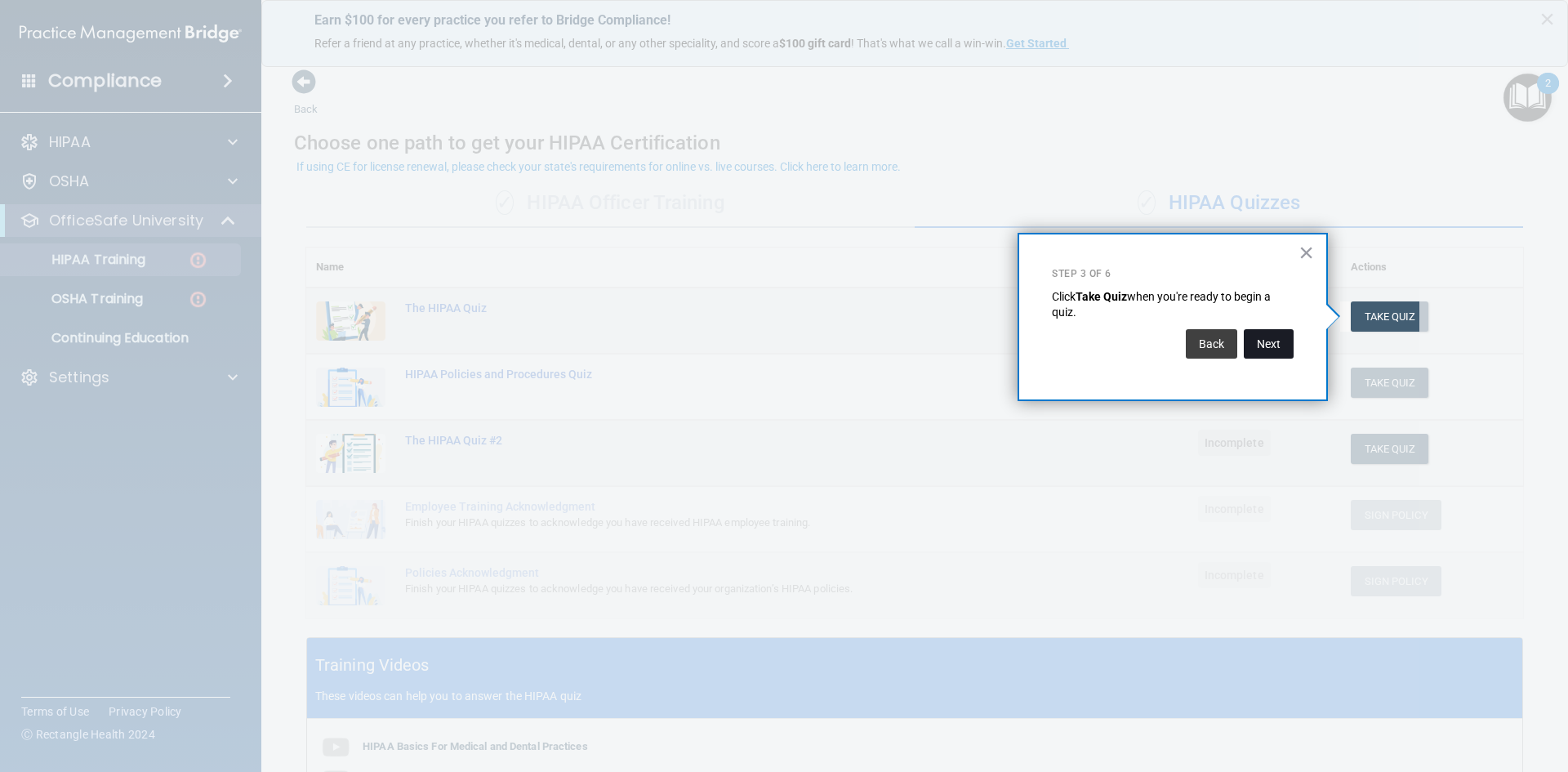
click at [1256, 346] on button "Next" at bounding box center [1268, 344] width 50 height 29
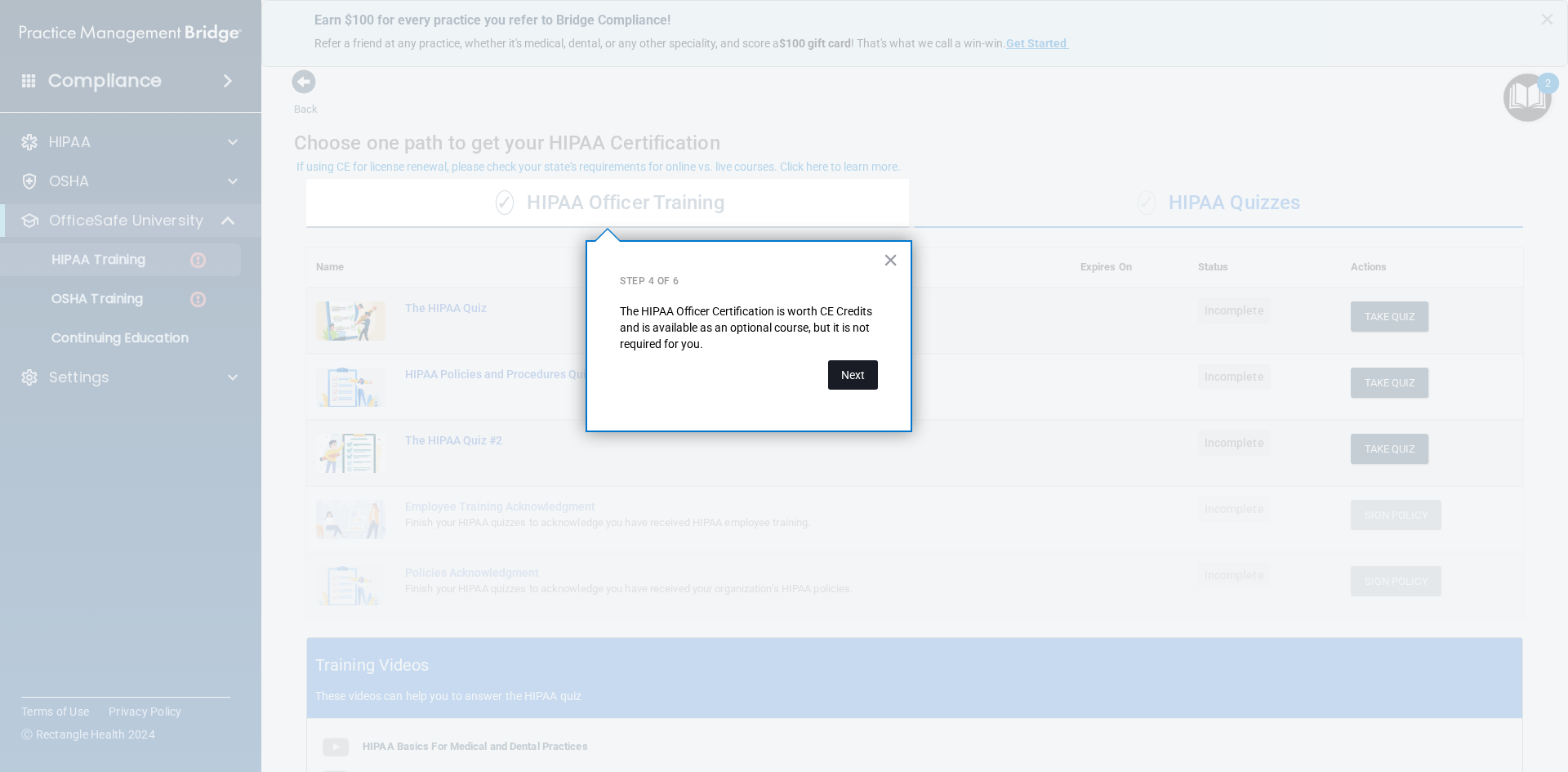
click at [862, 382] on button "Next" at bounding box center [852, 375] width 50 height 29
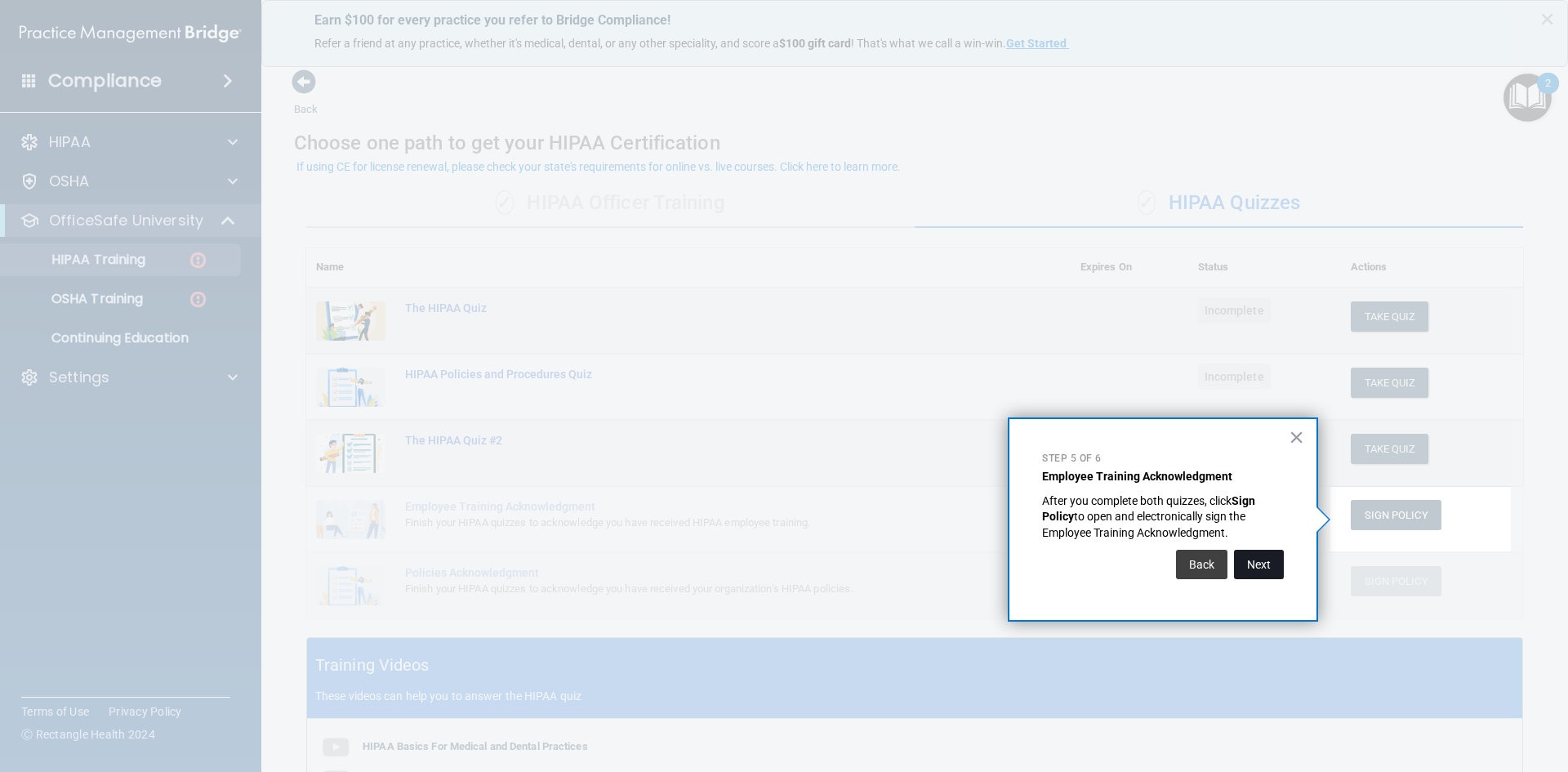
click at [1272, 560] on button "Next" at bounding box center [1258, 564] width 50 height 29
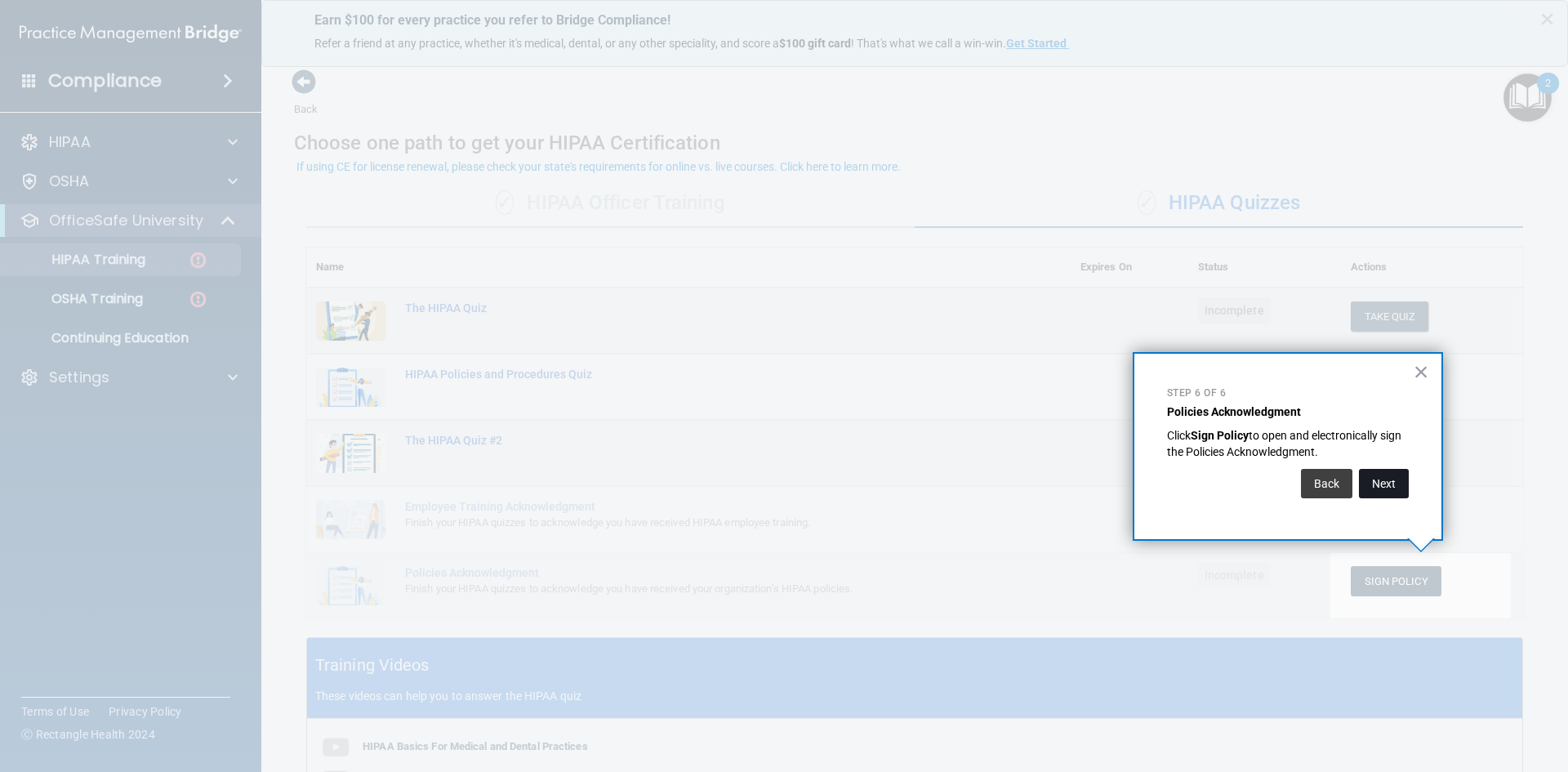
click at [1383, 491] on button "Next" at bounding box center [1383, 484] width 50 height 29
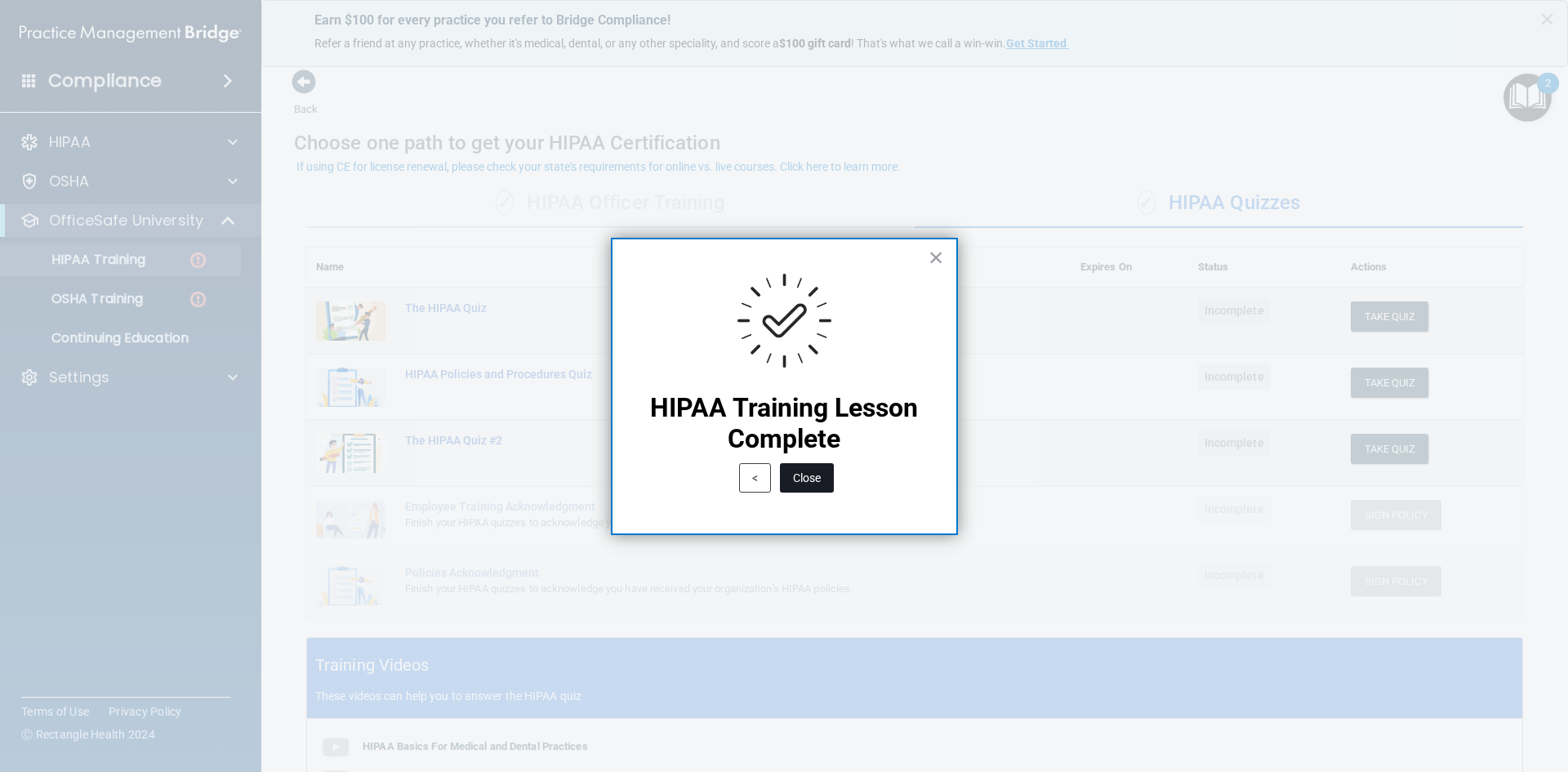
click at [810, 466] on button "Close" at bounding box center [807, 478] width 54 height 29
